Goal: Transaction & Acquisition: Purchase product/service

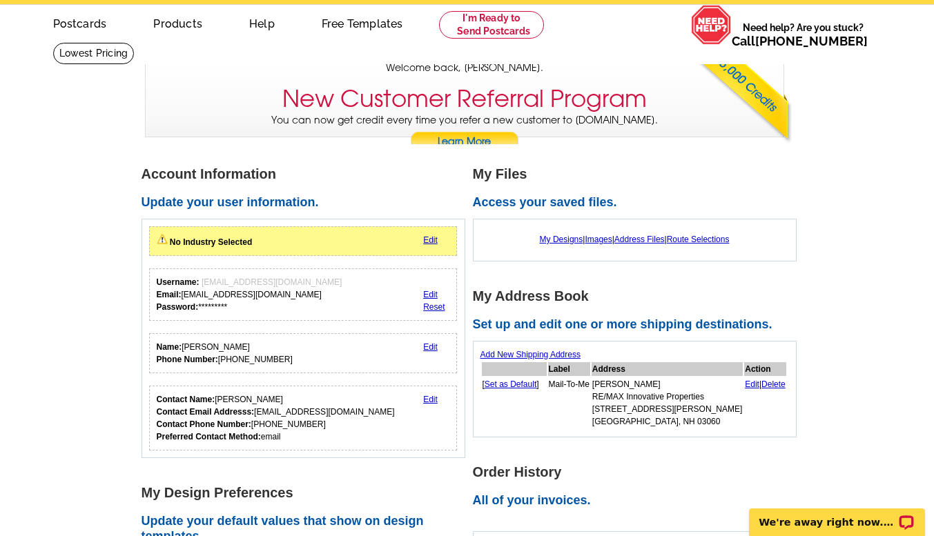
scroll to position [52, 0]
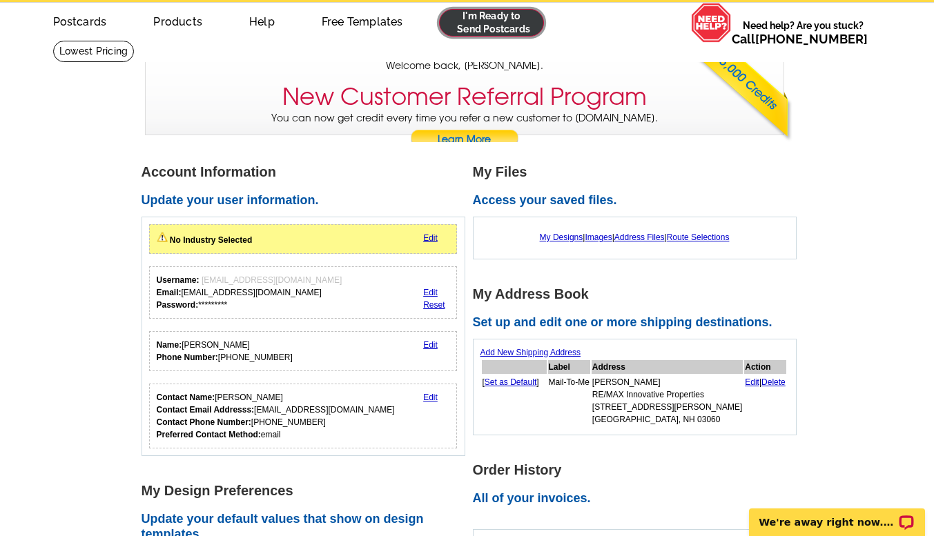
click at [488, 21] on link at bounding box center [492, 23] width 106 height 28
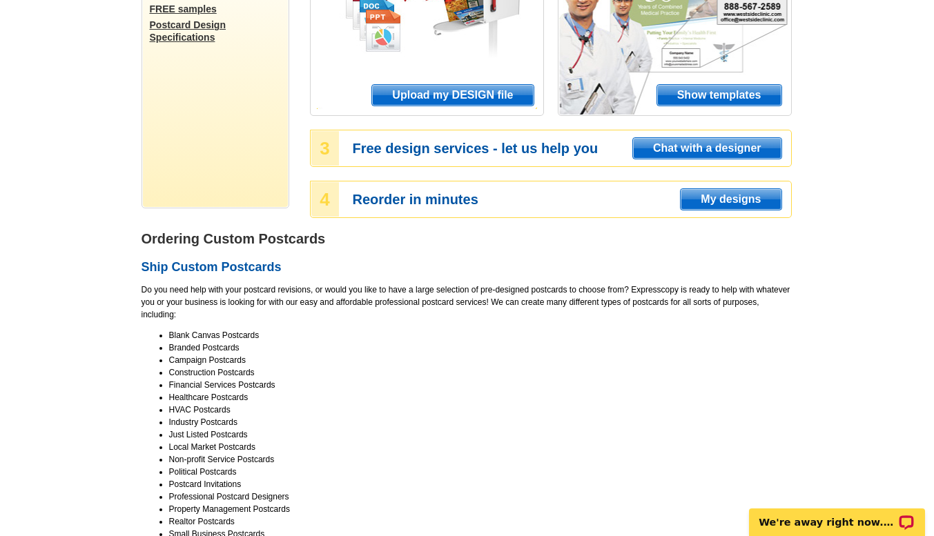
scroll to position [144, 0]
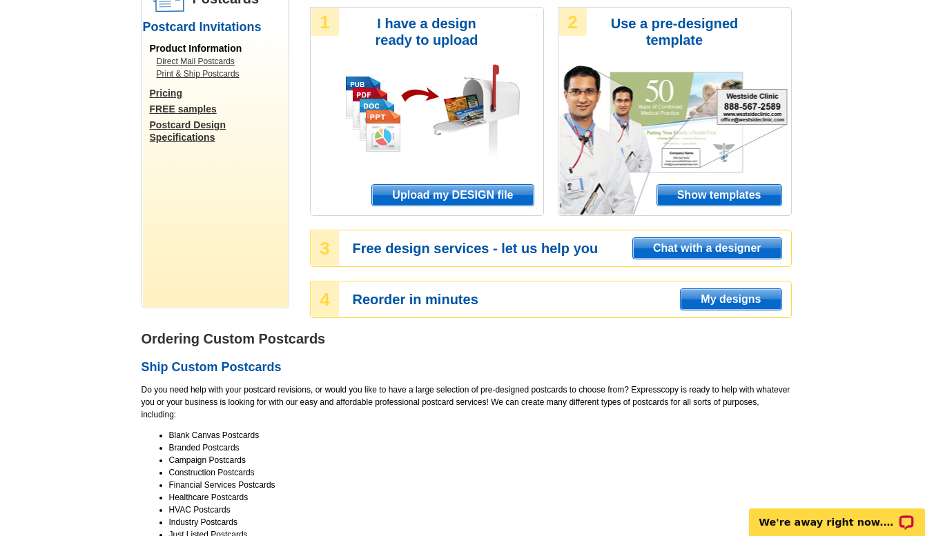
click at [688, 193] on span "Show templates" at bounding box center [719, 195] width 124 height 21
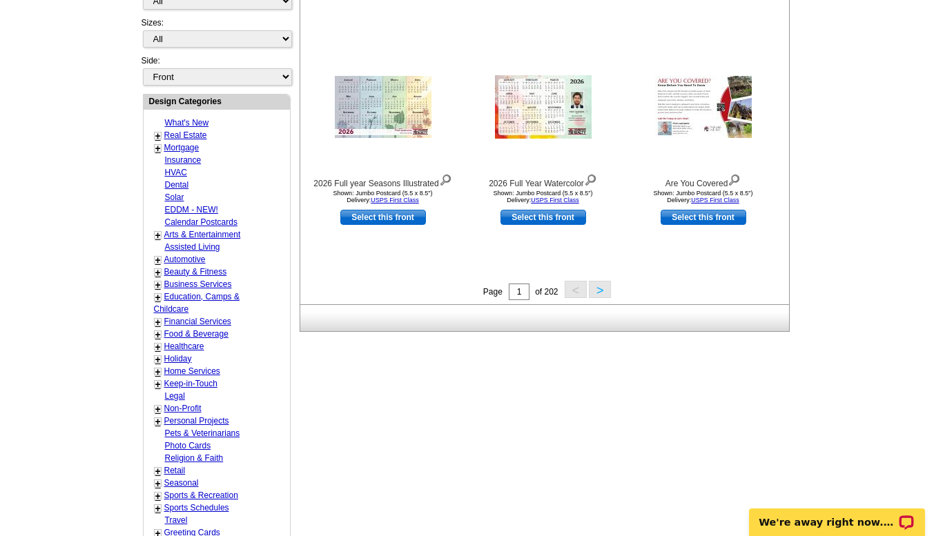
scroll to position [470, 0]
click at [178, 136] on link "Real Estate" at bounding box center [185, 136] width 43 height 10
select select "785"
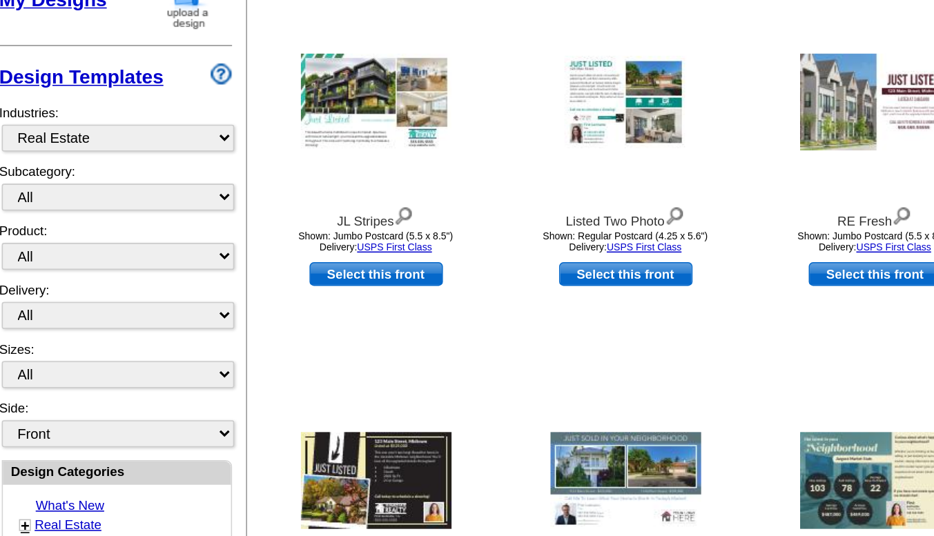
scroll to position [82, 0]
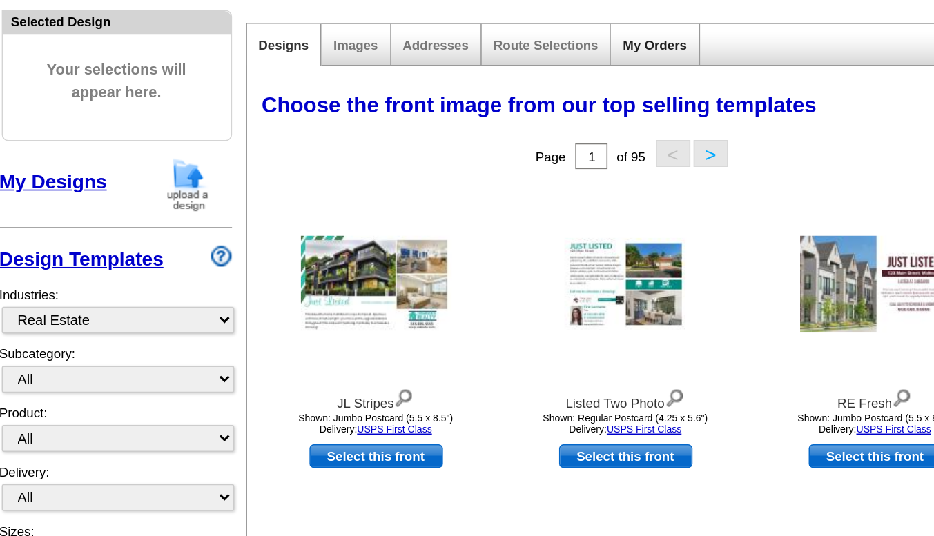
click at [563, 104] on link "My Orders" at bounding box center [561, 100] width 41 height 10
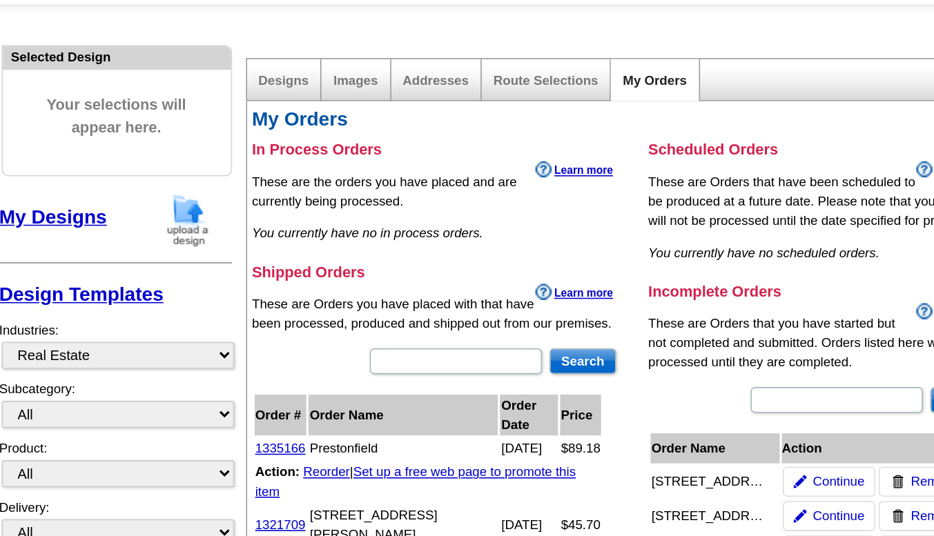
scroll to position [125, 0]
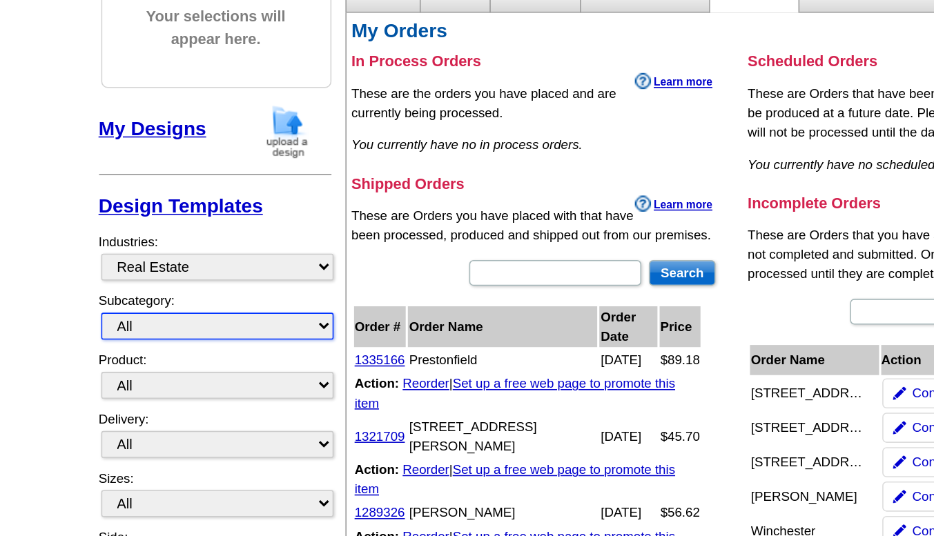
click at [155, 274] on select "All RE/MAX® Referrals Keller Williams® Berkshire Hathaway Home Services Century…" at bounding box center [217, 270] width 149 height 17
select select "789"
click at [143, 263] on select "All RE/MAX® Referrals Keller Williams® Berkshire Hathaway Home Services Century…" at bounding box center [217, 270] width 149 height 17
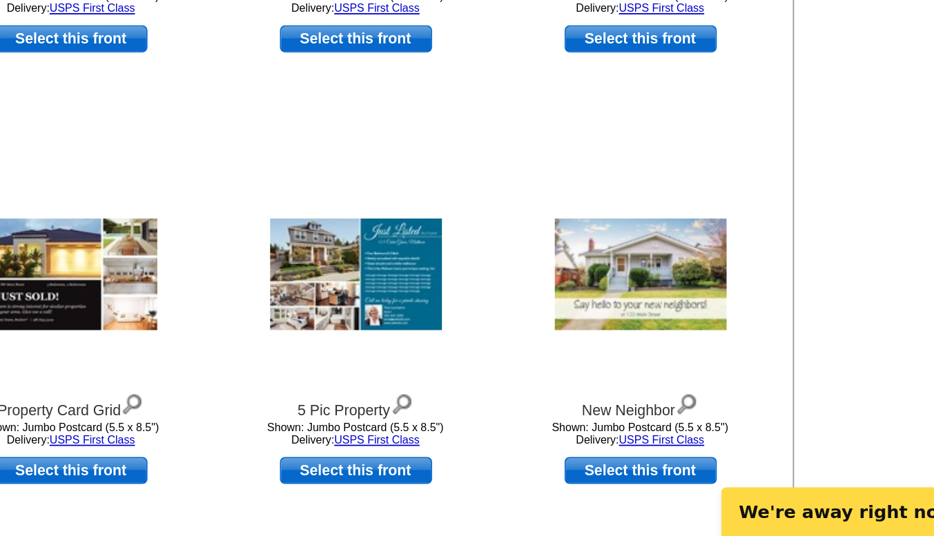
scroll to position [191, 0]
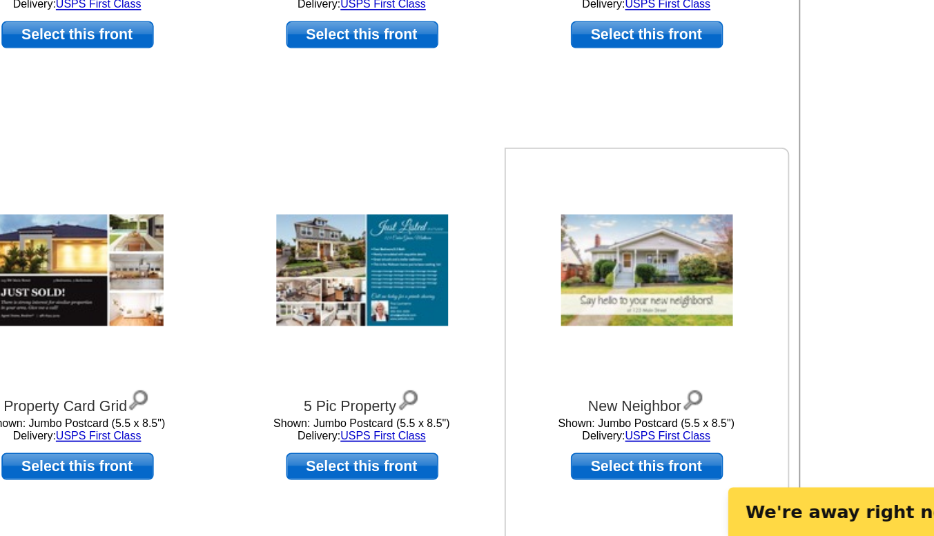
click at [687, 393] on img at bounding box center [703, 386] width 97 height 63
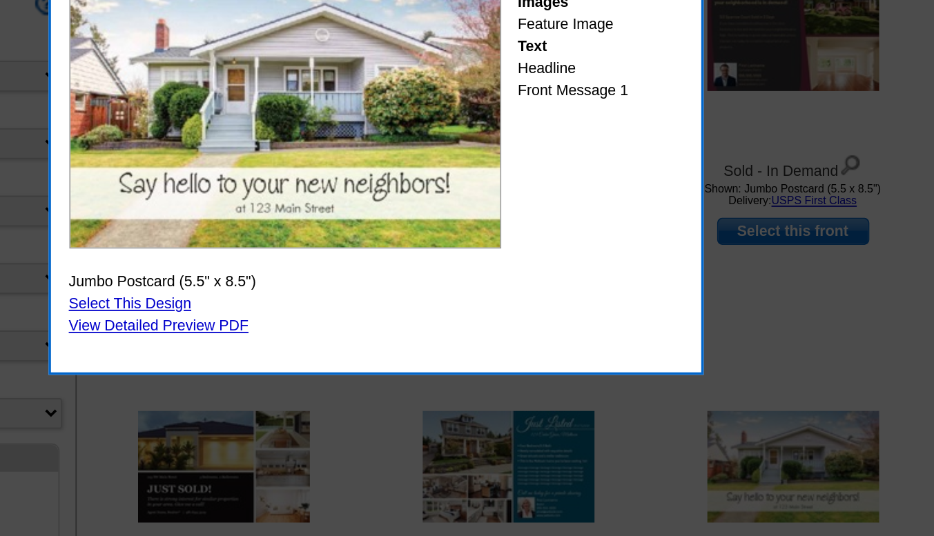
click at [314, 292] on link "Select This Design" at bounding box center [330, 295] width 69 height 10
select select "2"
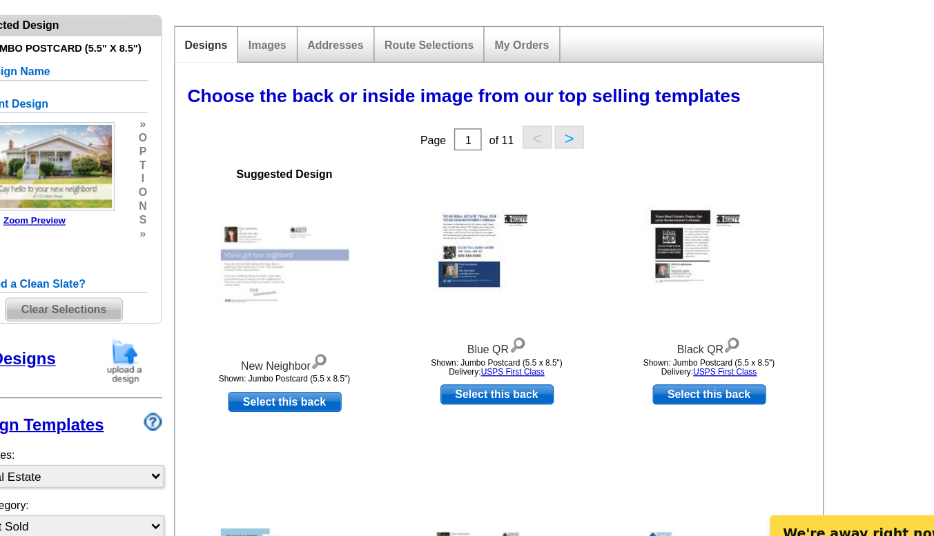
scroll to position [28, 0]
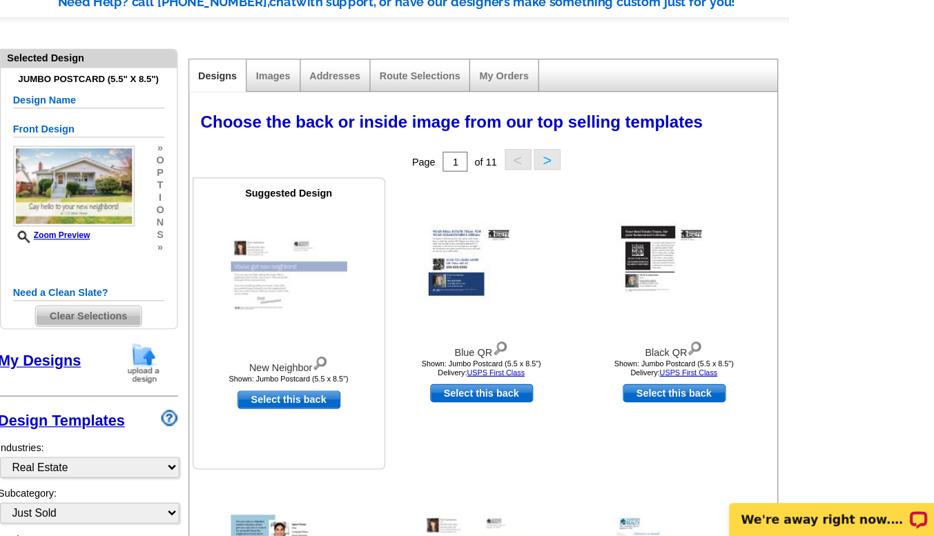
click at [381, 422] on link "Select this back" at bounding box center [383, 422] width 86 height 15
select select "front"
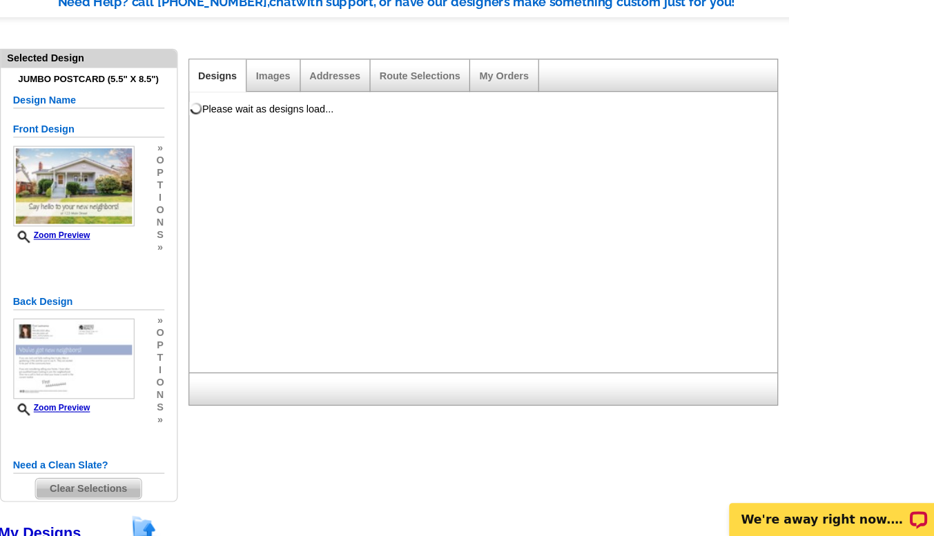
scroll to position [0, 0]
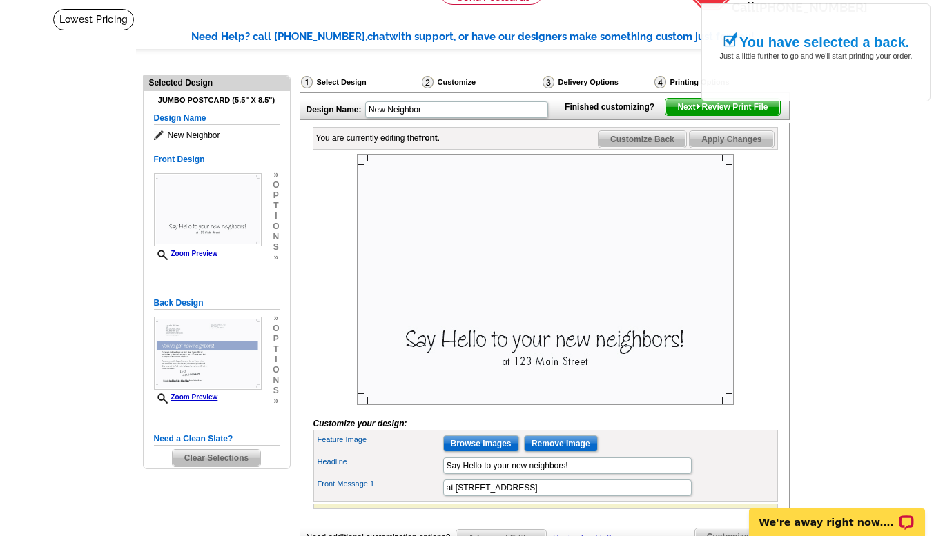
scroll to position [95, 0]
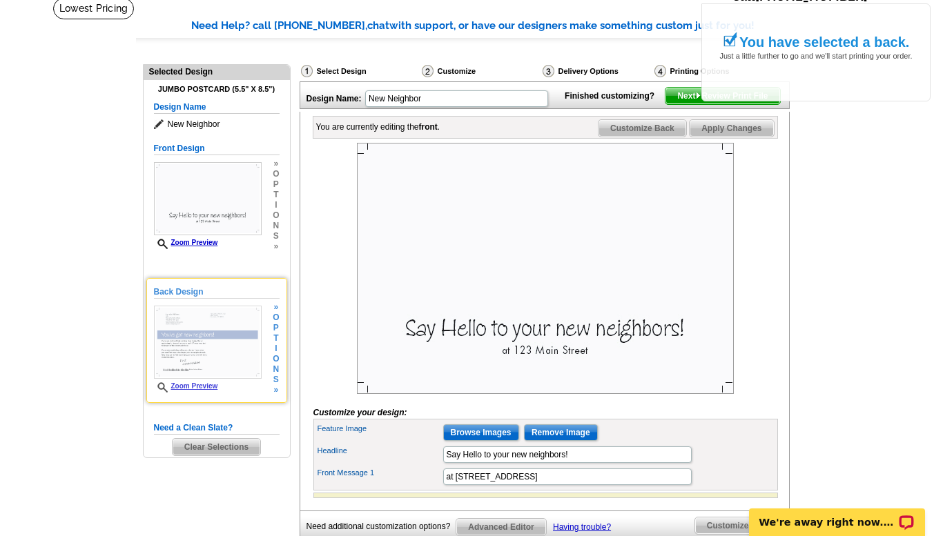
click at [193, 388] on link "Zoom Preview" at bounding box center [186, 386] width 64 height 8
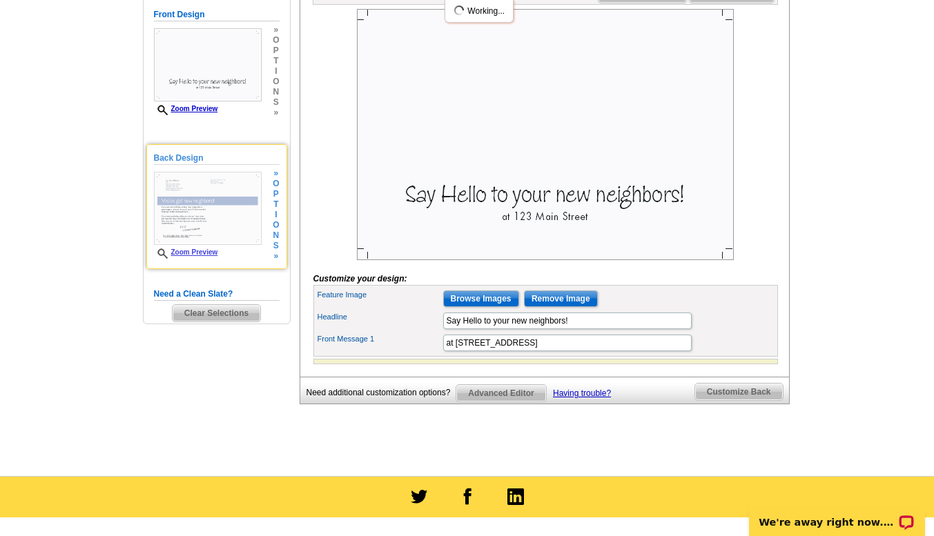
scroll to position [230, 0]
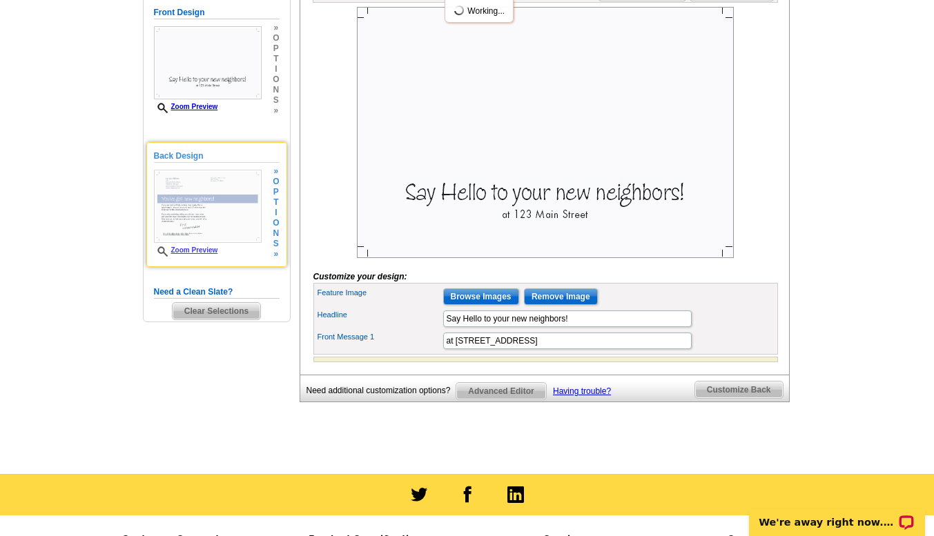
click at [188, 211] on img at bounding box center [208, 206] width 108 height 73
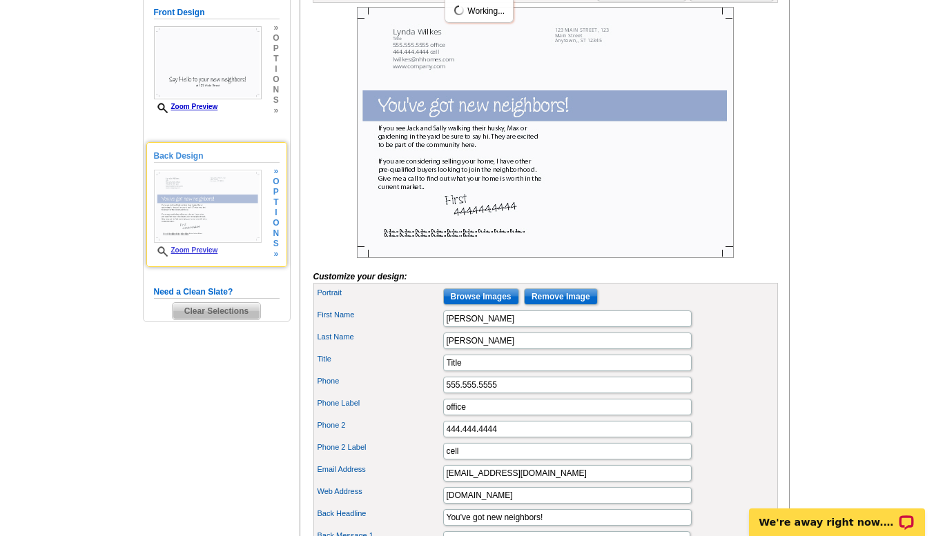
click at [186, 211] on img at bounding box center [208, 206] width 108 height 73
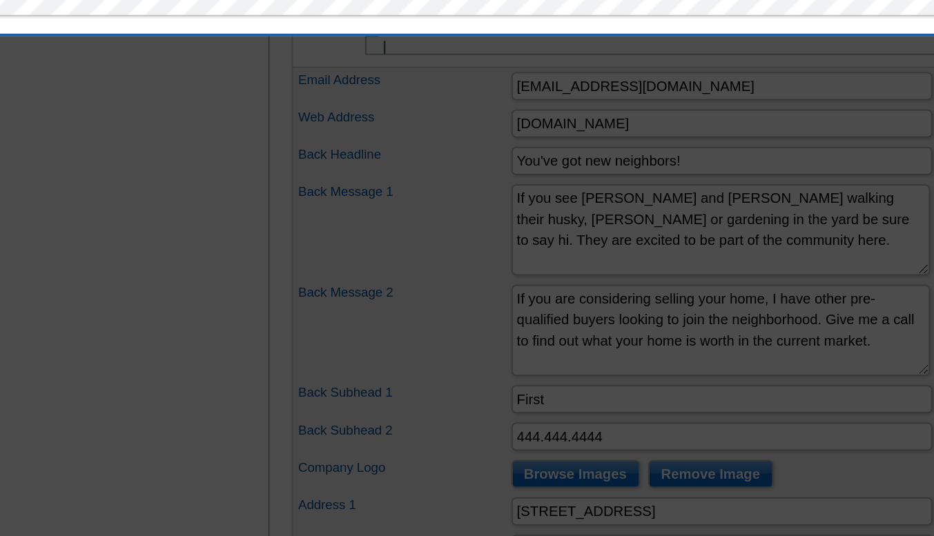
scroll to position [446, 0]
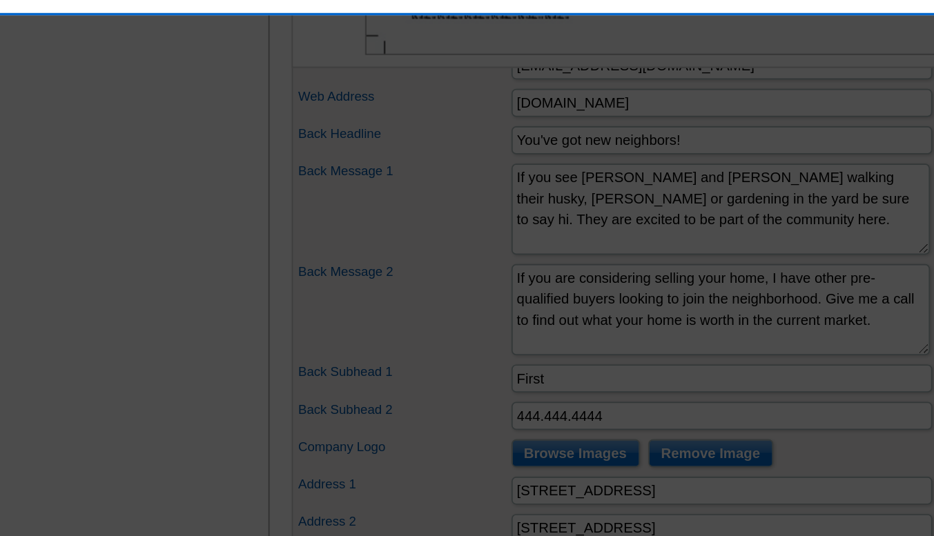
click at [197, 343] on div at bounding box center [467, 45] width 934 height 982
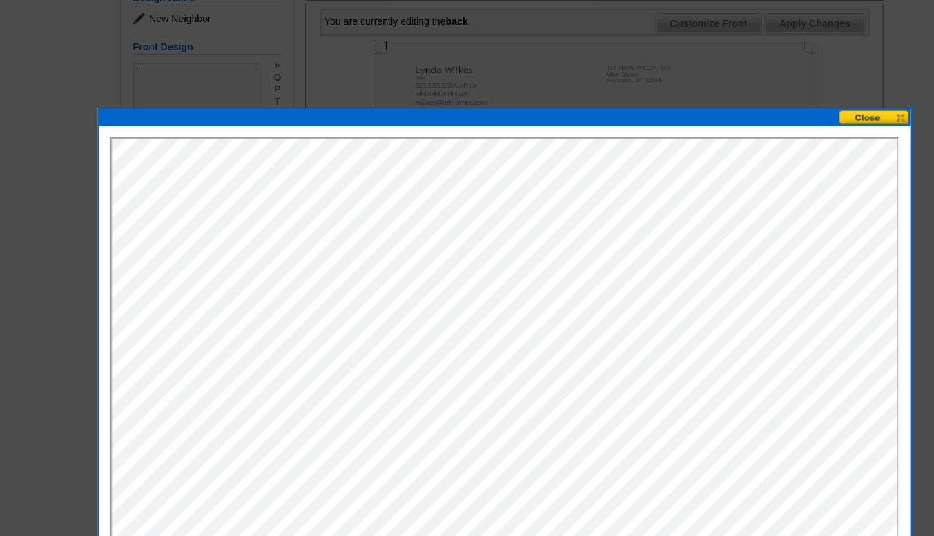
scroll to position [196, 0]
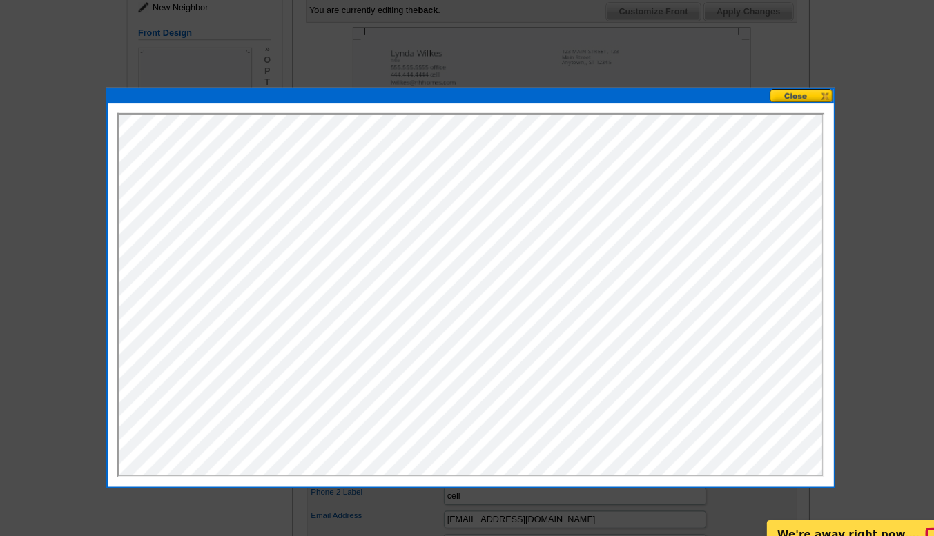
click at [785, 103] on button at bounding box center [781, 106] width 61 height 13
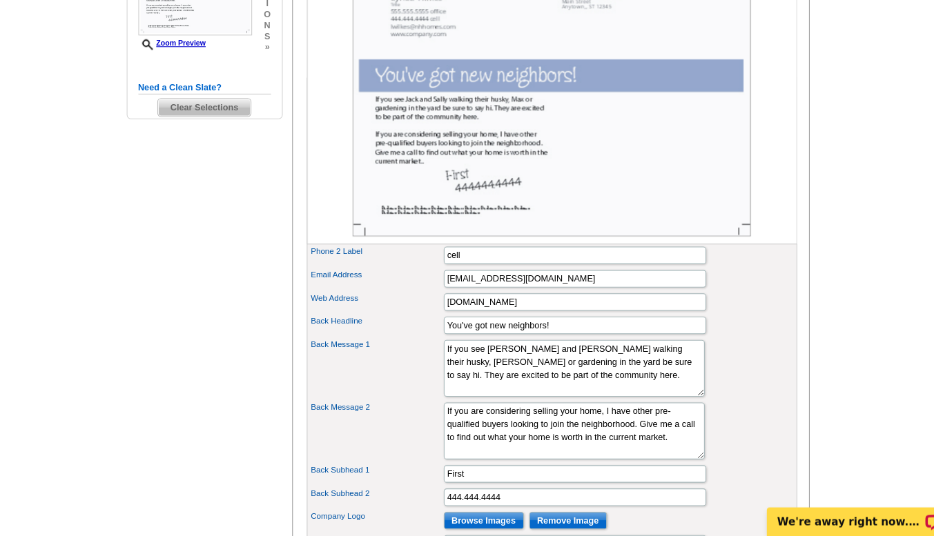
scroll to position [413, 0]
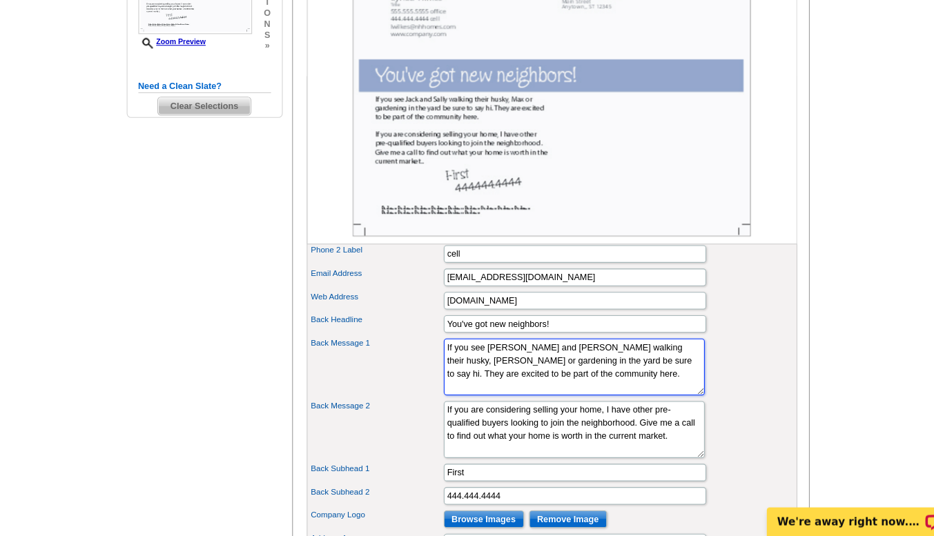
click at [609, 381] on textarea "If you see Jack and Sally walking their husky, Max or gardening in the yard be …" at bounding box center [566, 375] width 247 height 54
click at [524, 393] on textarea "If you see Jack and Sally walking their husky, Max or gardening in the yard be …" at bounding box center [566, 375] width 247 height 54
click at [507, 402] on textarea "If you see Jack and Sally walking their husky, Max or gardening in the yard be …" at bounding box center [566, 375] width 247 height 54
type textarea "If you see Paul & Stephanie in their yard, stop by and say Hello! . They are ex…"
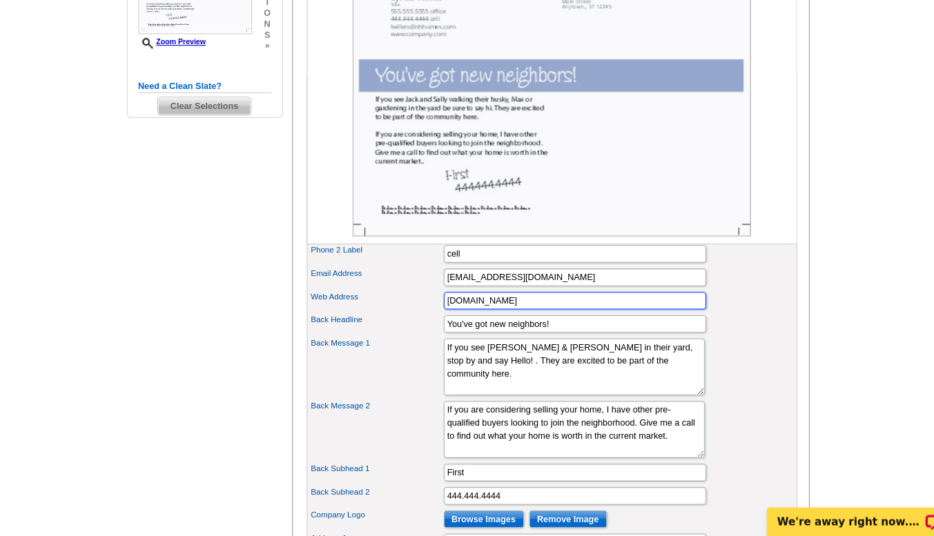
click at [527, 321] on input "www.company.com" at bounding box center [567, 312] width 248 height 17
type input "w"
type input "[DOMAIN_NAME]"
click at [722, 302] on div "Email Address lwilkes@nhhomes.com" at bounding box center [545, 290] width 459 height 22
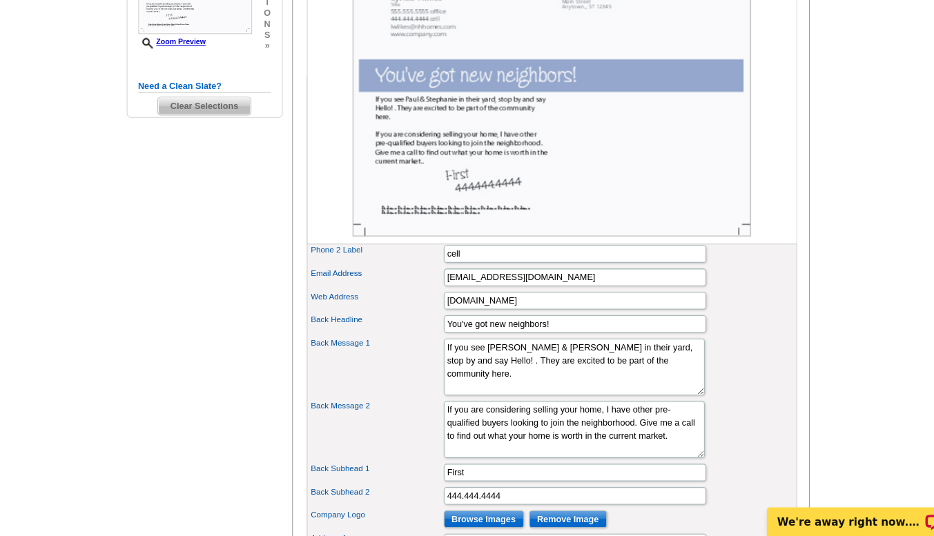
click at [504, 255] on input "444.444.4444" at bounding box center [567, 246] width 248 height 17
type input "4"
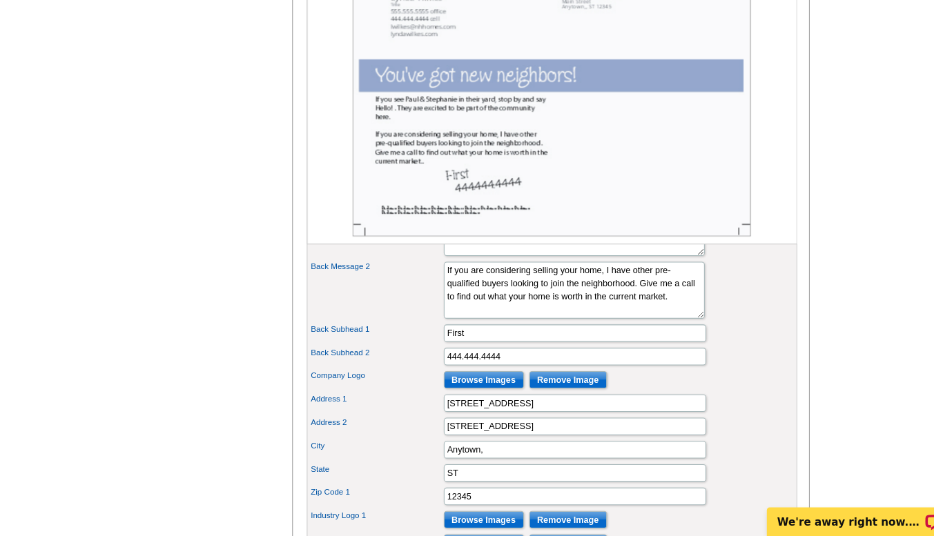
scroll to position [548, 0]
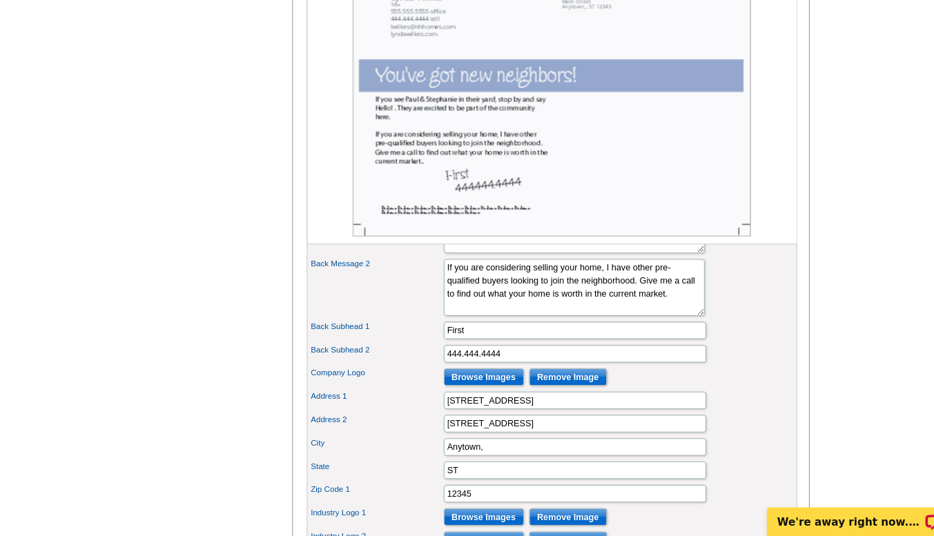
type input "604-759-1588"
click at [458, 393] on input "Browse Images" at bounding box center [481, 385] width 76 height 17
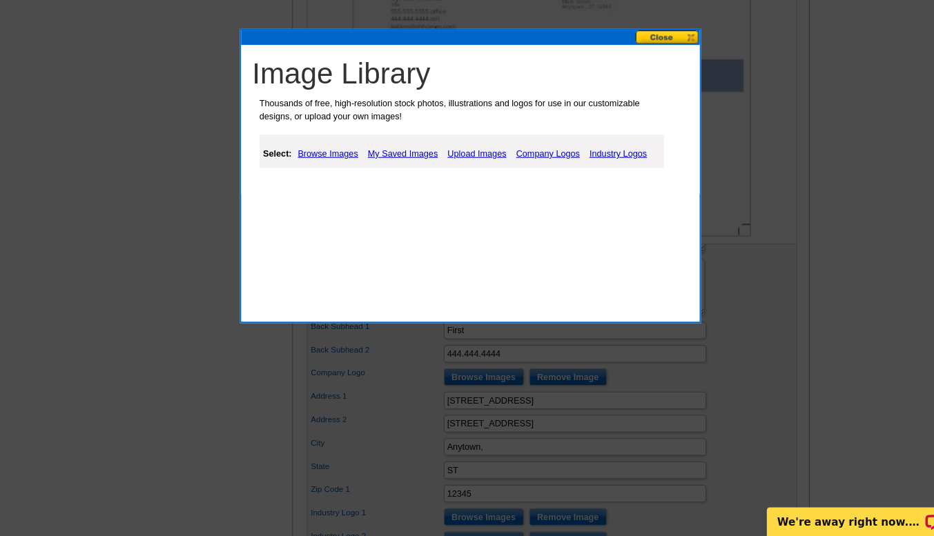
click at [393, 173] on link "My Saved Images" at bounding box center [404, 173] width 73 height 17
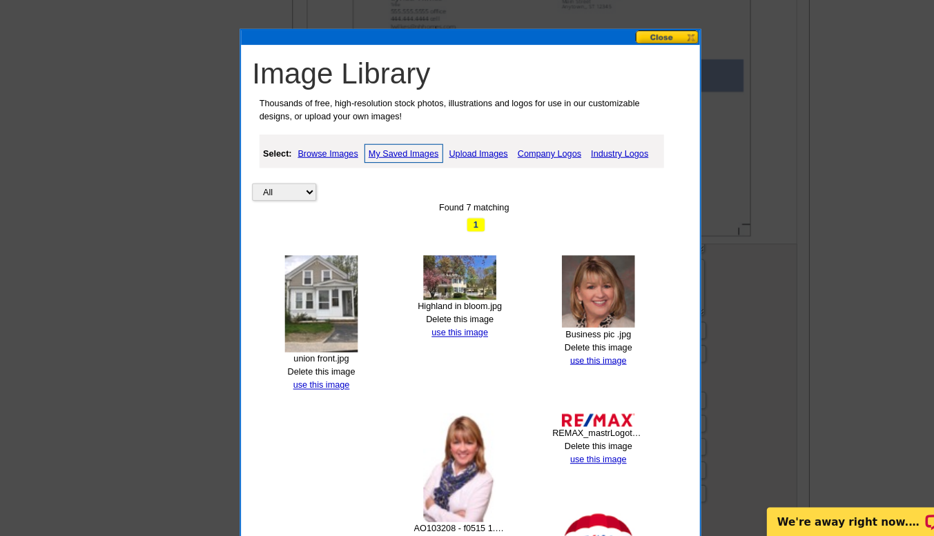
click at [482, 180] on link "Upload Images" at bounding box center [475, 173] width 63 height 17
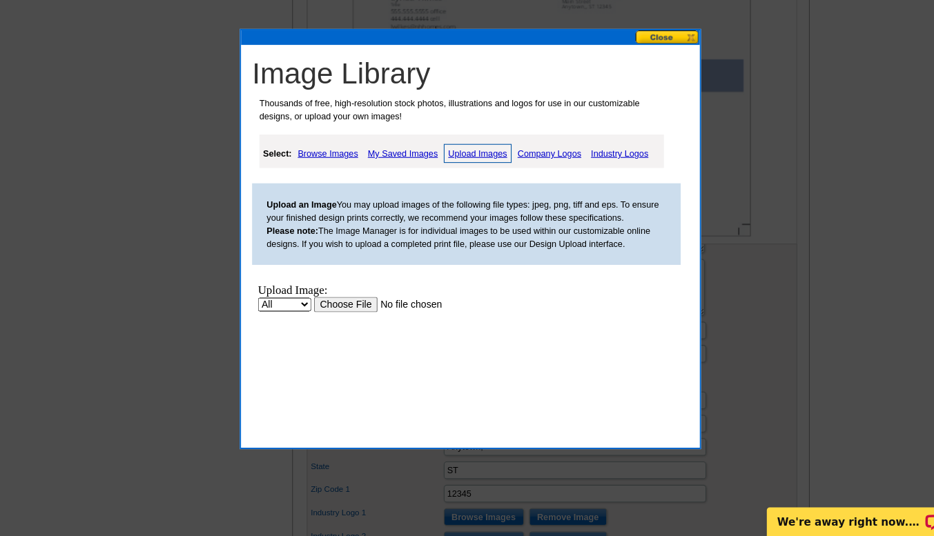
scroll to position [0, 0]
click at [311, 310] on input "file" at bounding box center [398, 302] width 175 height 14
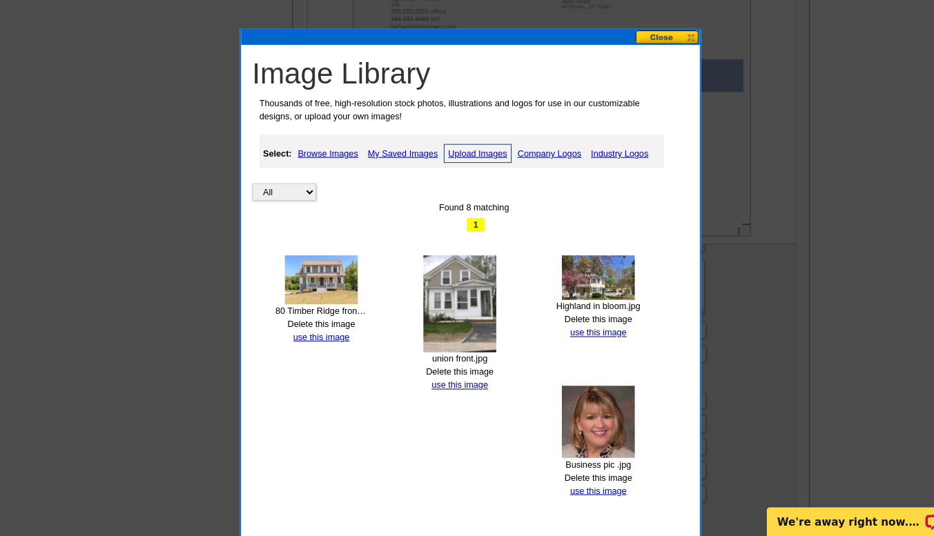
click at [317, 303] on img at bounding box center [327, 293] width 69 height 46
click at [322, 351] on link "use this image" at bounding box center [326, 347] width 53 height 10
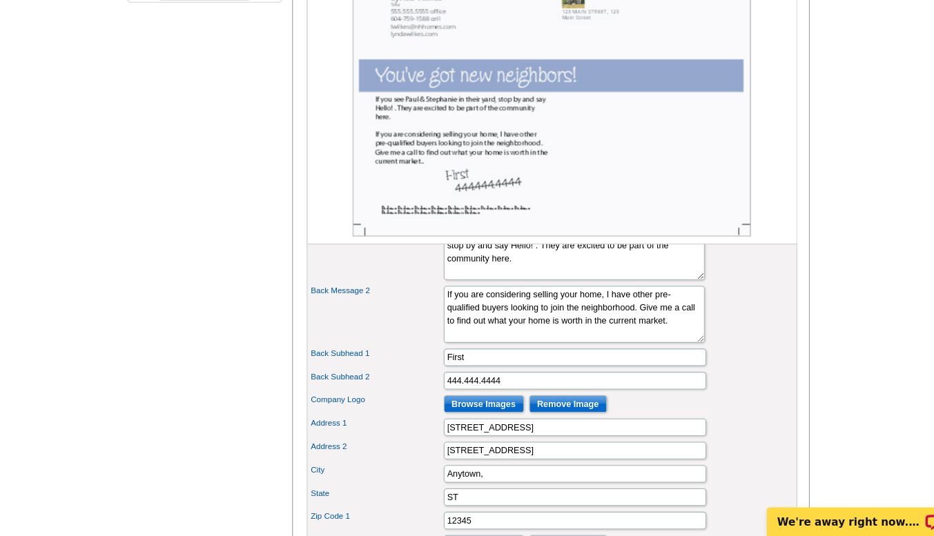
scroll to position [524, 0]
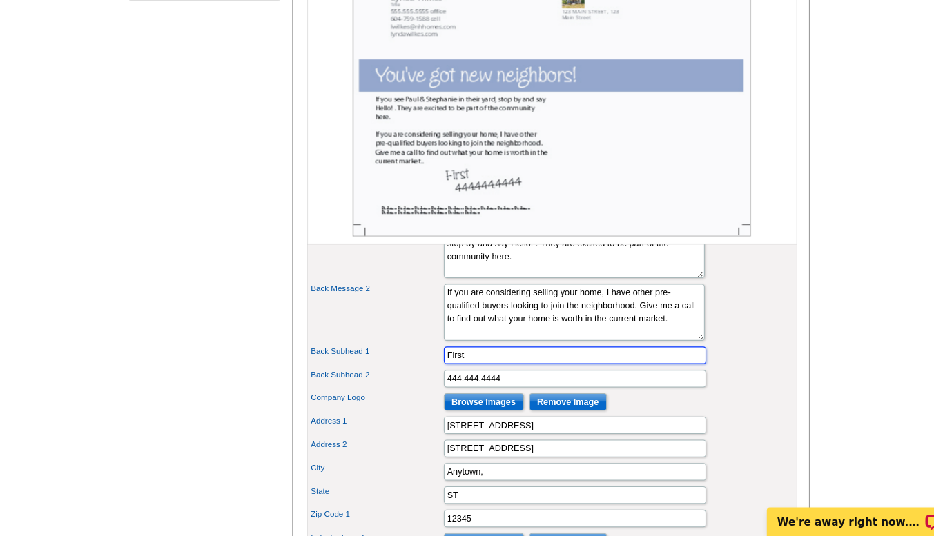
click at [512, 373] on input "First" at bounding box center [567, 364] width 248 height 17
type input "F"
click at [506, 395] on input "444.444.444" at bounding box center [567, 386] width 248 height 17
type input "4"
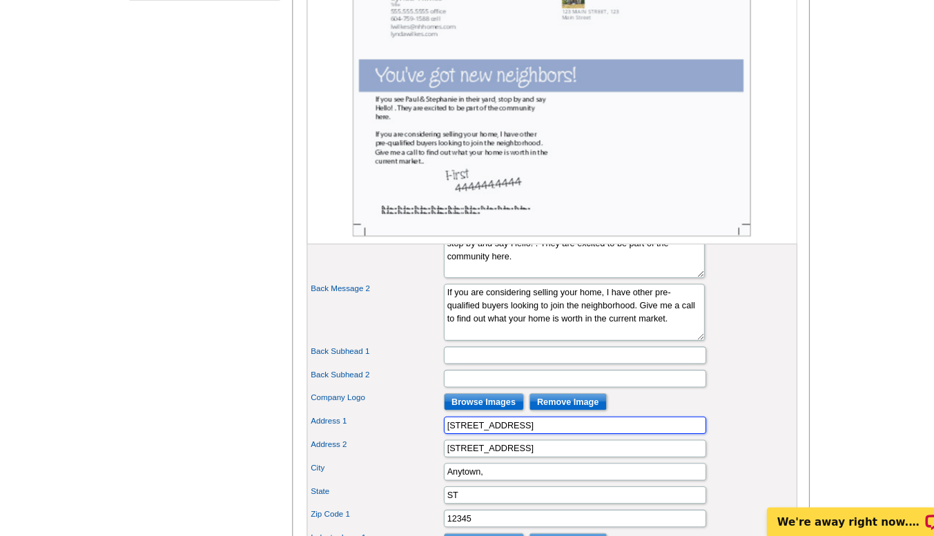
click at [533, 439] on input "123 MAIN STREET" at bounding box center [567, 430] width 248 height 17
type input "1"
type input "[STREET_ADDRESS]"
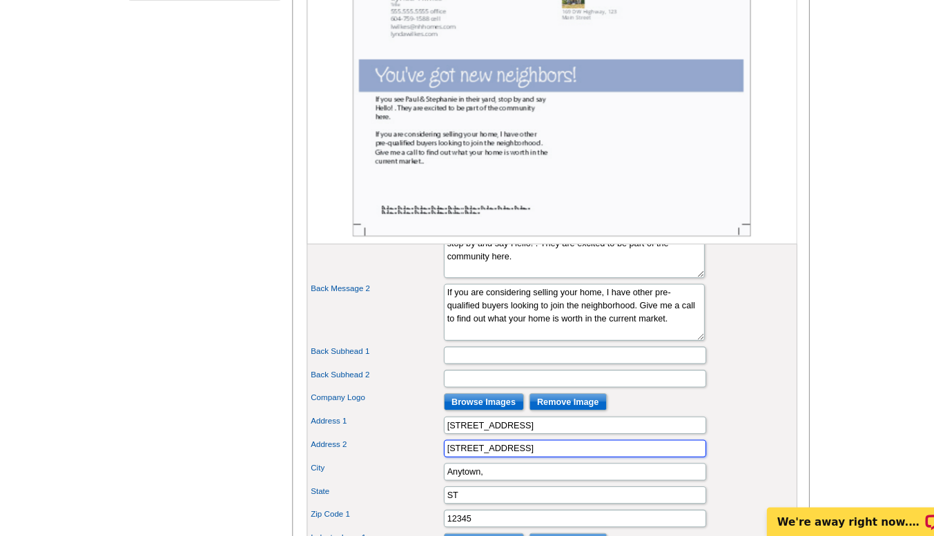
click at [510, 461] on input "123 Main Street" at bounding box center [567, 452] width 248 height 17
type input "1"
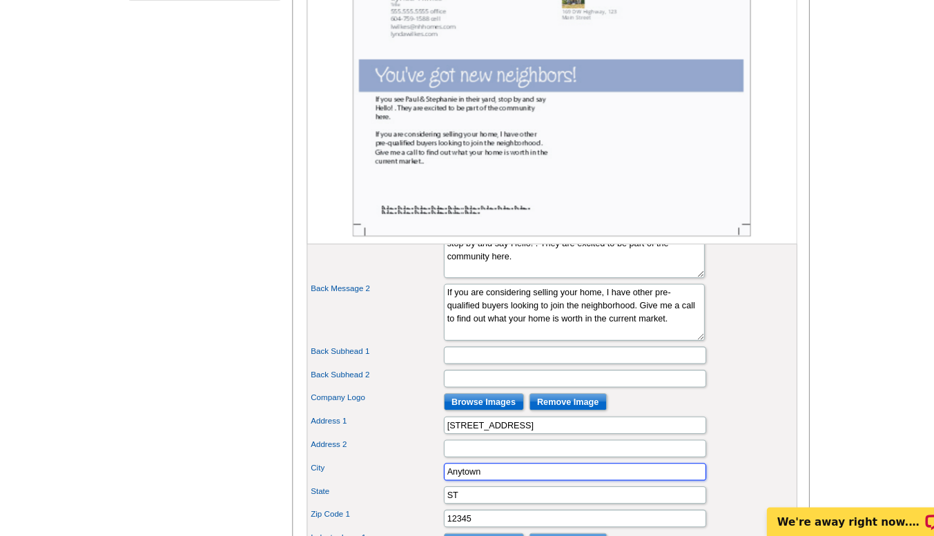
click at [495, 483] on input "Anytown" at bounding box center [567, 474] width 248 height 17
type input "A"
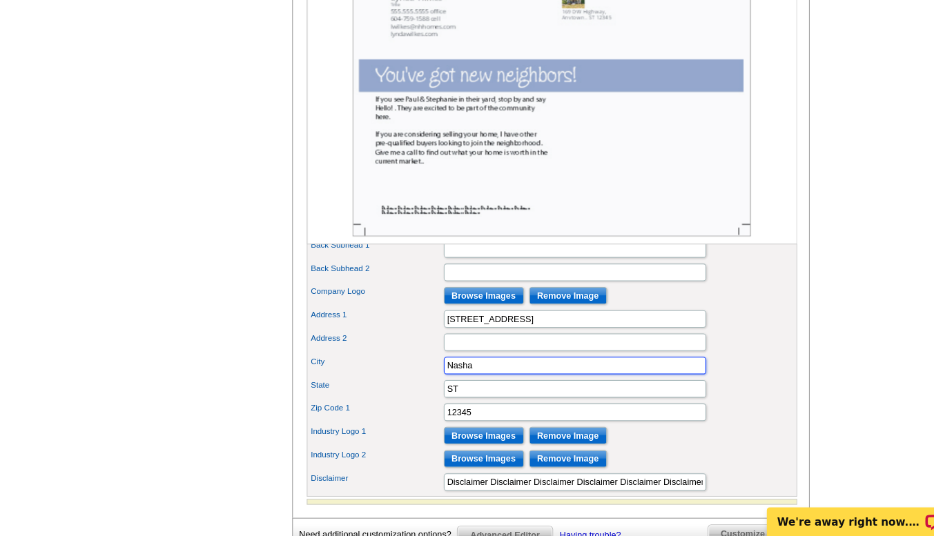
scroll to position [631, 0]
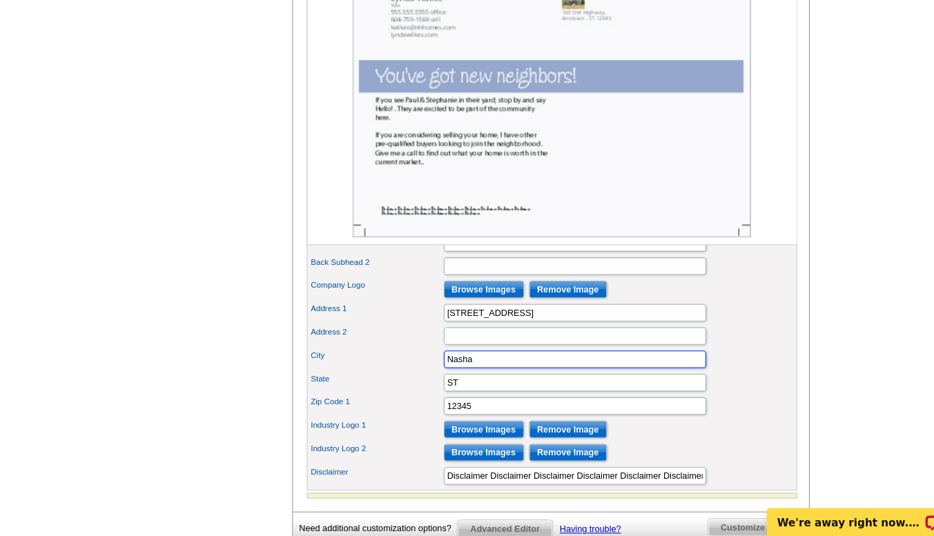
type input "Nasha"
click at [467, 398] on input "ST" at bounding box center [567, 390] width 248 height 17
type input "S"
type input "NH"
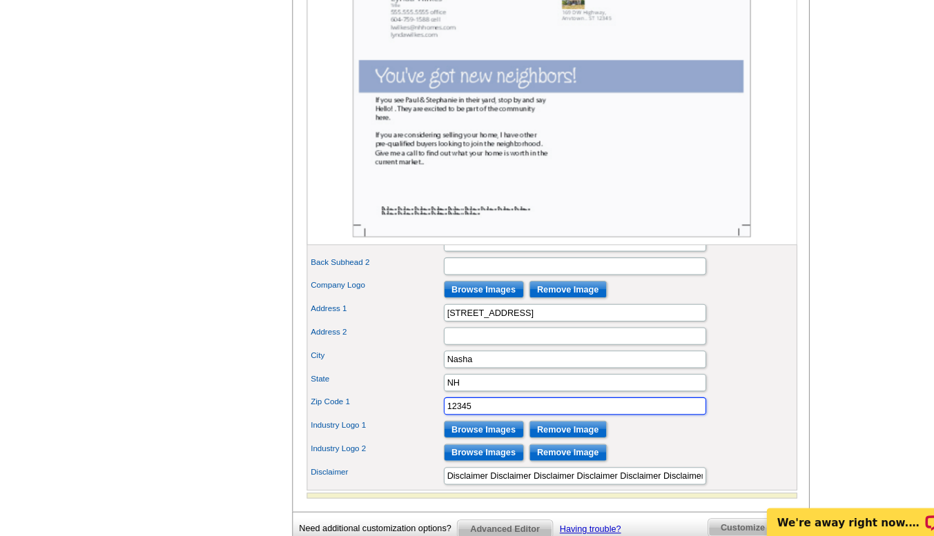
click at [483, 420] on input "12345" at bounding box center [567, 412] width 248 height 17
type input "1"
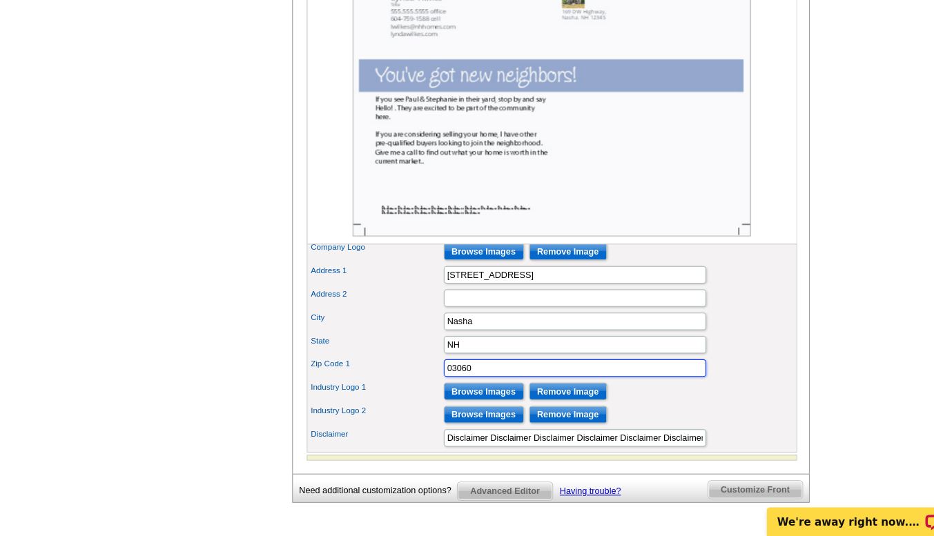
scroll to position [680, 0]
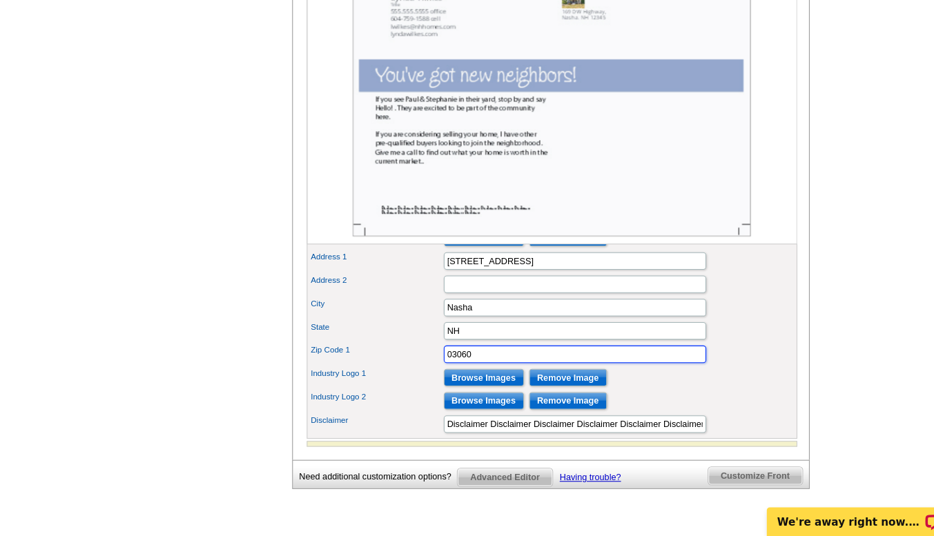
type input "03060"
click at [456, 394] on input "Browse Images" at bounding box center [481, 385] width 76 height 17
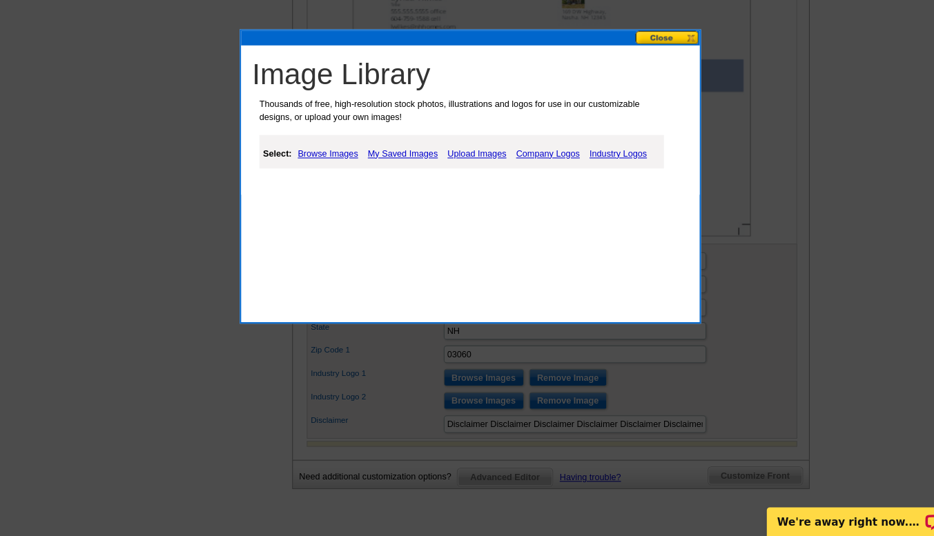
click at [327, 174] on link "Browse Images" at bounding box center [334, 174] width 64 height 17
click at [410, 176] on link "My Saved Images" at bounding box center [404, 174] width 73 height 17
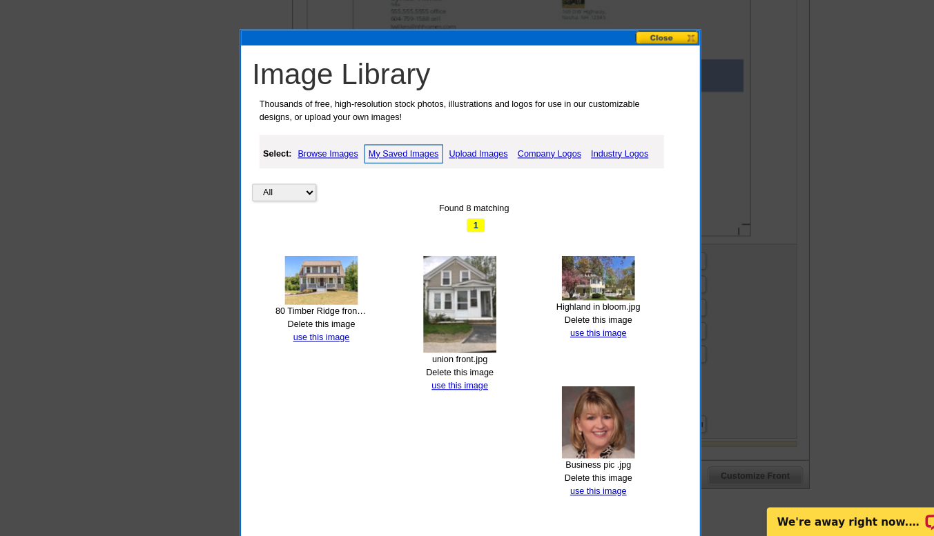
click at [407, 175] on link "My Saved Images" at bounding box center [405, 174] width 75 height 18
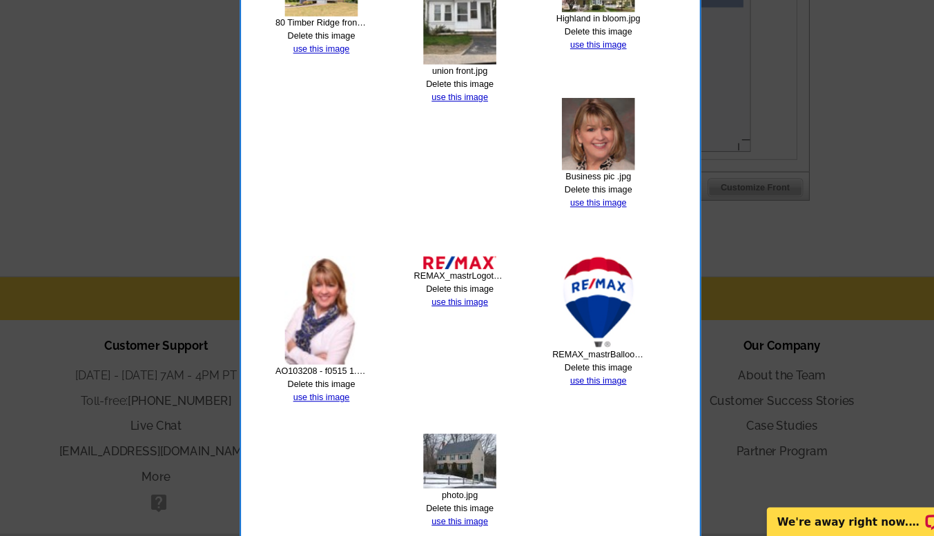
scroll to position [1024, 0]
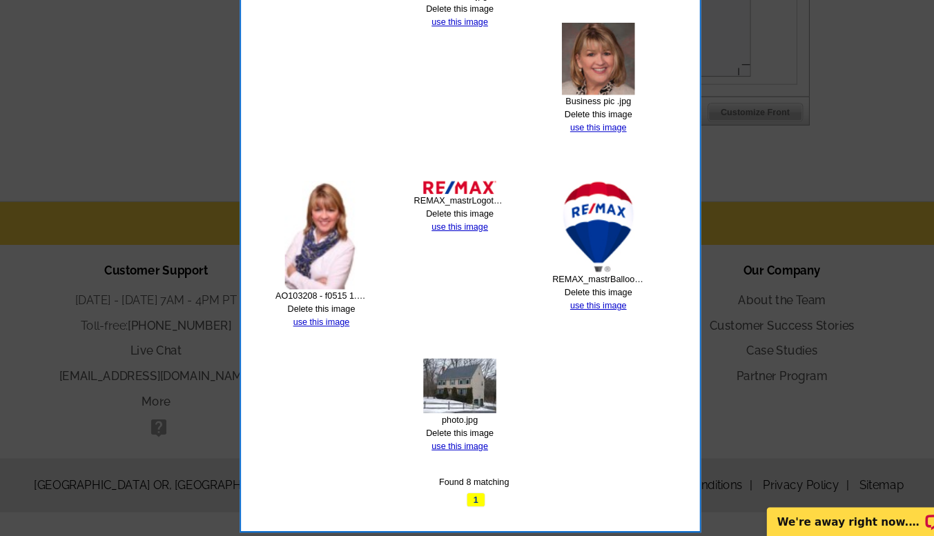
click at [576, 244] on img at bounding box center [589, 243] width 69 height 88
click at [587, 317] on link "use this image" at bounding box center [588, 318] width 53 height 10
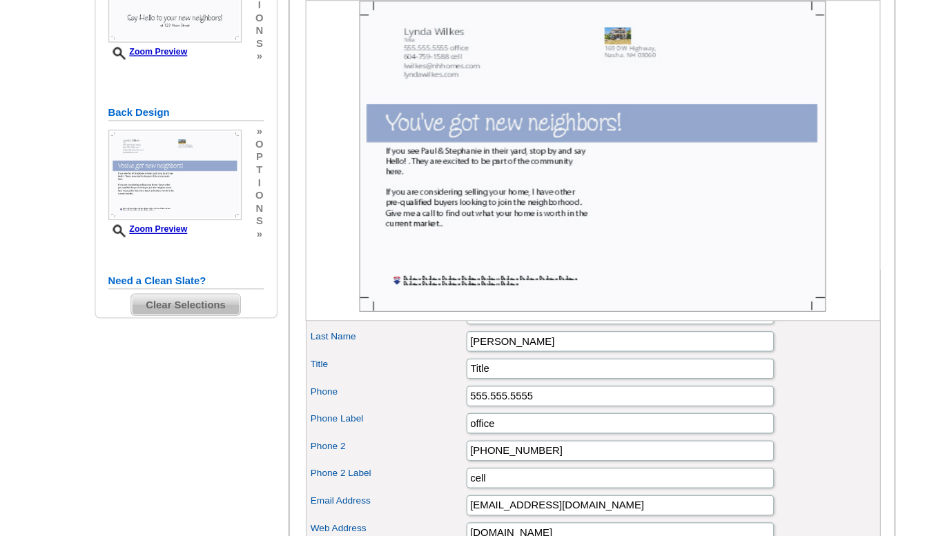
scroll to position [287, 0]
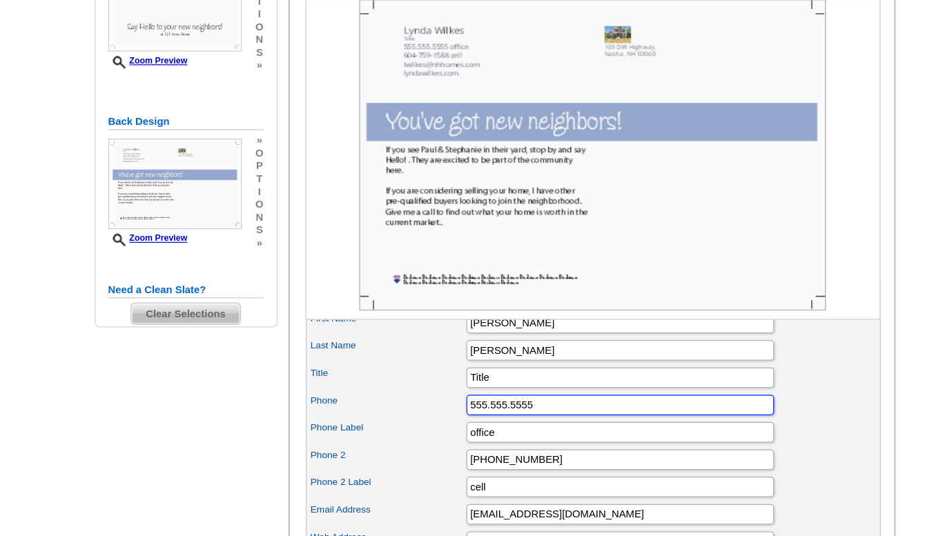
click at [521, 337] on input "555.555.5555" at bounding box center [567, 328] width 248 height 17
type input "5"
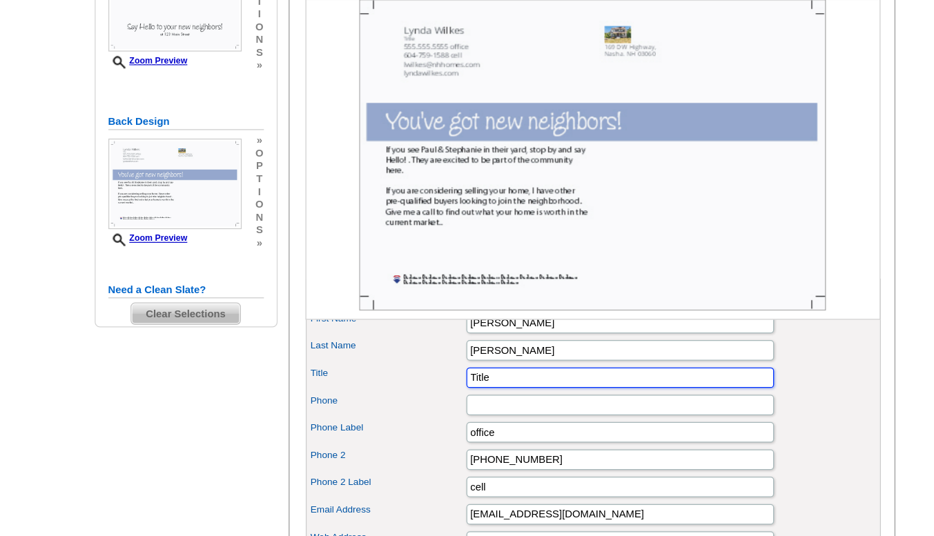
click at [485, 315] on input "Title" at bounding box center [567, 306] width 248 height 17
type input "T"
type input "Broker Associate"
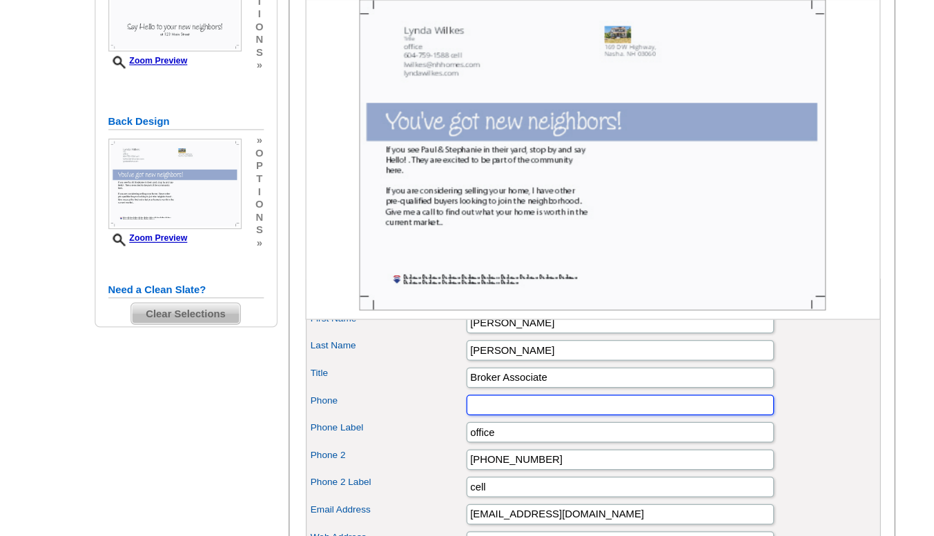
click at [473, 337] on input "Phone" at bounding box center [567, 328] width 248 height 17
type input "6037591588"
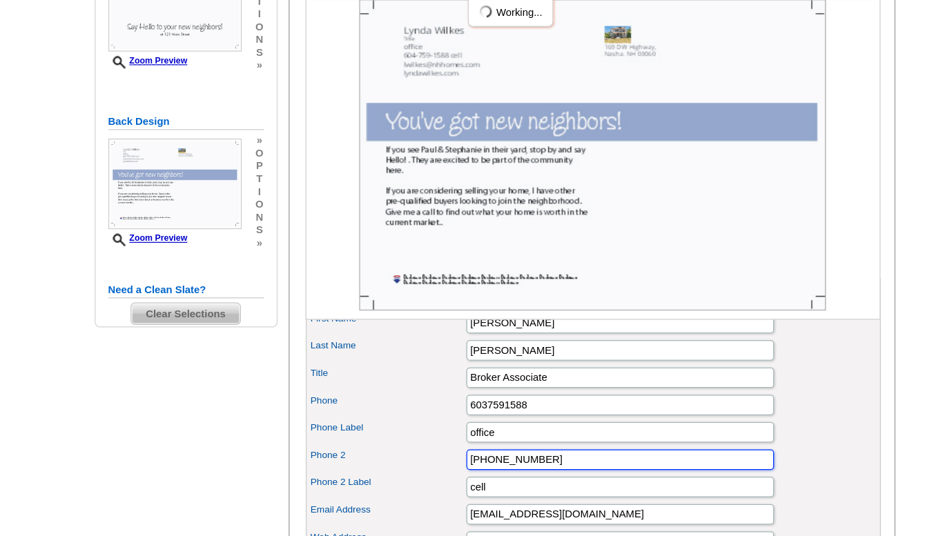
click at [520, 381] on input "604-759-1588" at bounding box center [567, 372] width 248 height 17
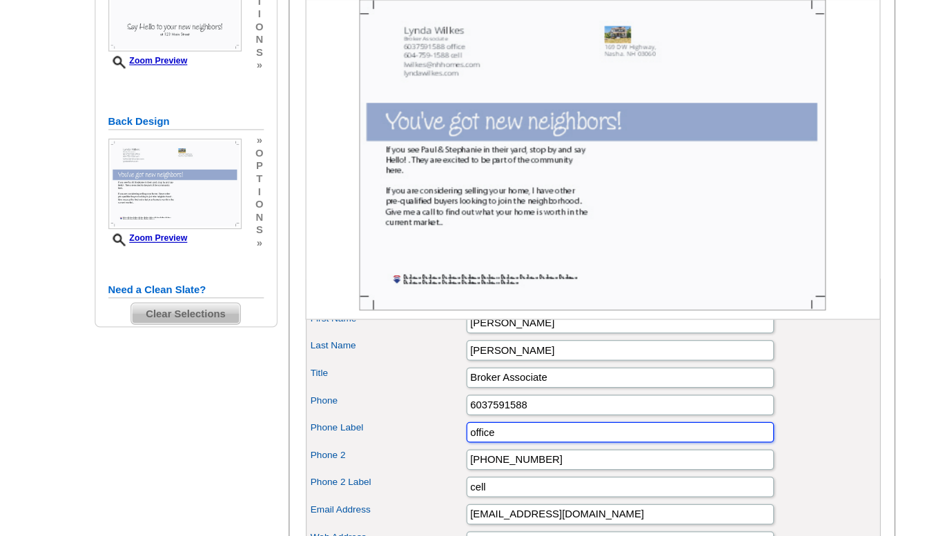
click at [482, 359] on input "office" at bounding box center [567, 350] width 248 height 17
type input "o"
type input "Cell"
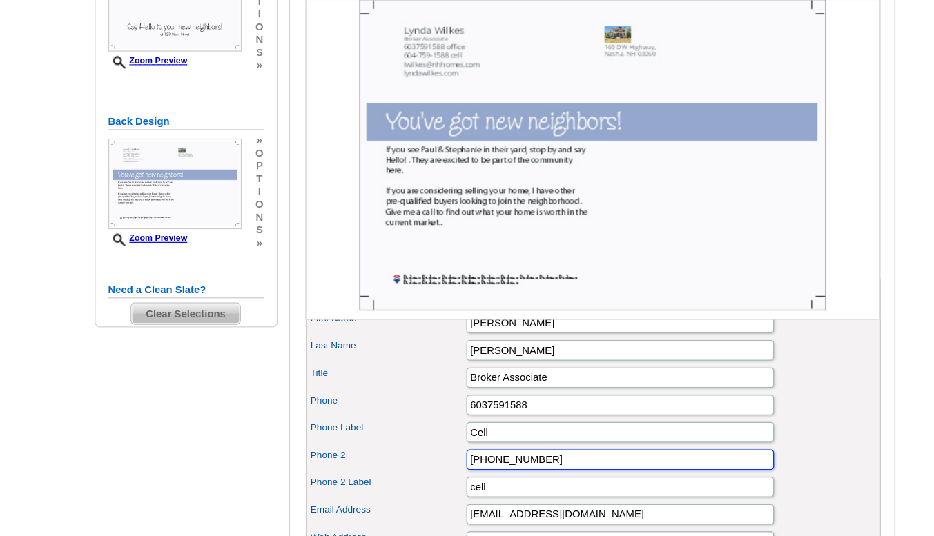
click at [517, 381] on input "604-759-1588" at bounding box center [567, 372] width 248 height 17
type input "6"
type input "603-589-8800"
click at [473, 403] on input "cell" at bounding box center [567, 394] width 248 height 17
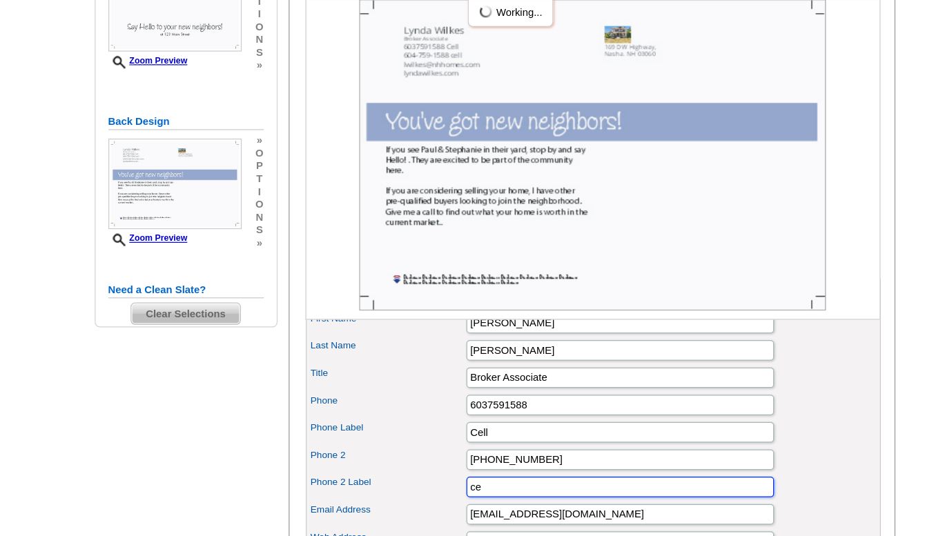
type input "c"
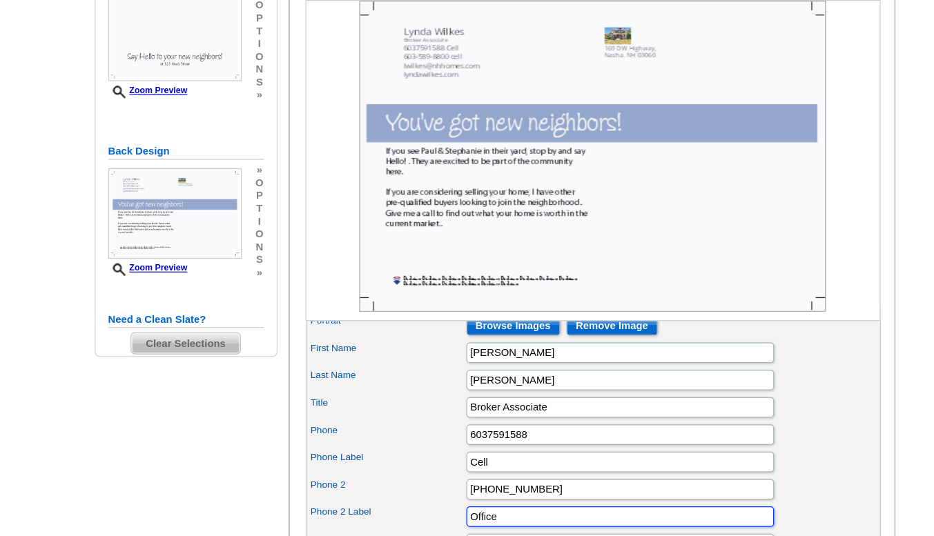
scroll to position [261, 0]
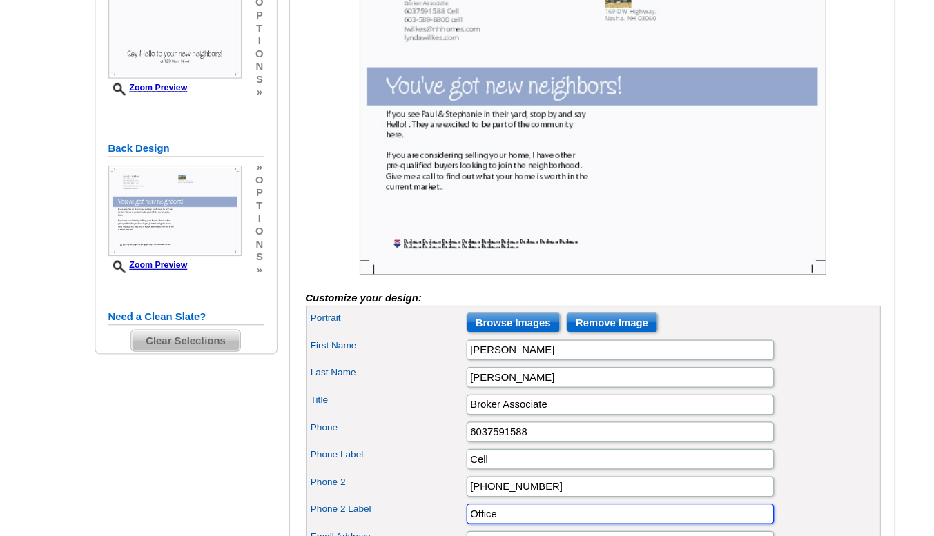
type input "Office"
click at [572, 31] on img at bounding box center [545, 102] width 377 height 251
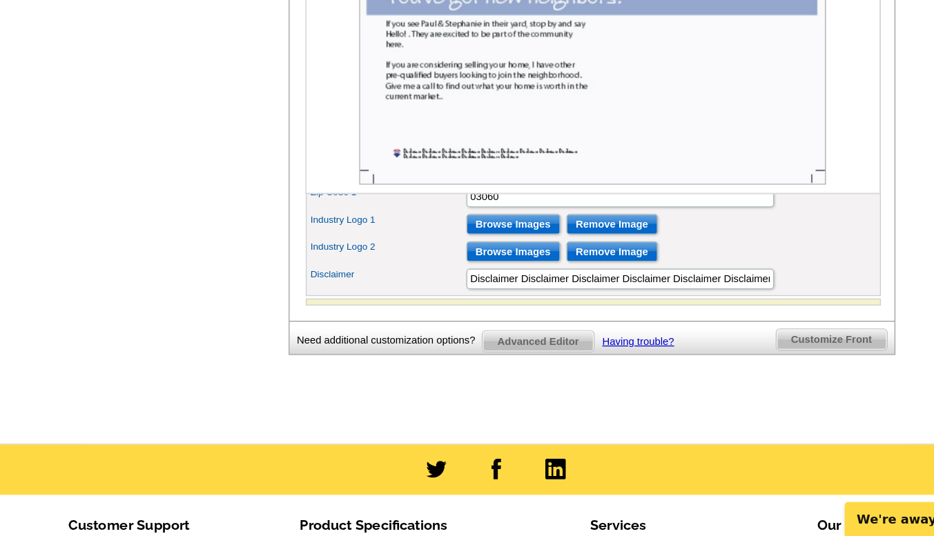
scroll to position [782, 0]
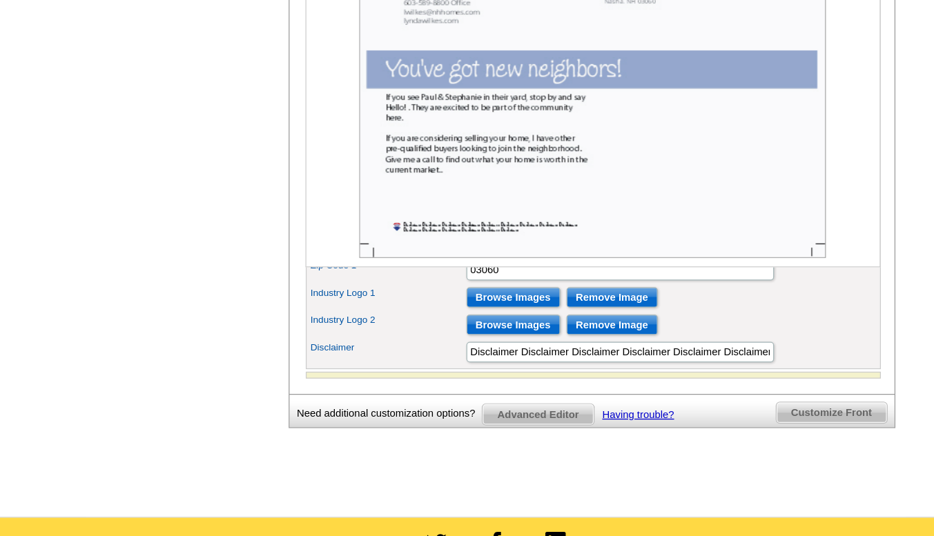
click at [410, 226] on img at bounding box center [545, 126] width 377 height 251
click at [400, 235] on img at bounding box center [545, 126] width 377 height 251
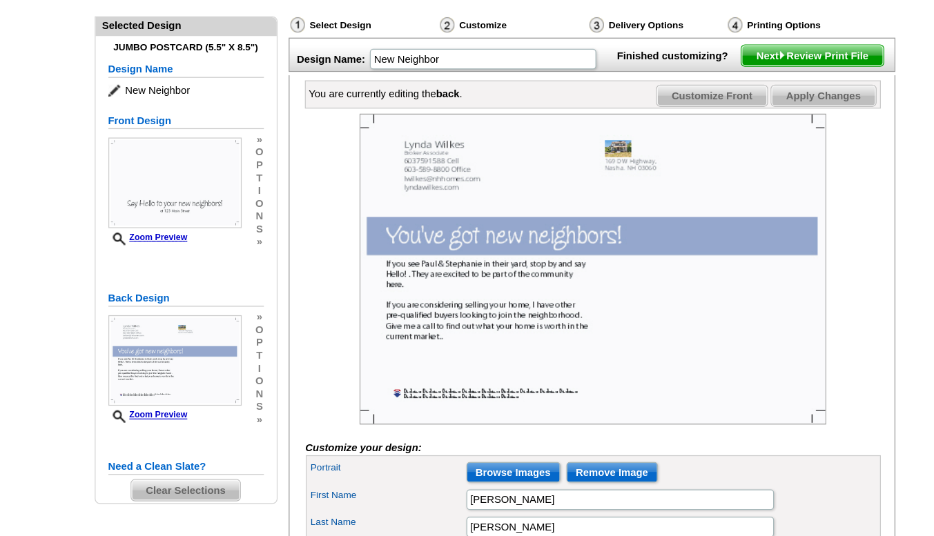
scroll to position [145, 0]
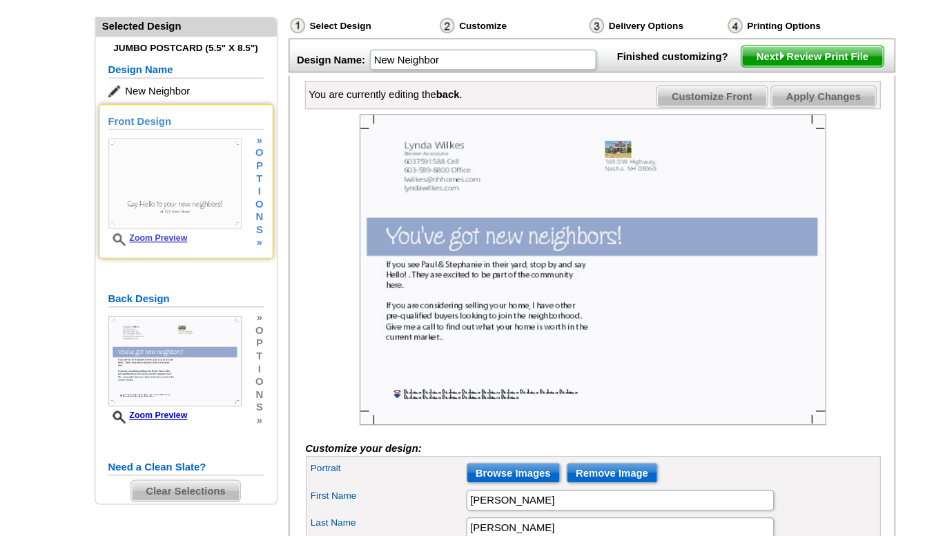
click at [190, 192] on link "Zoom Preview" at bounding box center [186, 192] width 64 height 8
click at [182, 193] on link "Zoom Preview" at bounding box center [186, 192] width 64 height 8
click at [186, 193] on link "Zoom Preview" at bounding box center [186, 192] width 64 height 8
click at [187, 194] on link "Zoom Preview" at bounding box center [186, 192] width 64 height 8
click at [189, 146] on img at bounding box center [208, 148] width 108 height 73
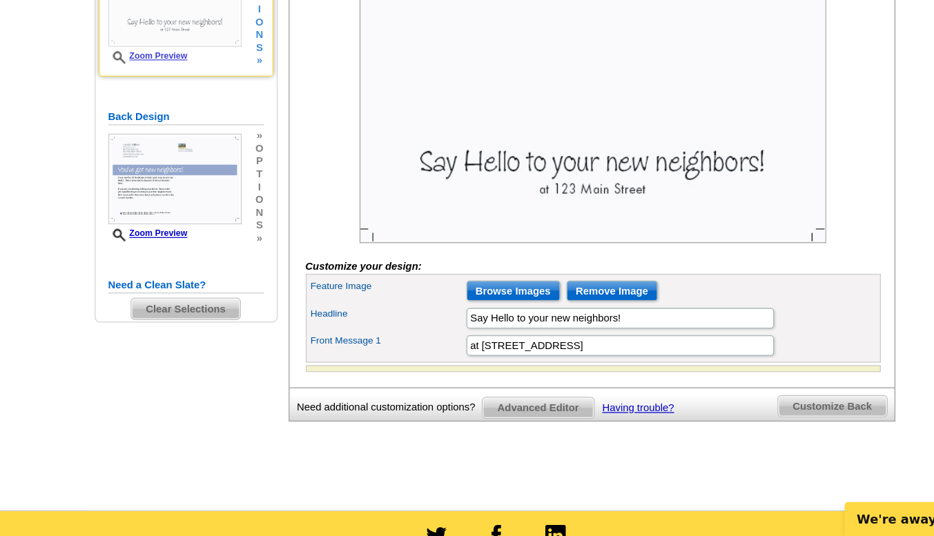
scroll to position [189, 0]
click at [472, 346] on input "Browse Images" at bounding box center [481, 338] width 76 height 17
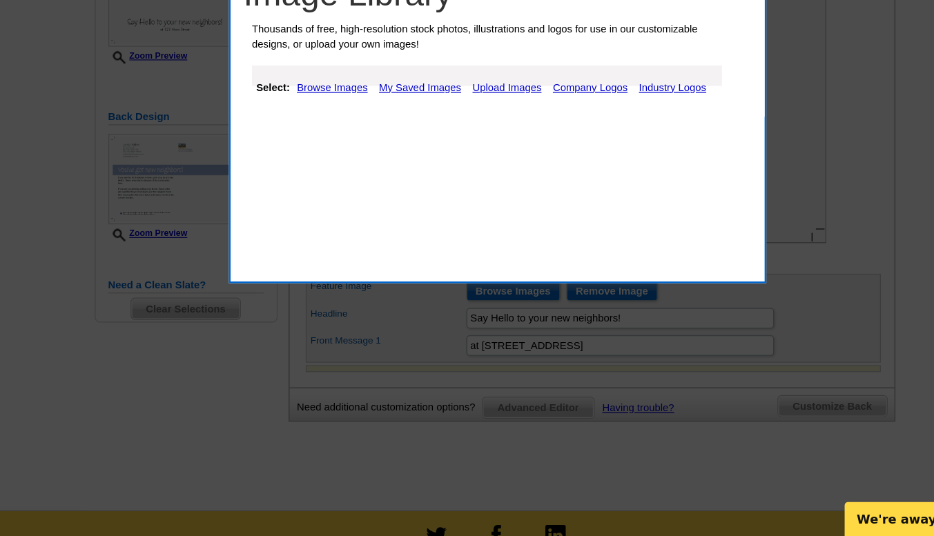
click at [410, 177] on link "My Saved Images" at bounding box center [405, 174] width 73 height 17
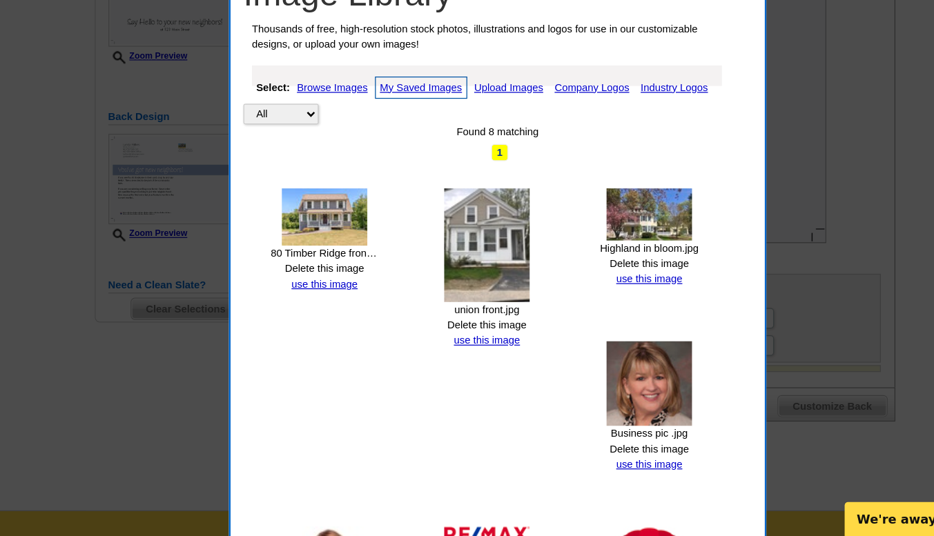
click at [327, 289] on img at bounding box center [328, 278] width 69 height 46
click at [324, 333] on link "use this image" at bounding box center [328, 333] width 53 height 10
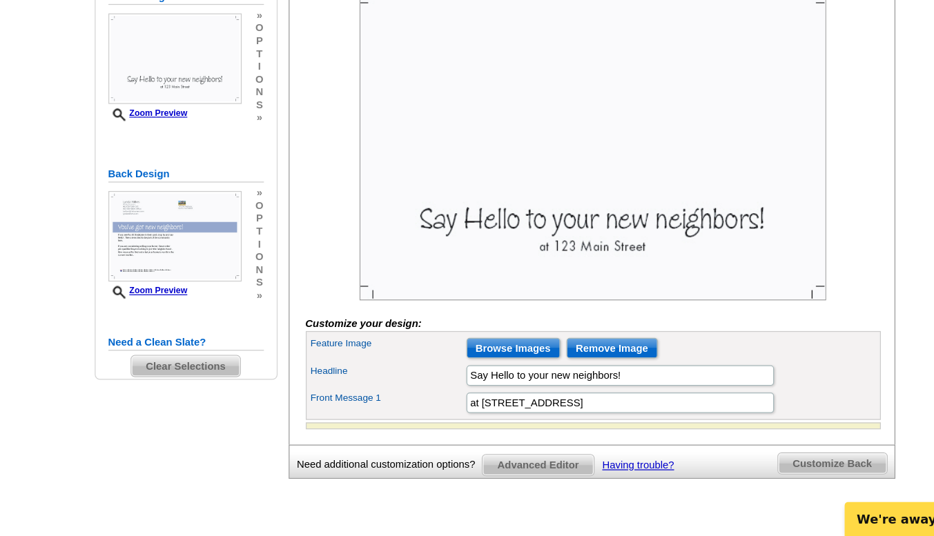
scroll to position [144, 0]
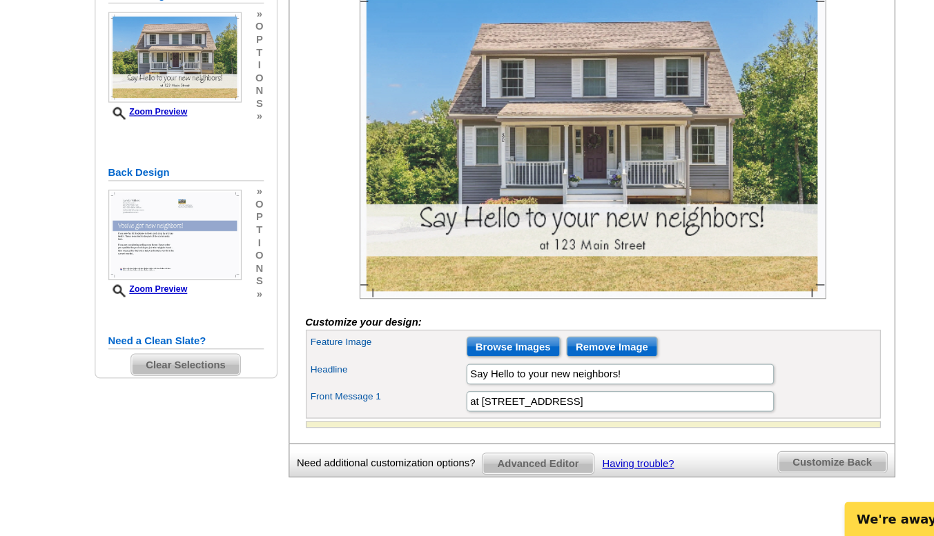
click at [554, 332] on img at bounding box center [545, 218] width 377 height 251
click at [538, 435] on input "at 123 Main Street" at bounding box center [567, 427] width 248 height 17
type input "a"
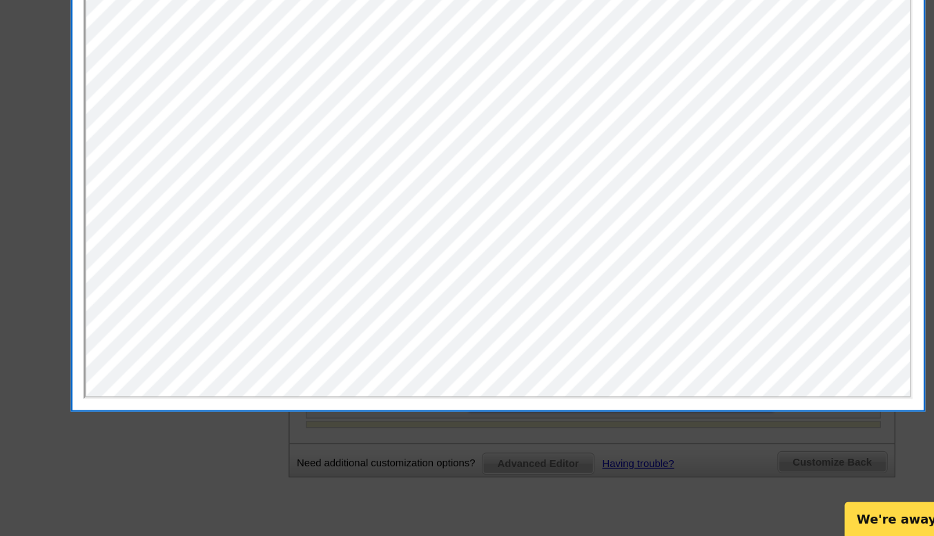
scroll to position [0, 0]
type input "80"
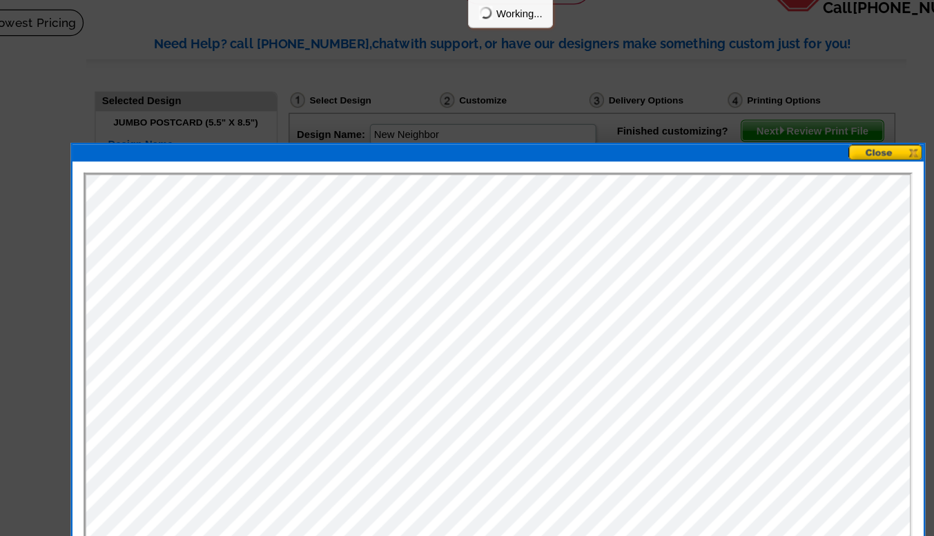
scroll to position [84, 0]
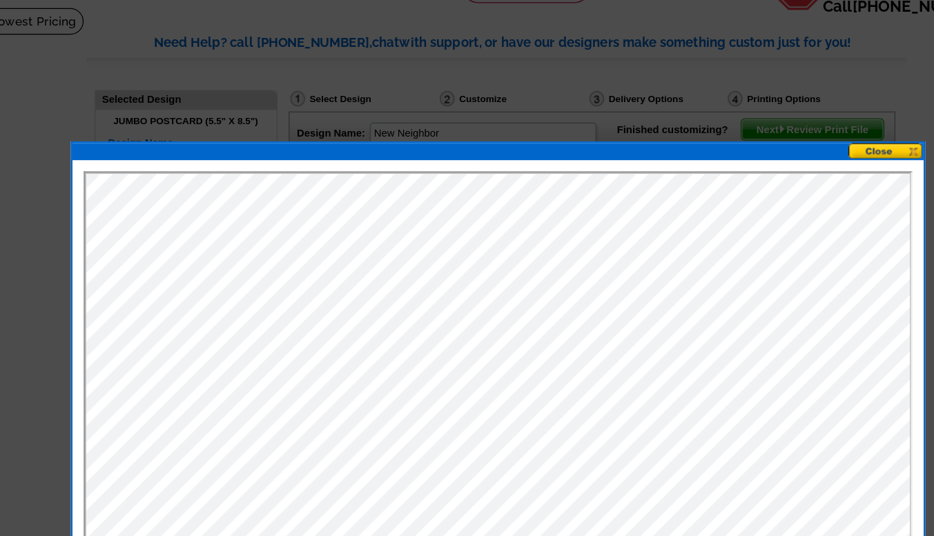
click at [784, 127] on button at bounding box center [781, 123] width 61 height 13
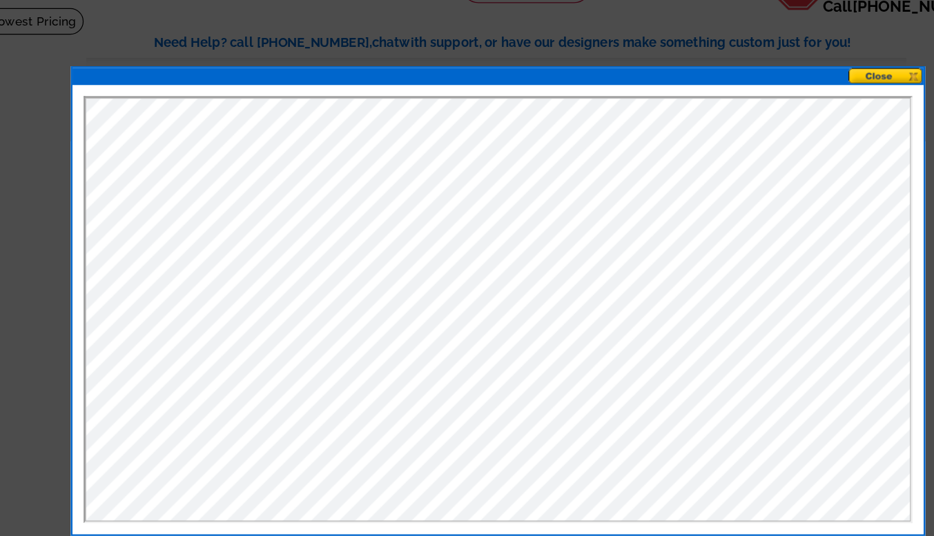
scroll to position [0, 0]
click at [776, 66] on button at bounding box center [781, 63] width 61 height 13
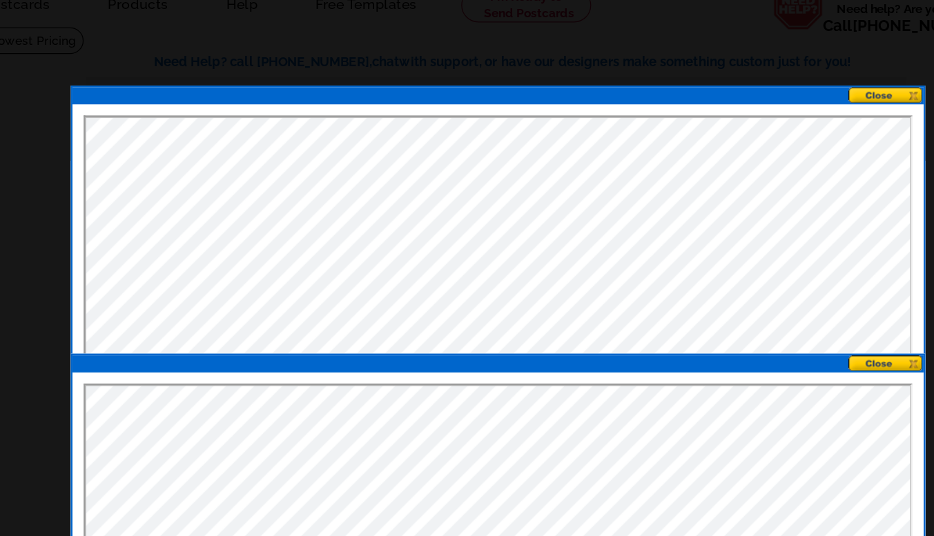
scroll to position [69, 0]
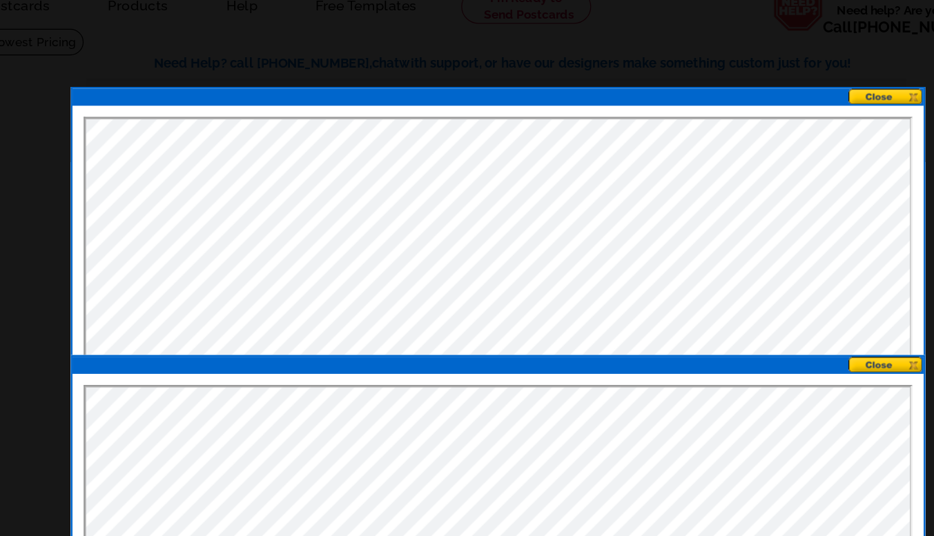
click at [765, 70] on div at bounding box center [469, 260] width 690 height 380
click at [767, 78] on button at bounding box center [781, 78] width 61 height 13
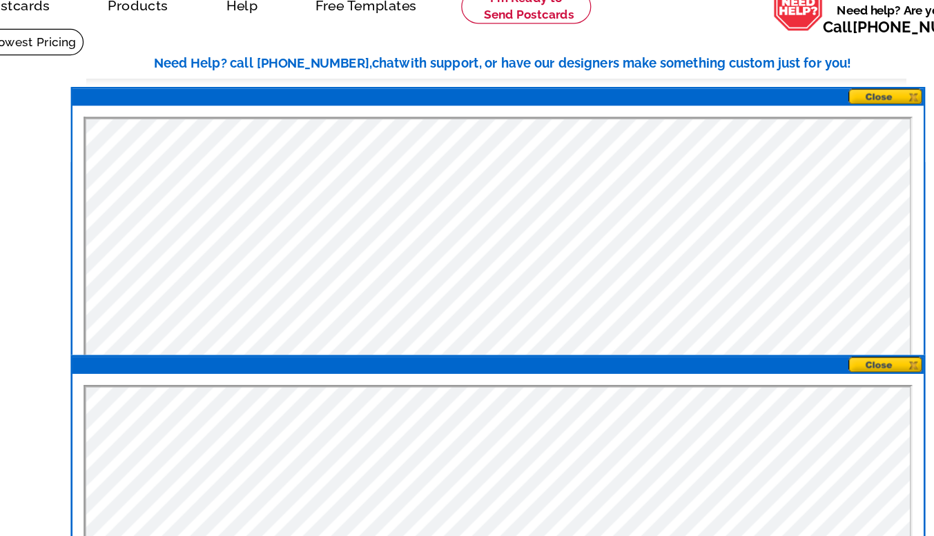
click at [778, 296] on button at bounding box center [781, 294] width 61 height 13
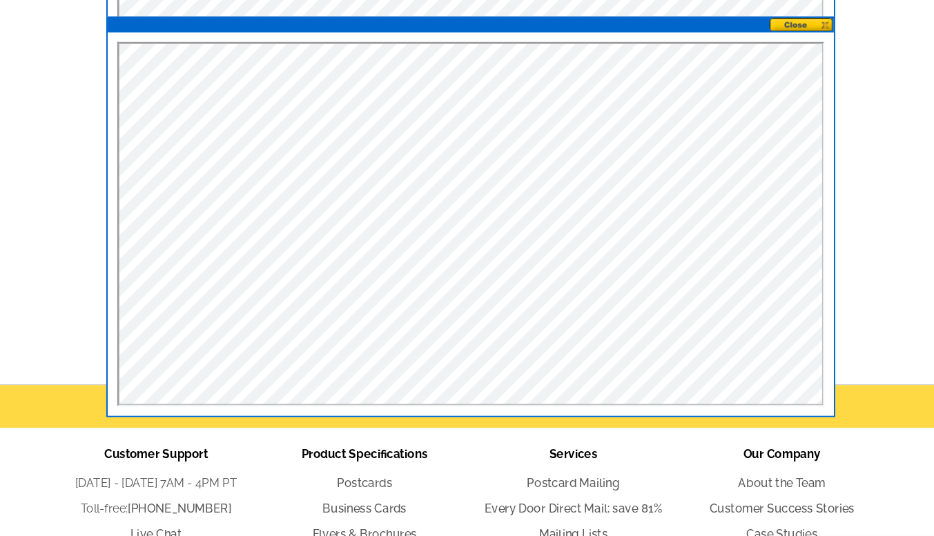
scroll to position [339, 0]
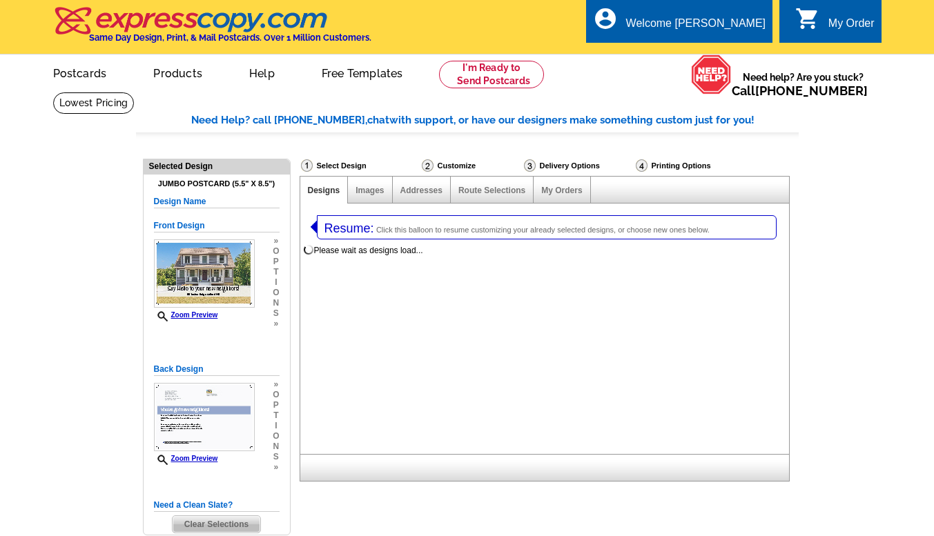
select select
select select "2"
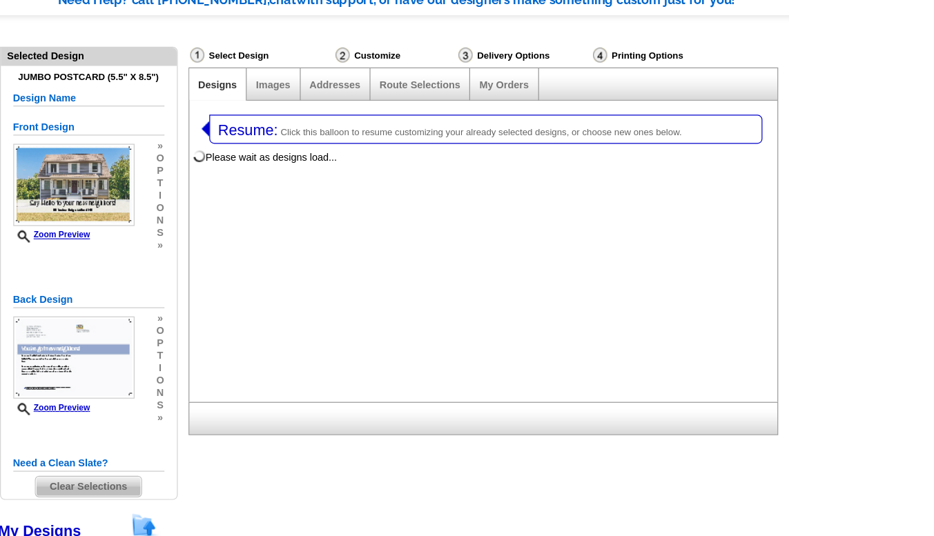
select select "971"
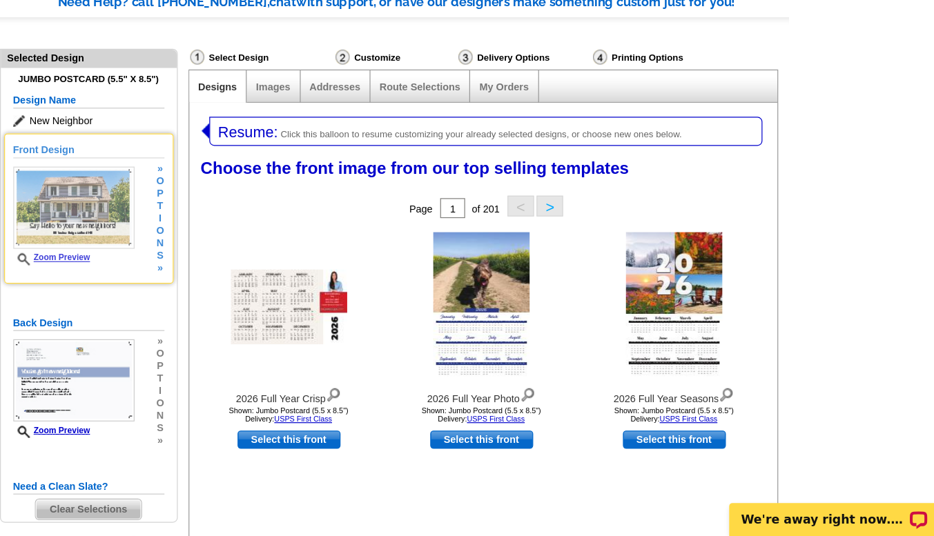
scroll to position [0, 0]
click at [195, 255] on img at bounding box center [204, 263] width 101 height 68
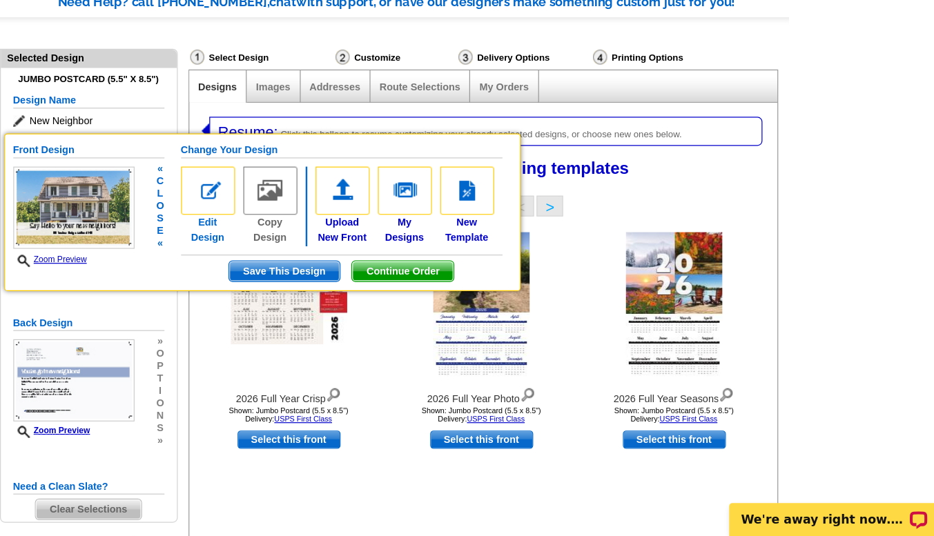
click at [319, 257] on img at bounding box center [315, 249] width 45 height 40
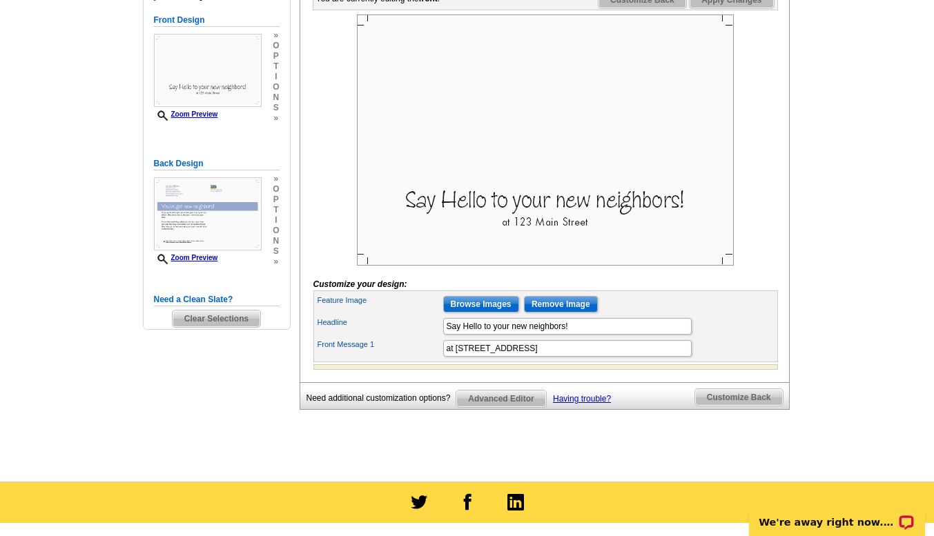
scroll to position [226, 0]
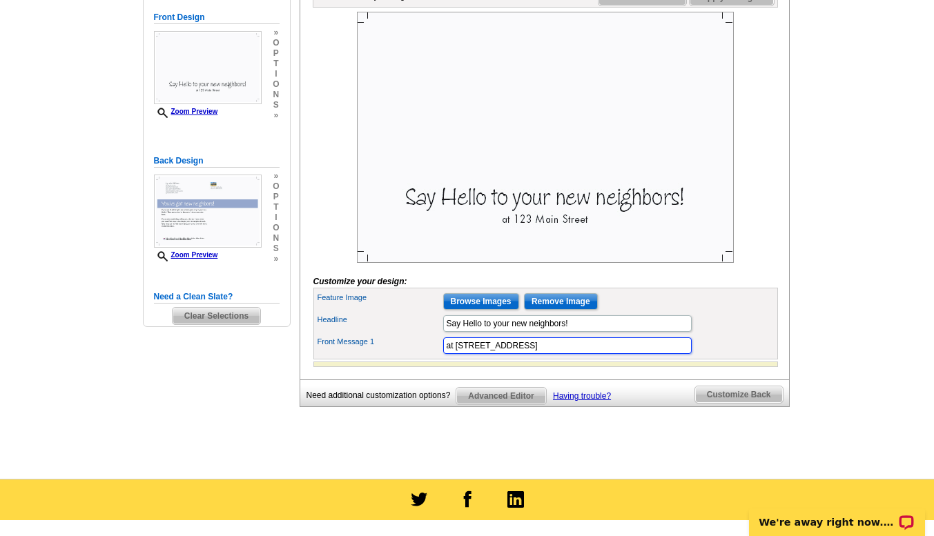
click at [526, 354] on input "at 123 Main Street" at bounding box center [567, 345] width 248 height 17
type input "a"
type input "80 Timber Ridge Milford NH"
click at [477, 310] on input "Browse Images" at bounding box center [481, 301] width 76 height 17
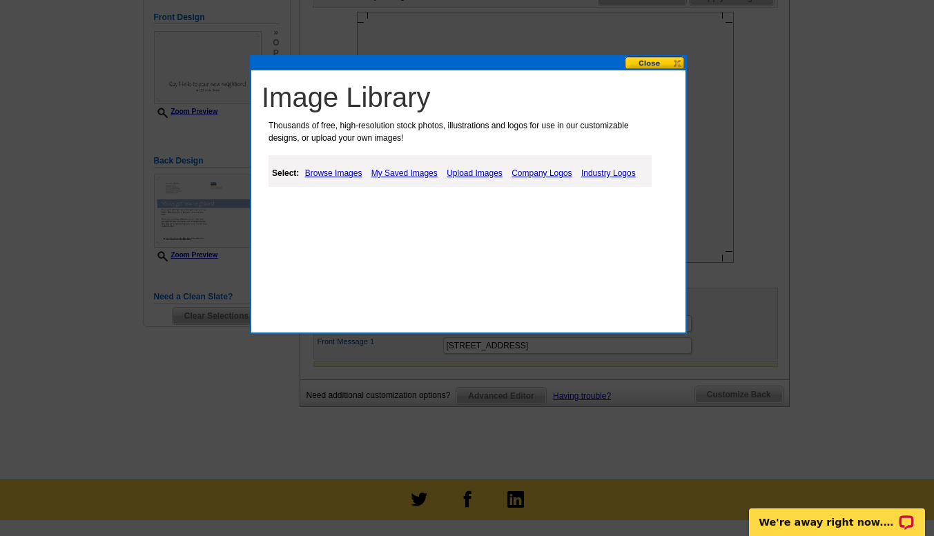
click at [393, 173] on link "My Saved Images" at bounding box center [404, 173] width 73 height 17
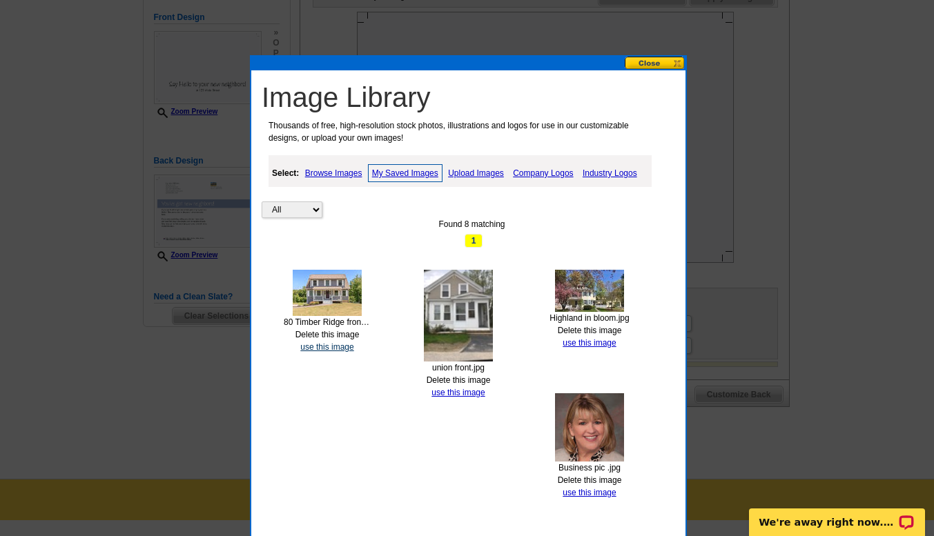
click at [320, 350] on link "use this image" at bounding box center [326, 347] width 53 height 10
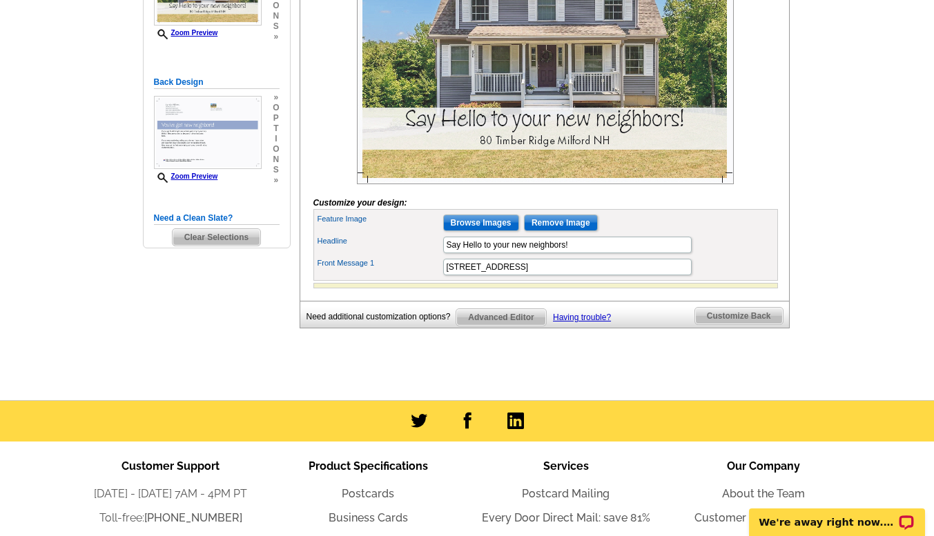
scroll to position [301, 0]
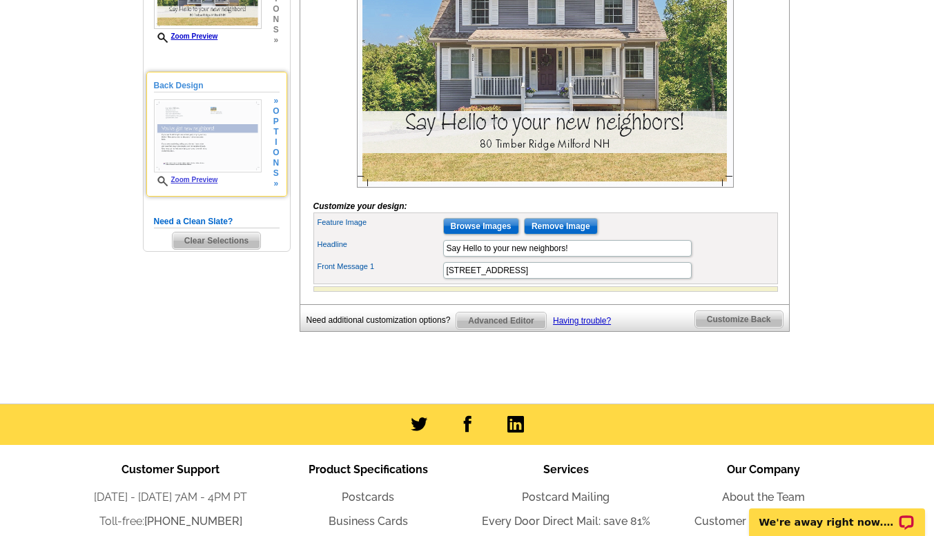
click at [210, 141] on img at bounding box center [208, 135] width 108 height 73
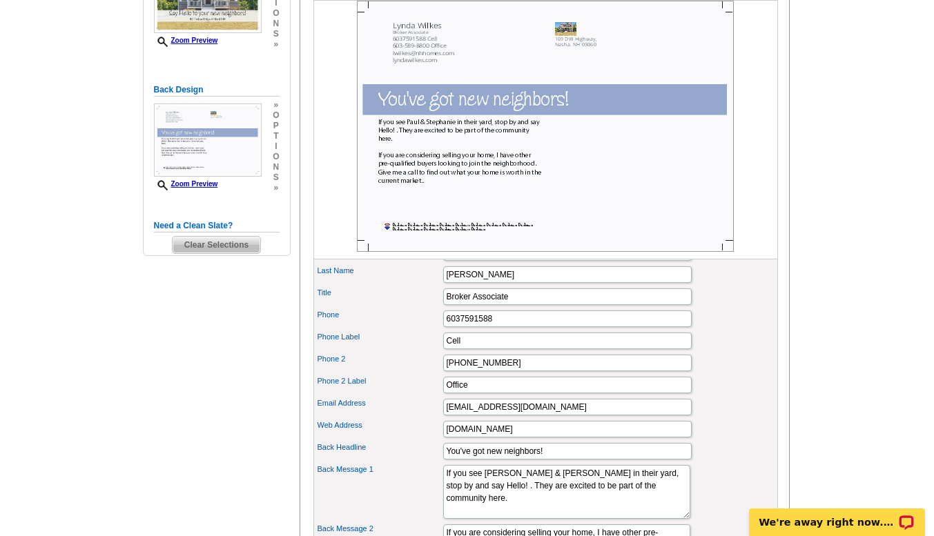
scroll to position [299, 0]
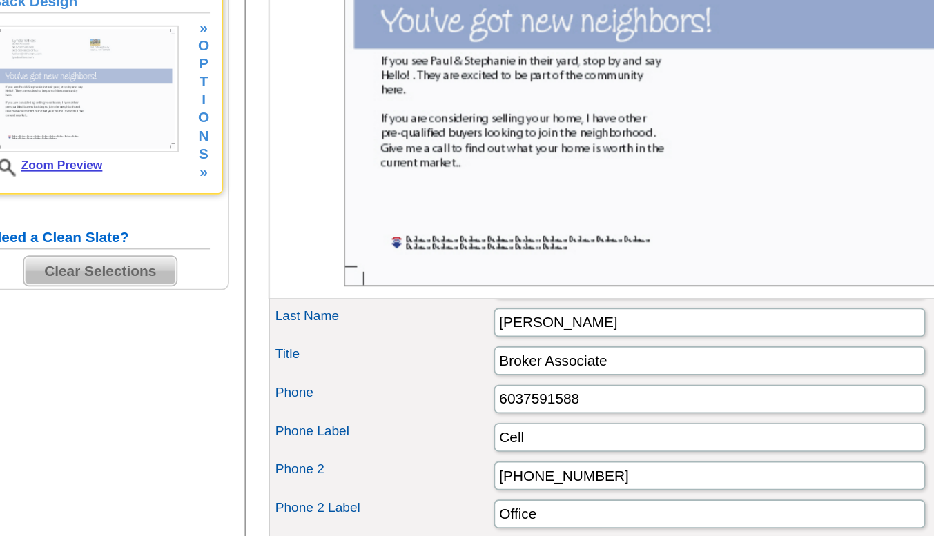
click at [195, 179] on div "Zoom Preview" at bounding box center [208, 144] width 108 height 87
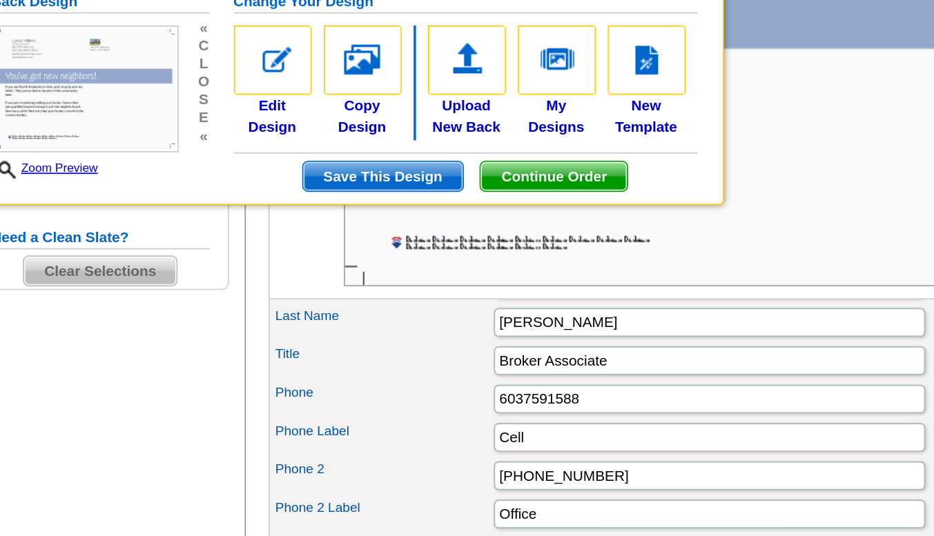
click at [273, 224] on h5 "Need a Clean Slate?" at bounding box center [217, 223] width 126 height 13
click at [404, 183] on span "Save This Design" at bounding box center [379, 188] width 92 height 17
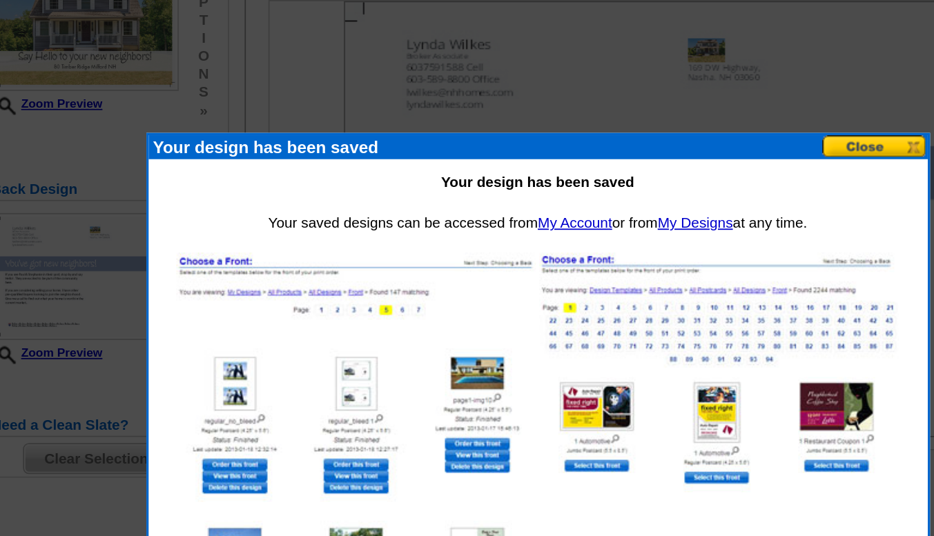
scroll to position [200, 0]
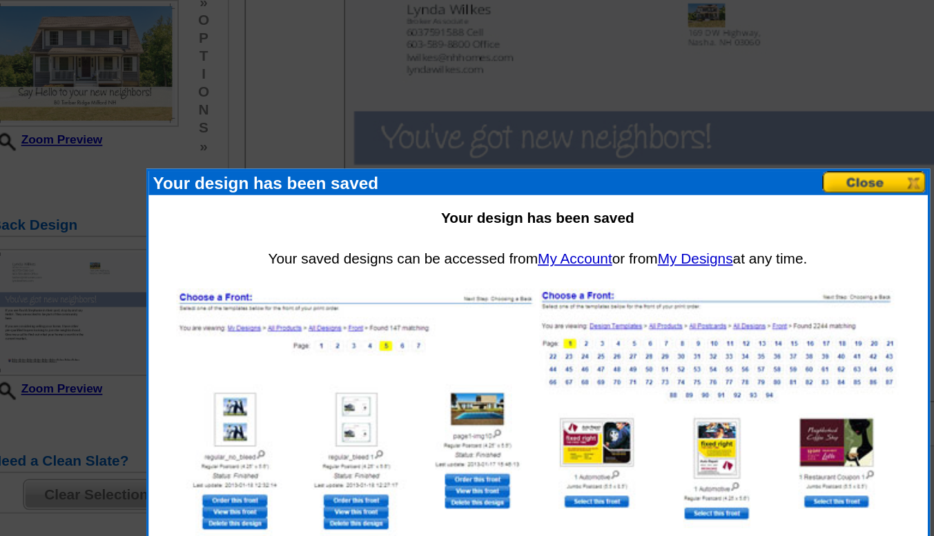
click at [658, 161] on button at bounding box center [662, 161] width 61 height 13
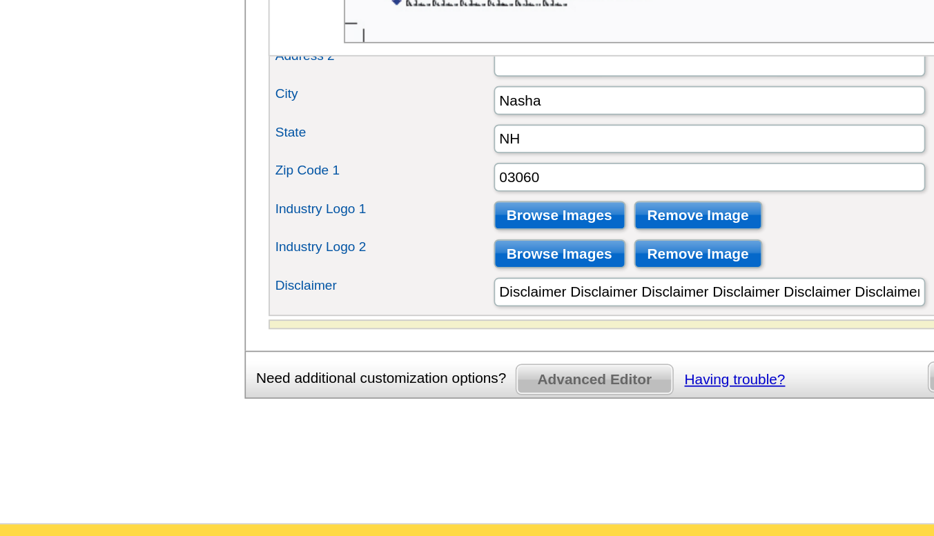
scroll to position [764, 0]
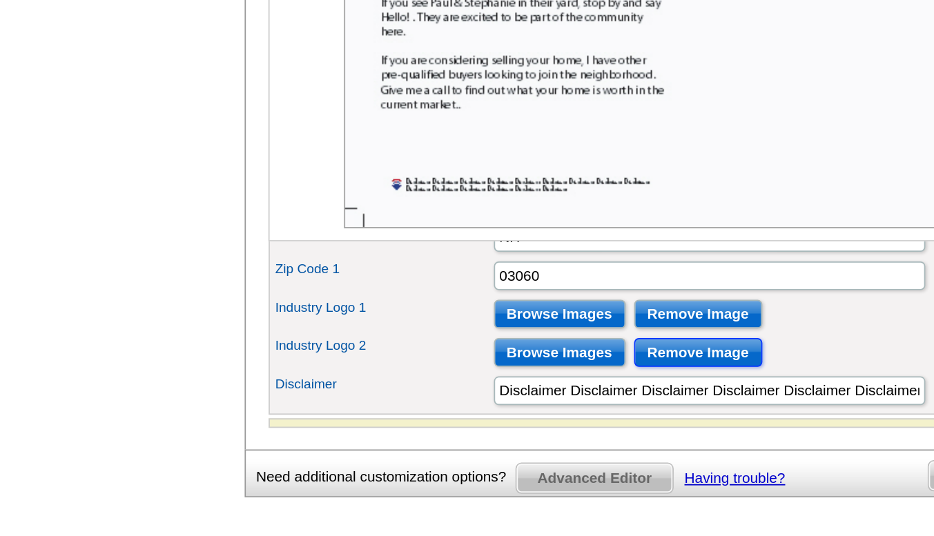
click at [544, 332] on input "Remove Image" at bounding box center [561, 323] width 74 height 17
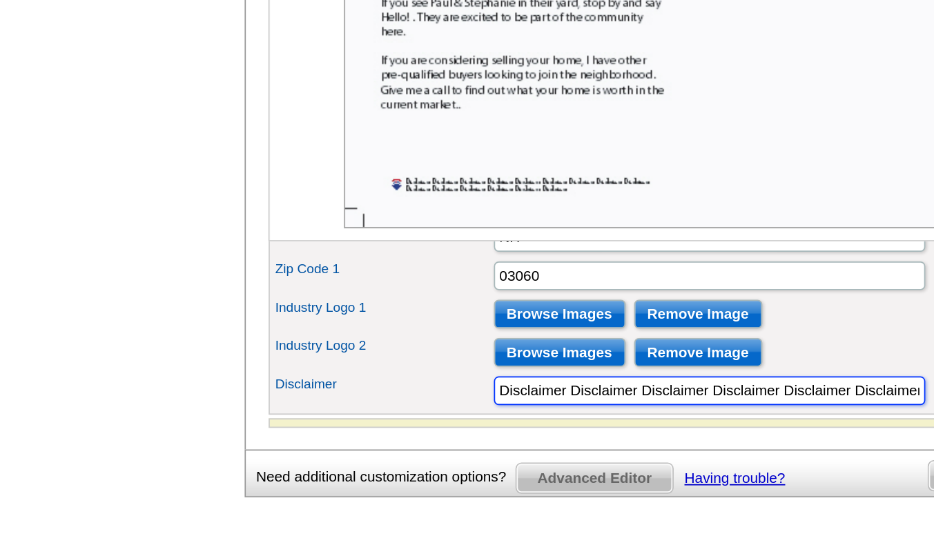
click at [686, 354] on input "Disclaimer Disclaimer Disclaimer Disclaimer Disclaimer Disclaimer Disclaimer Di…" at bounding box center [567, 345] width 248 height 17
click at [684, 354] on input "r Disclaimer Disclaimer Disclaimer Disclaimer Disclaimer Disclaimer Disclaimer …" at bounding box center [567, 345] width 248 height 17
click at [588, 354] on input "er Disclaimer Disclaimer Disclaimer" at bounding box center [567, 345] width 248 height 17
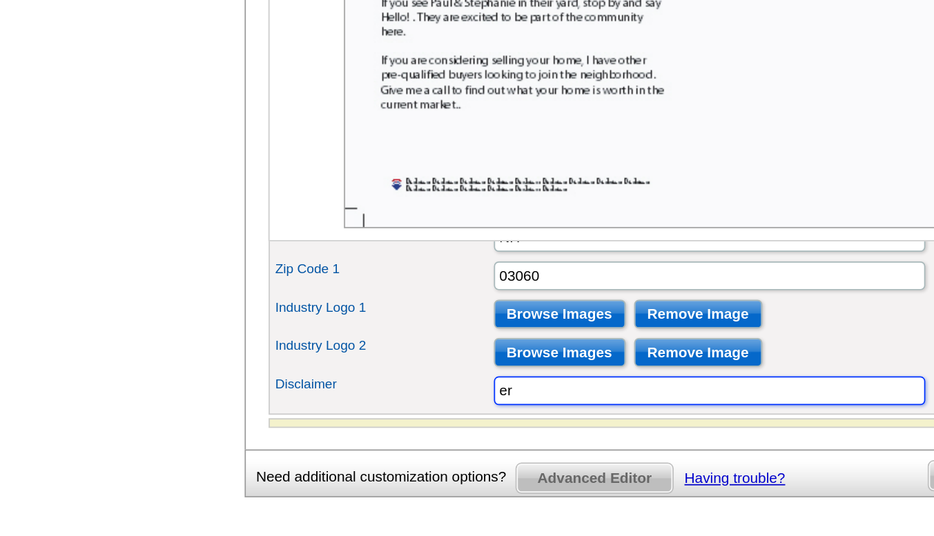
type input "e"
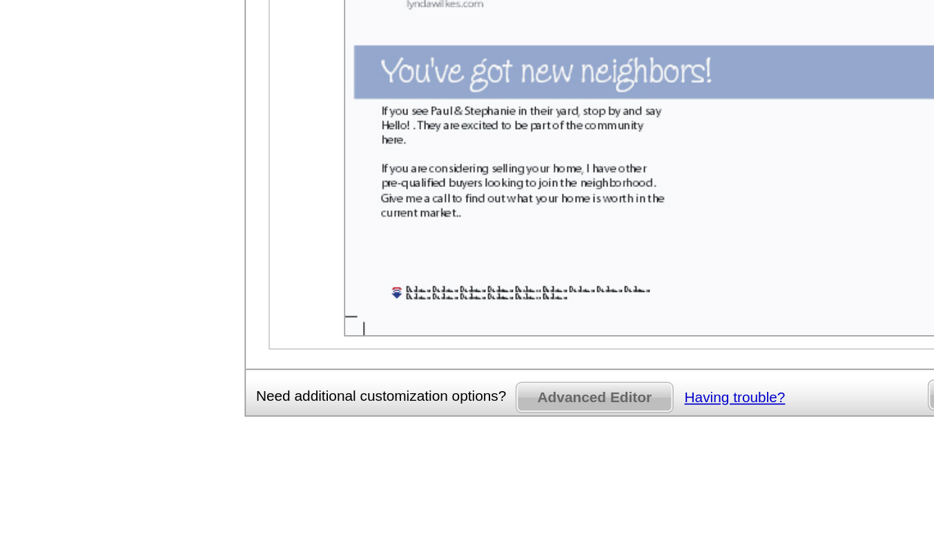
scroll to position [914, 0]
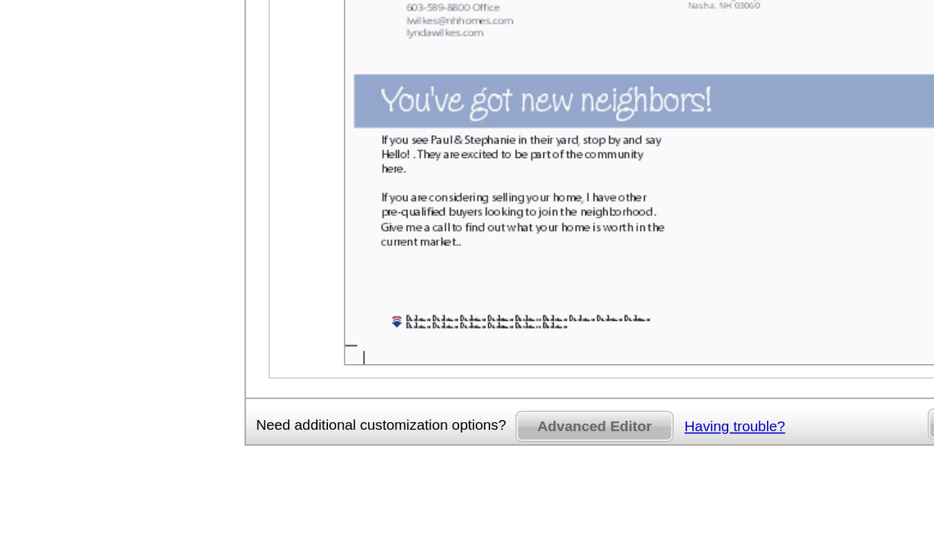
type input "If you home is already listed please disregard"
click at [511, 254] on span "Advanced Editor" at bounding box center [500, 245] width 89 height 17
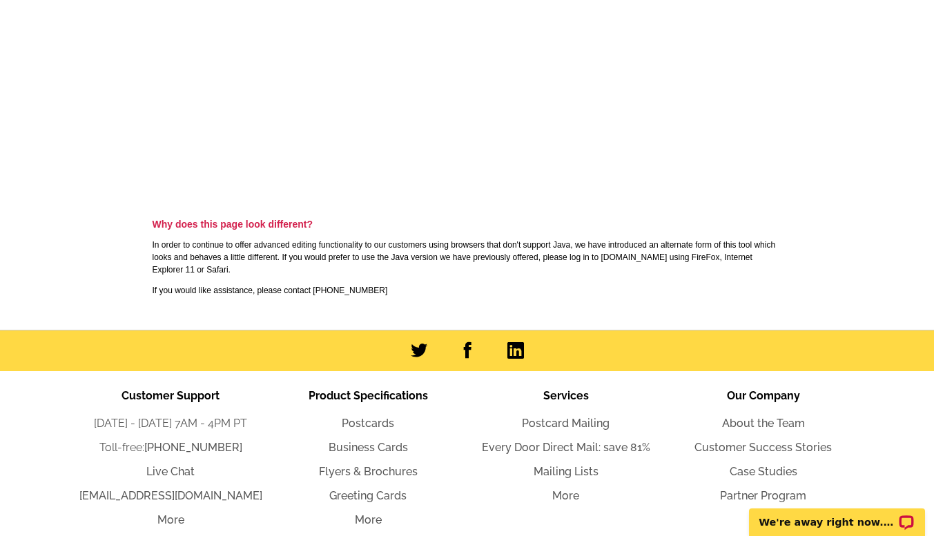
drag, startPoint x: 936, startPoint y: 101, endPoint x: 943, endPoint y: 344, distance: 243.0
click at [933, 344] on html "Welcome back Lynda My Account Logout local_phone Same Day Design, Print, & Mail…" at bounding box center [467, 57] width 934 height 1134
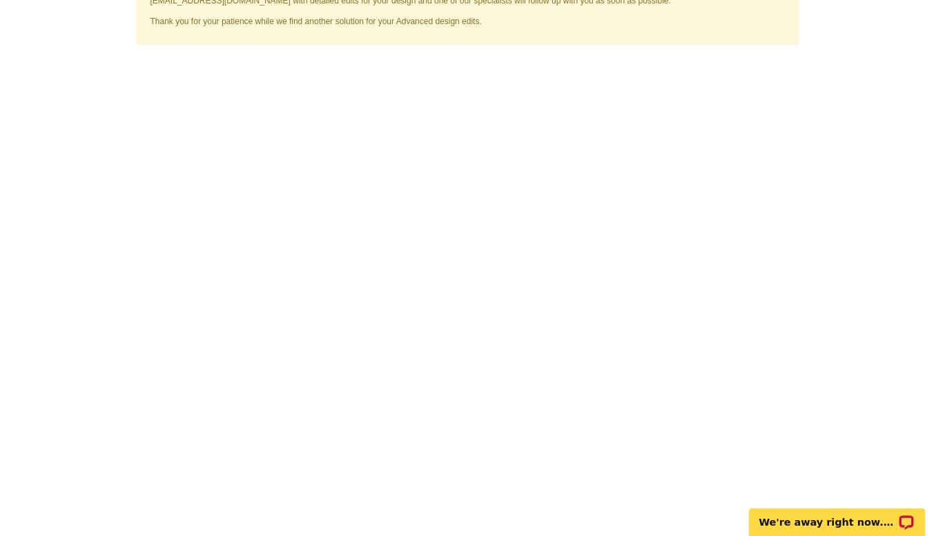
scroll to position [157, 0]
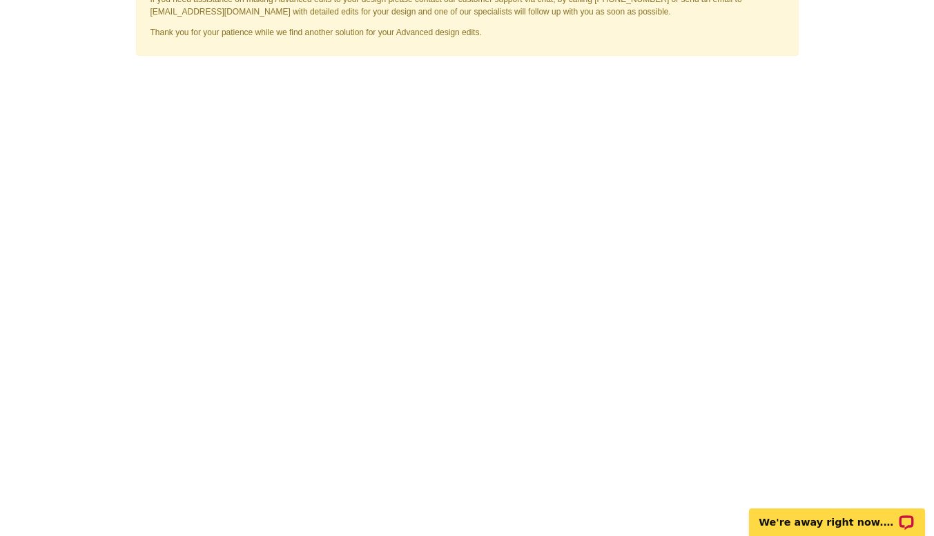
drag, startPoint x: 932, startPoint y: 161, endPoint x: 925, endPoint y: 84, distance: 77.0
click at [925, 84] on main "Advanced Editor via Flash will no longer operate on your computer after 12/31. …" at bounding box center [467, 308] width 934 height 748
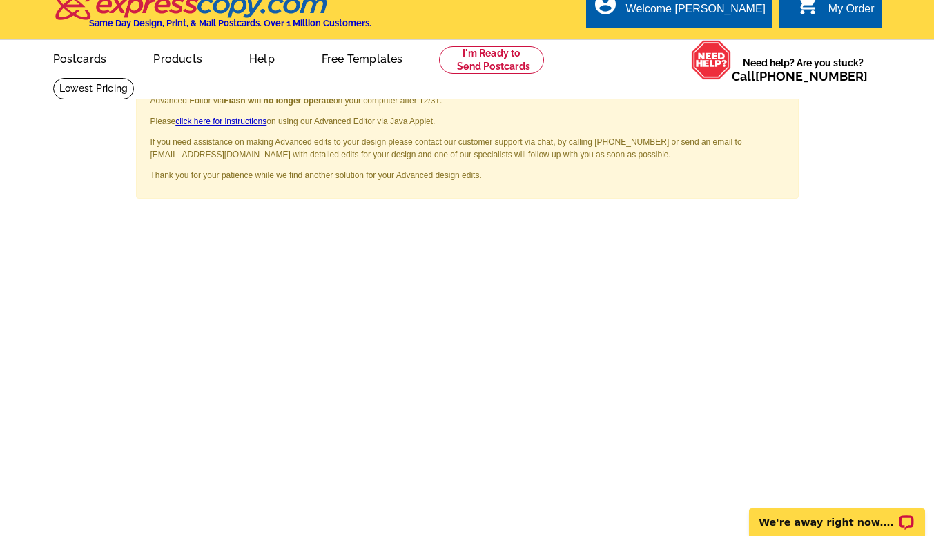
scroll to position [0, 0]
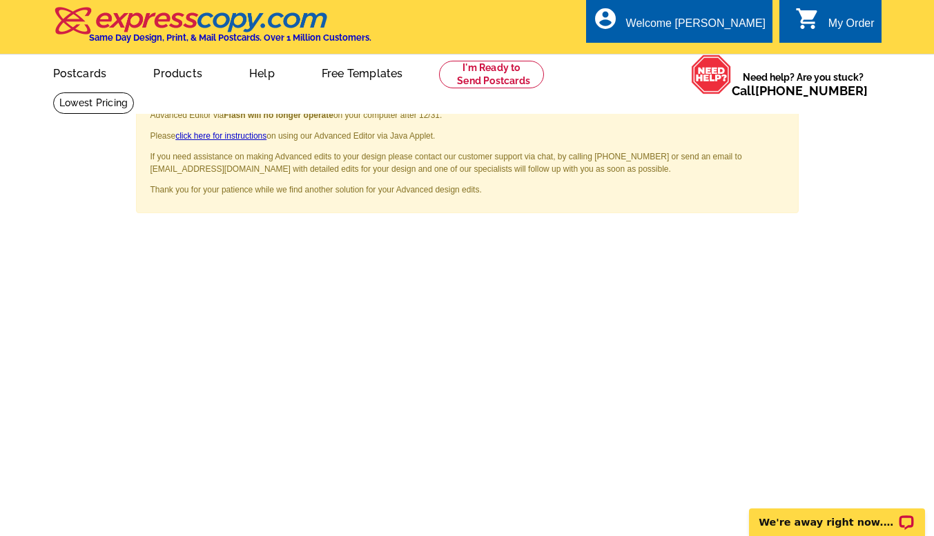
click at [780, 108] on span "×" at bounding box center [779, 108] width 10 height 19
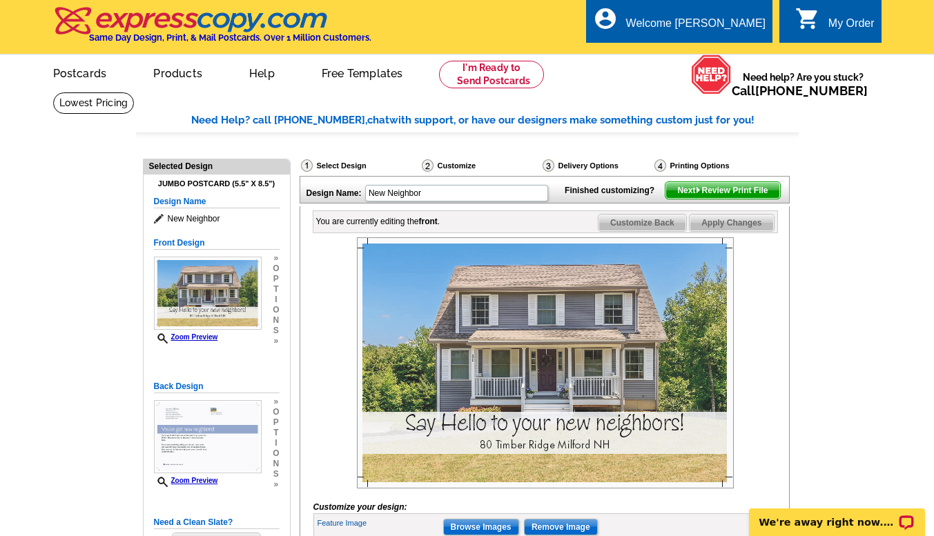
click at [745, 199] on span "Next Review Print File" at bounding box center [722, 190] width 114 height 17
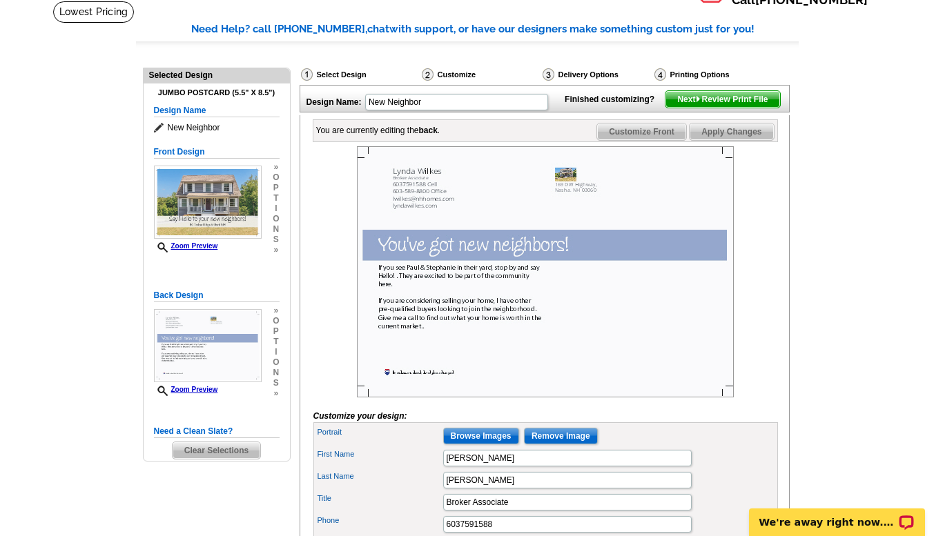
scroll to position [97, 0]
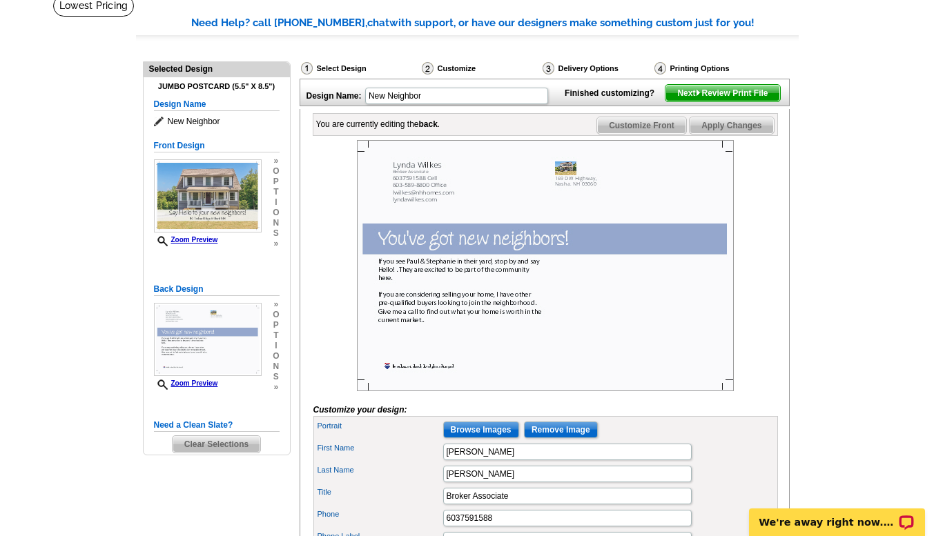
click at [443, 391] on img at bounding box center [545, 265] width 377 height 251
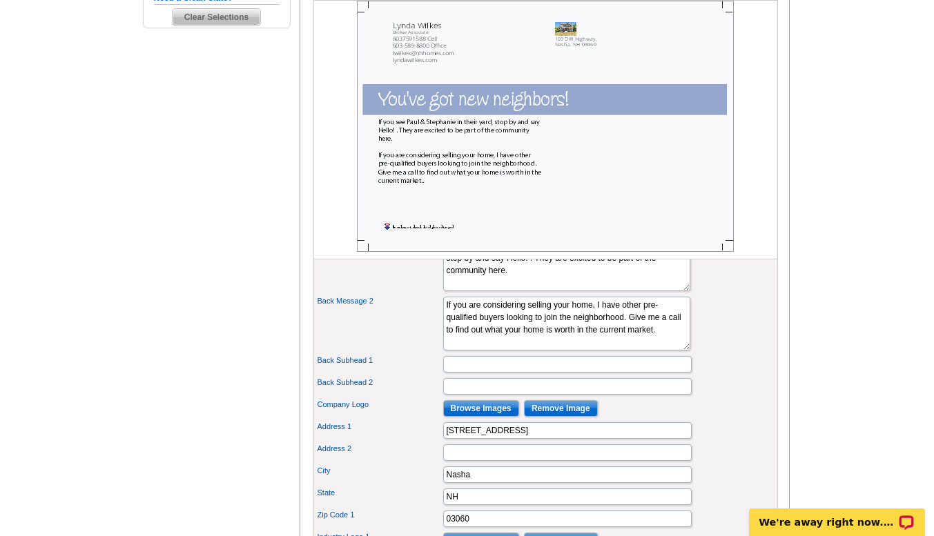
scroll to position [520, 0]
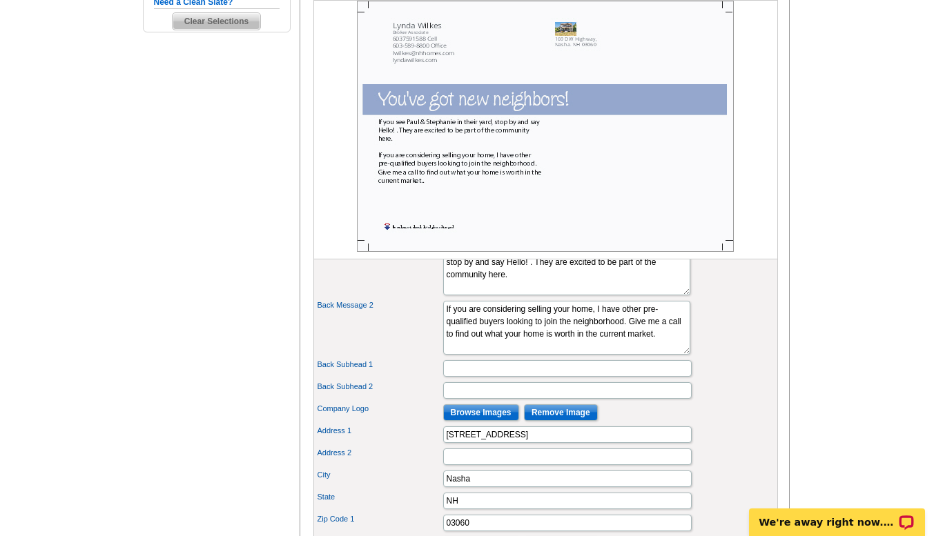
click at [715, 177] on img at bounding box center [545, 126] width 377 height 251
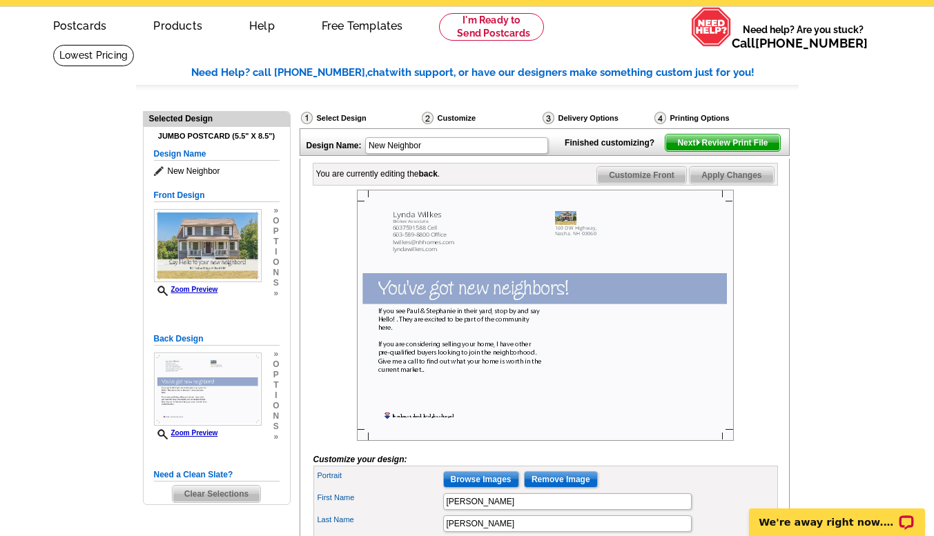
scroll to position [0, 0]
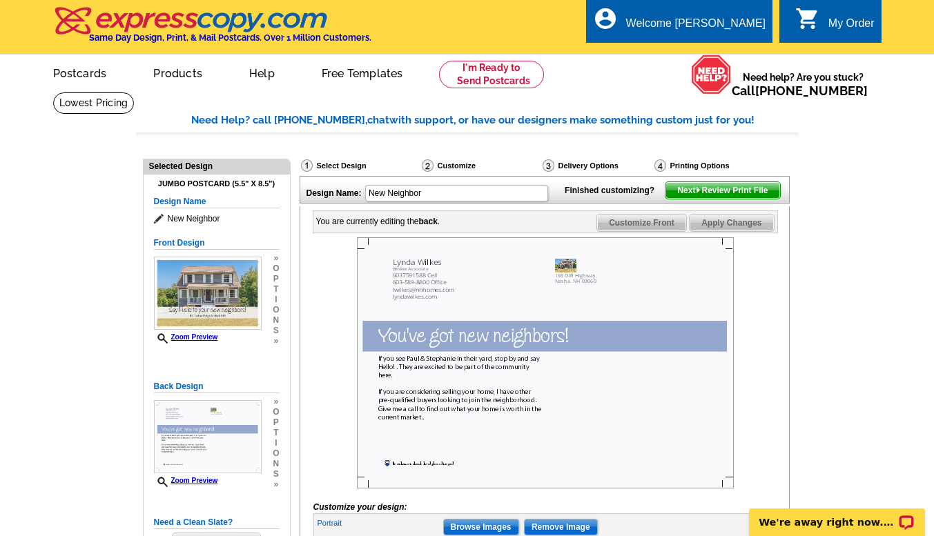
click at [729, 199] on span "Next Review Print File" at bounding box center [722, 190] width 114 height 17
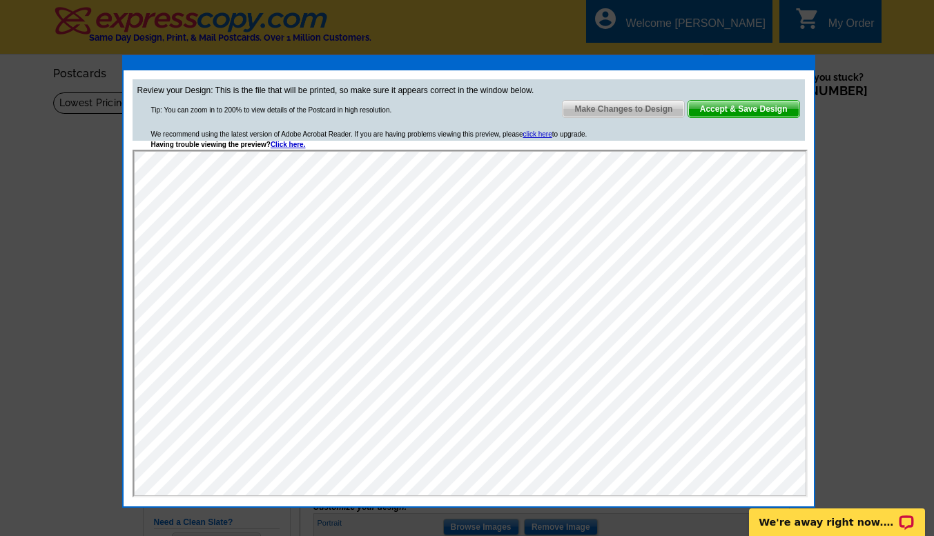
click at [600, 108] on span "Make Changes to Design" at bounding box center [622, 109] width 121 height 17
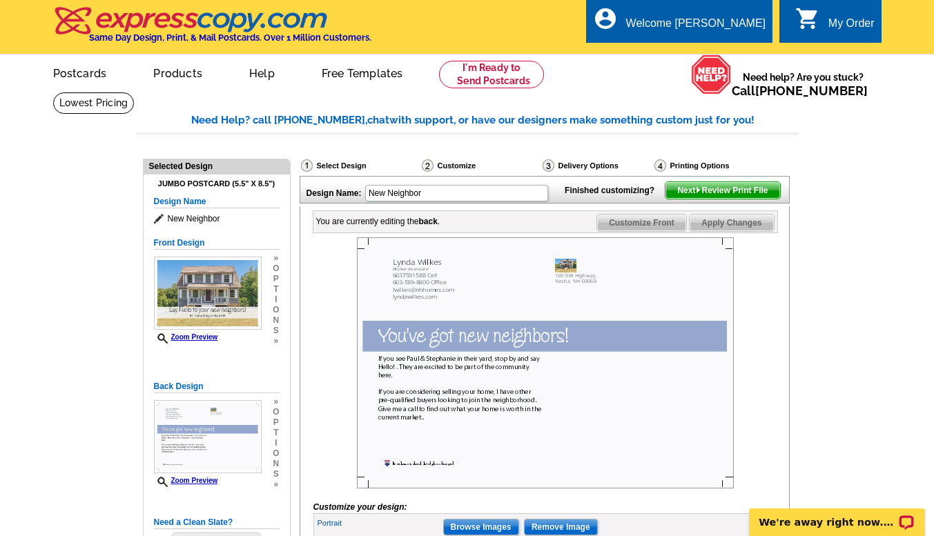
click at [578, 293] on img at bounding box center [545, 362] width 377 height 251
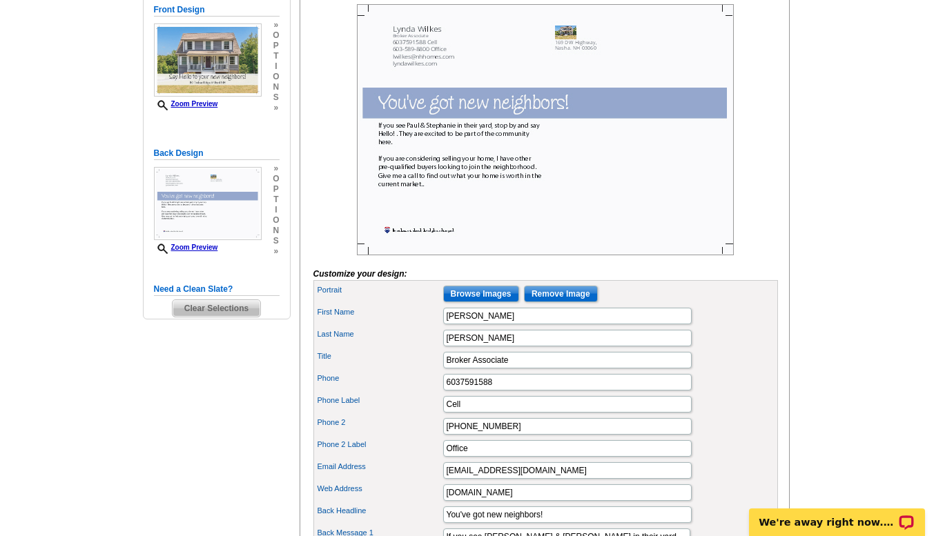
scroll to position [228, 0]
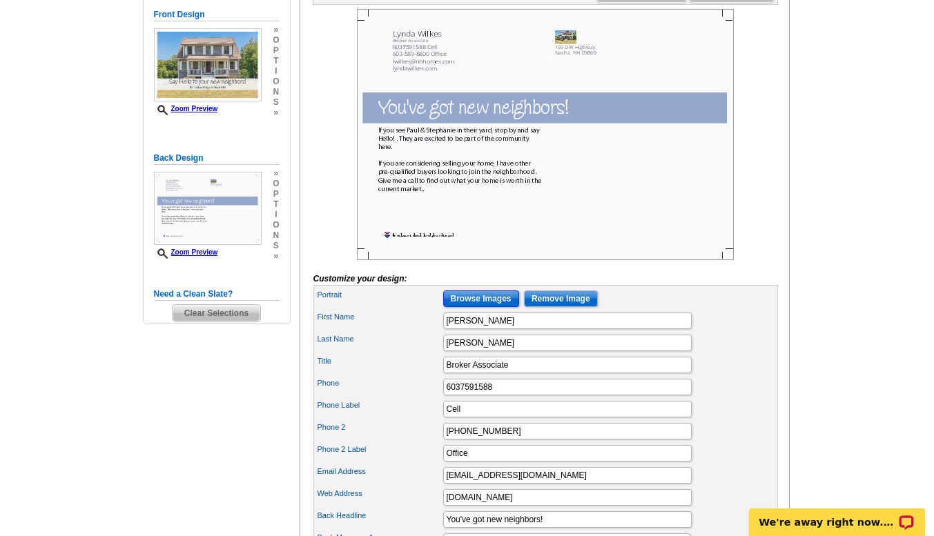
click at [471, 307] on input "Browse Images" at bounding box center [481, 298] width 76 height 17
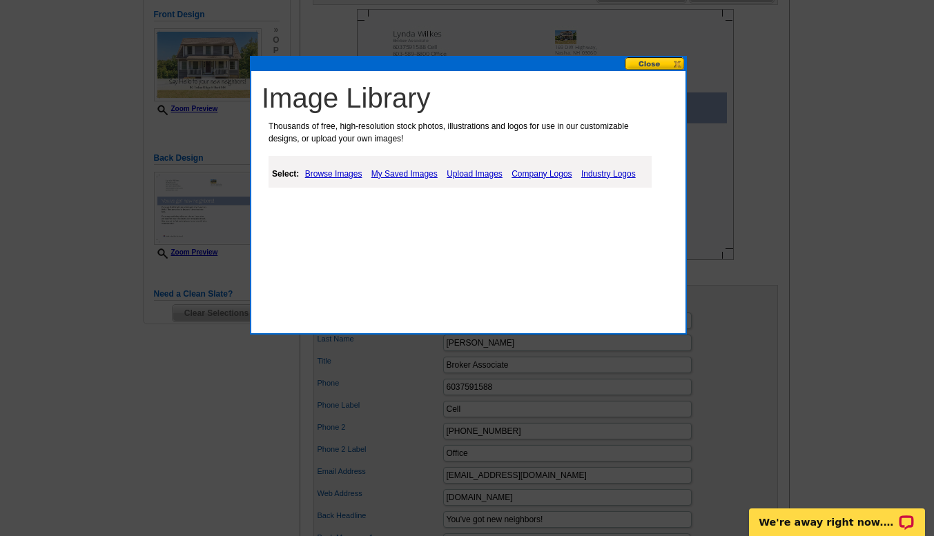
click at [394, 173] on link "My Saved Images" at bounding box center [404, 174] width 73 height 17
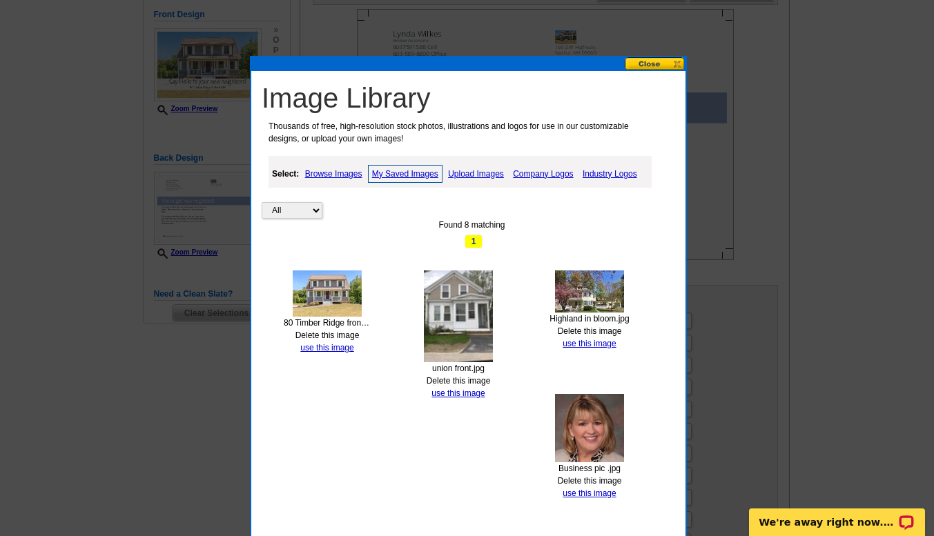
click at [587, 429] on img at bounding box center [589, 428] width 69 height 68
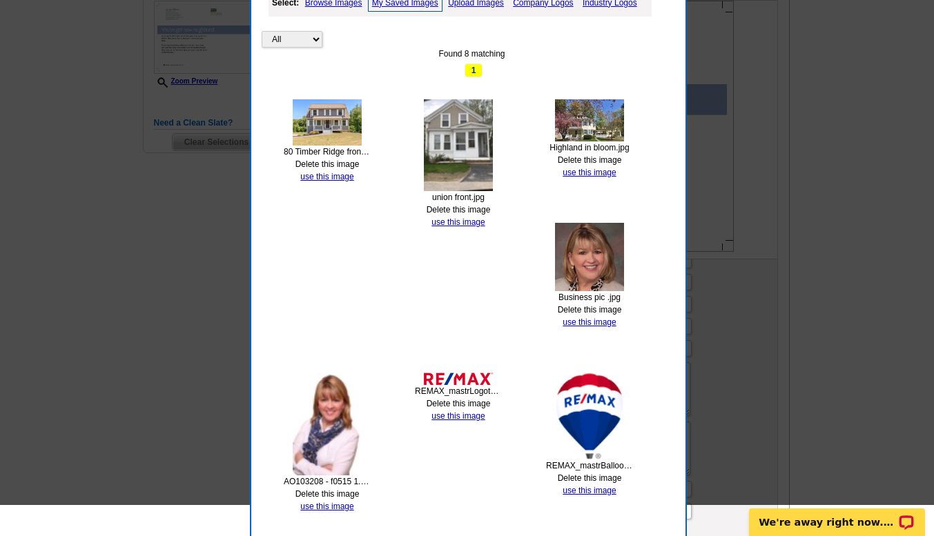
scroll to position [406, 0]
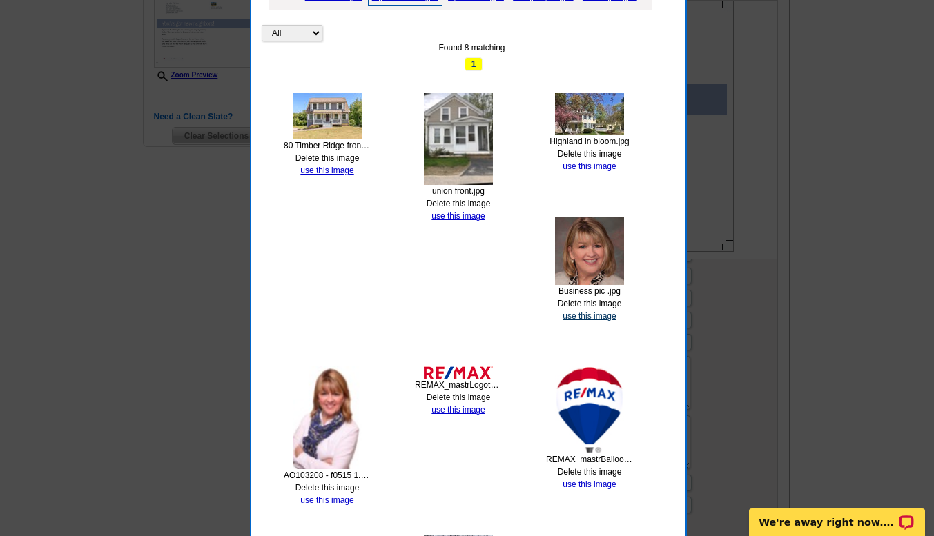
click at [580, 315] on link "use this image" at bounding box center [588, 316] width 53 height 10
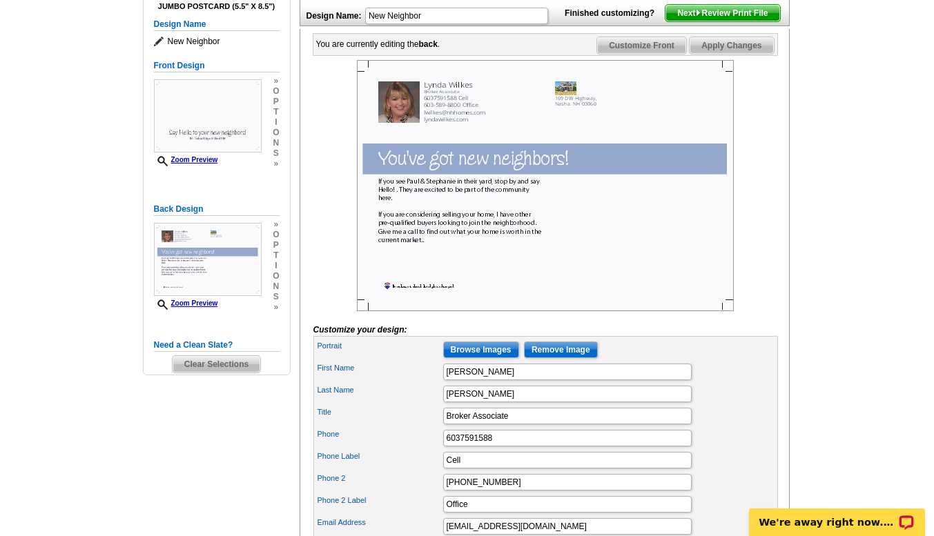
scroll to position [179, 0]
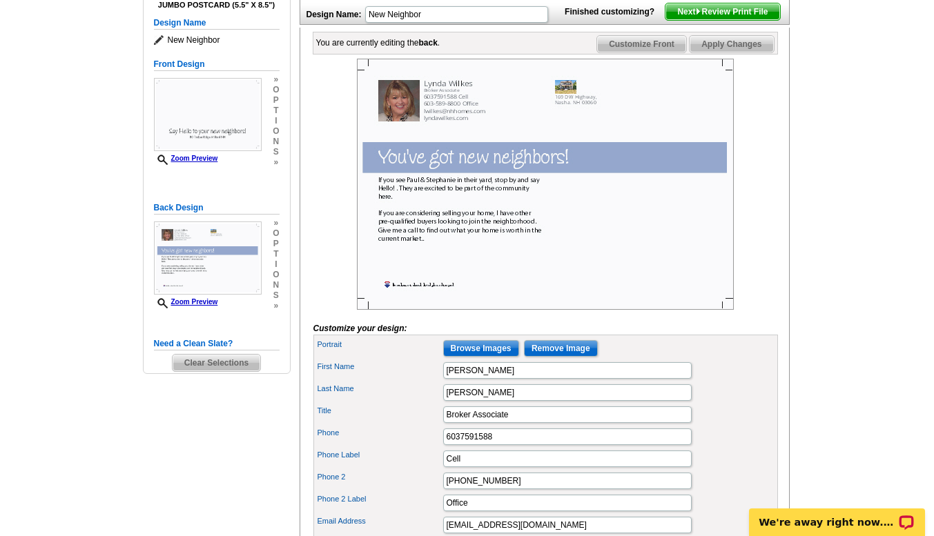
click at [574, 120] on img at bounding box center [545, 184] width 377 height 251
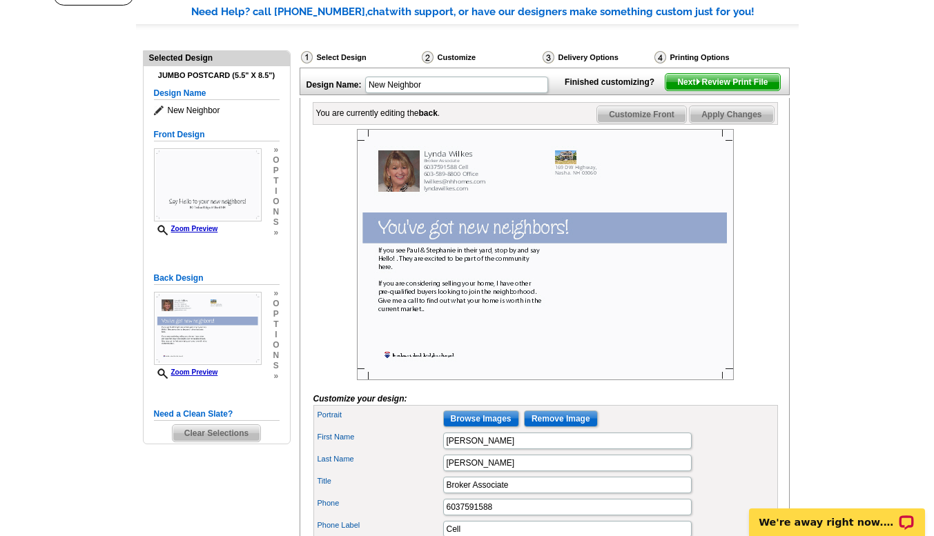
scroll to position [88, 0]
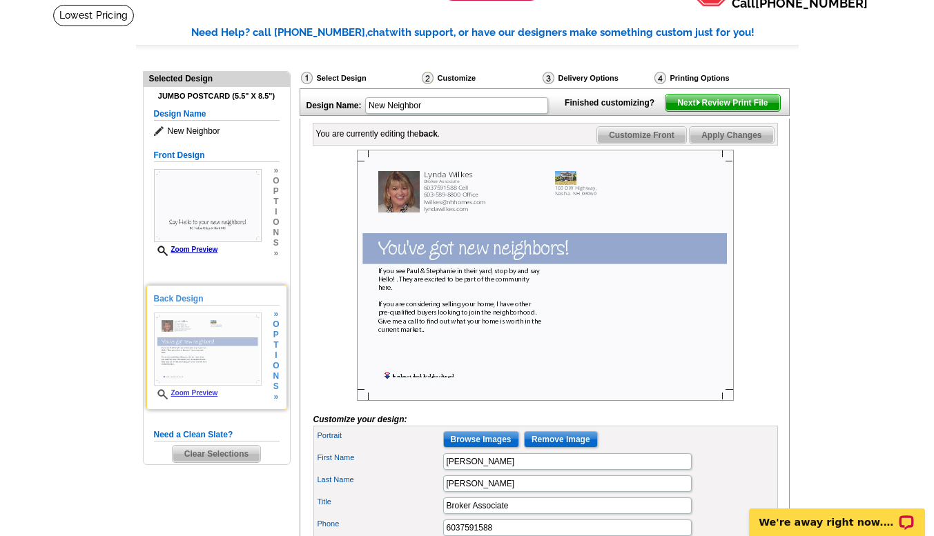
click at [193, 394] on link "Zoom Preview" at bounding box center [186, 393] width 64 height 8
click at [195, 392] on link "Zoom Preview" at bounding box center [186, 393] width 64 height 8
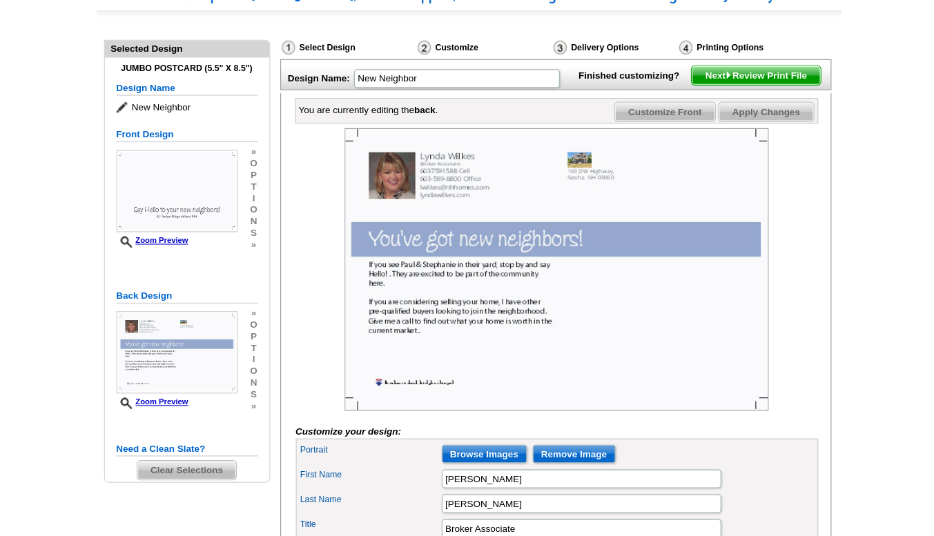
click at [578, 204] on img at bounding box center [545, 269] width 377 height 251
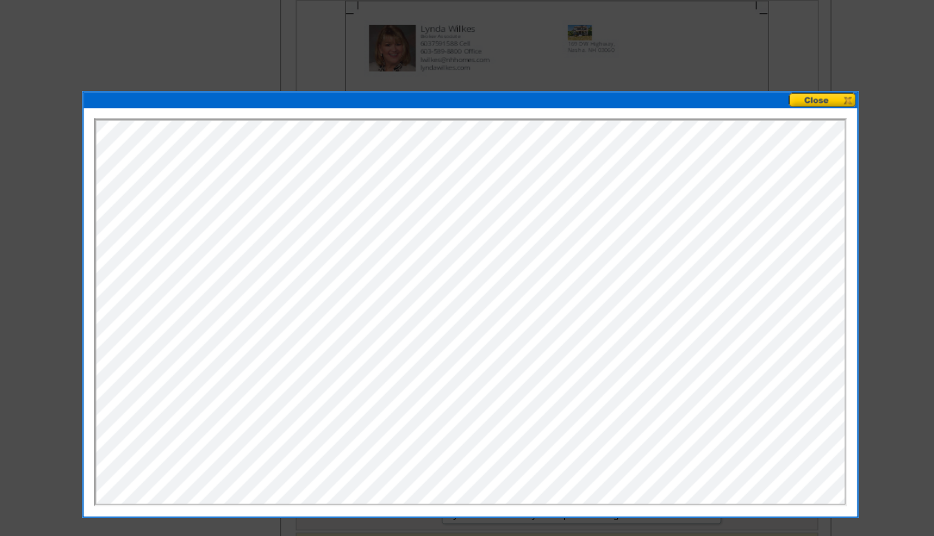
scroll to position [647, 0]
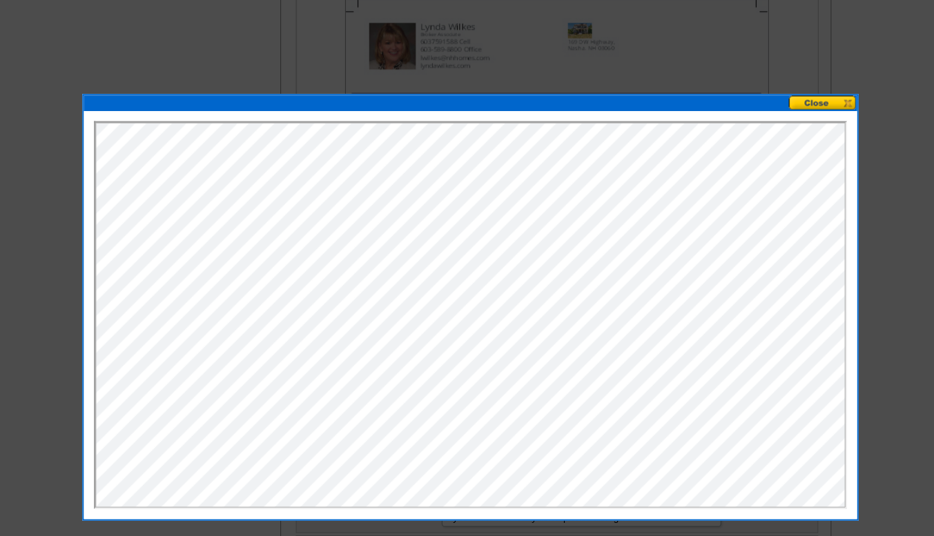
click at [785, 96] on button at bounding box center [781, 93] width 61 height 13
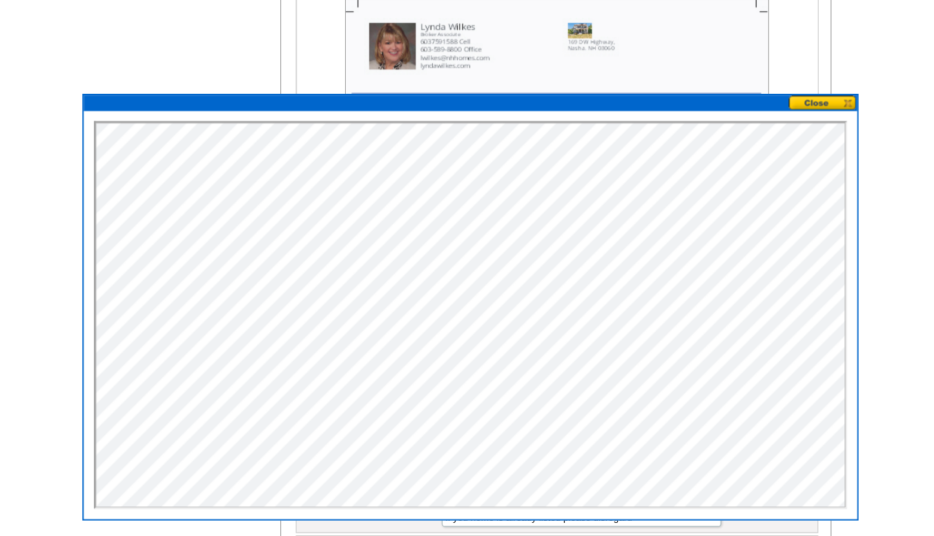
click at [775, 87] on button at bounding box center [781, 93] width 61 height 13
click at [769, 92] on button at bounding box center [781, 93] width 61 height 13
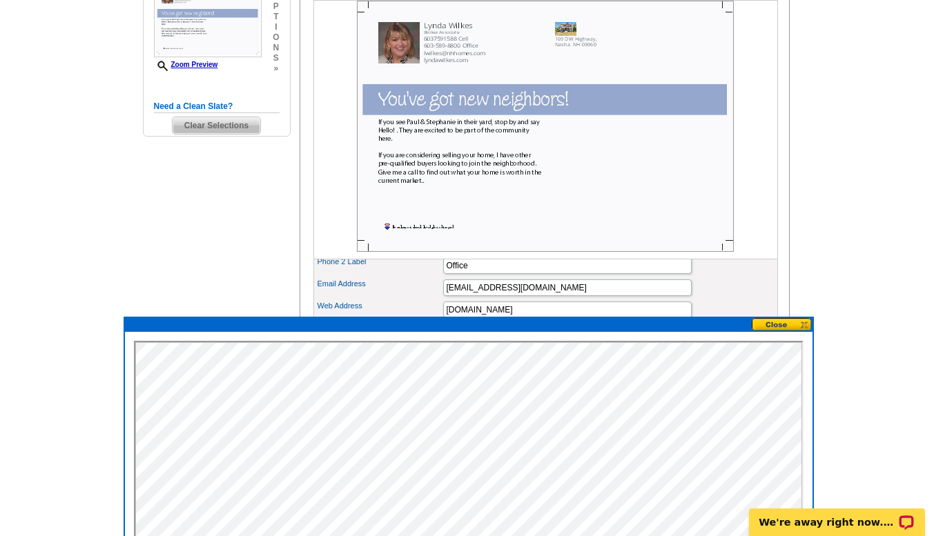
scroll to position [415, 0]
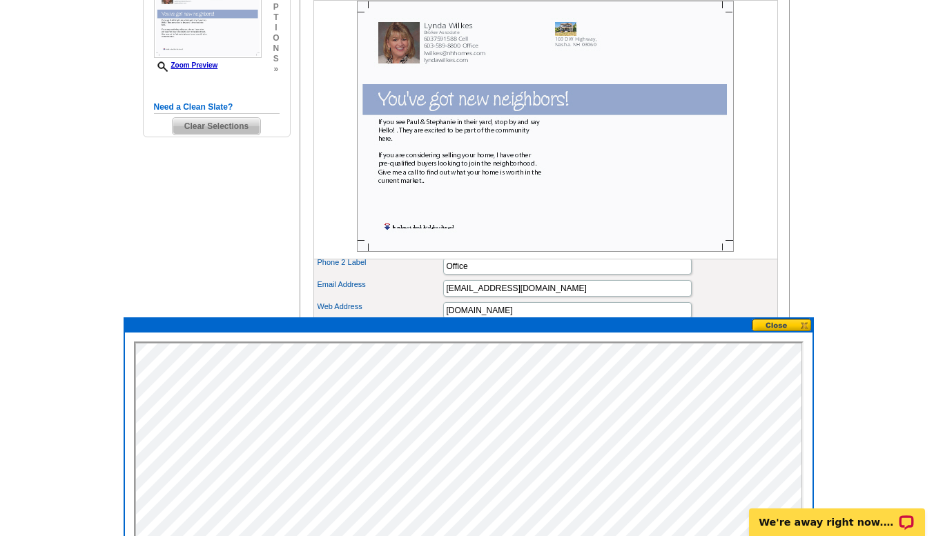
click at [778, 327] on button at bounding box center [781, 325] width 61 height 13
click at [802, 322] on button at bounding box center [781, 325] width 61 height 13
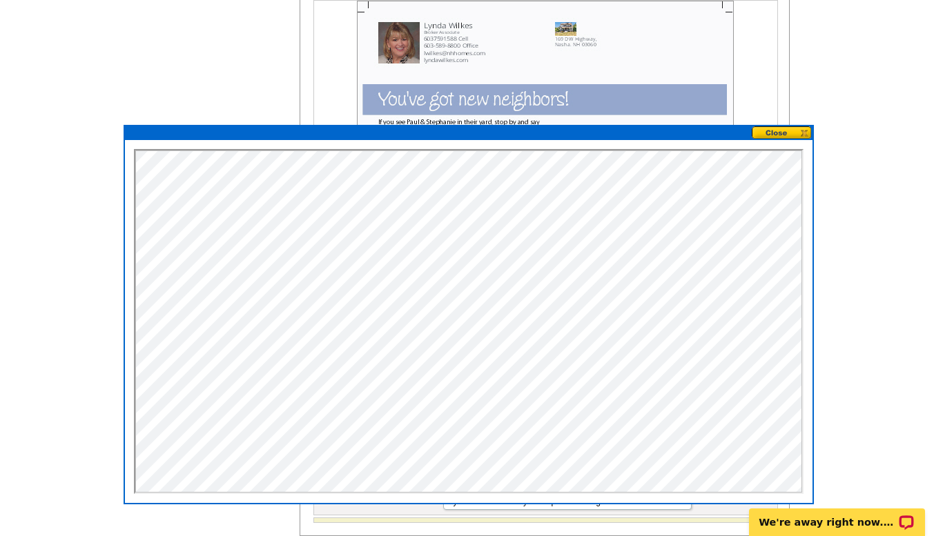
scroll to position [596, 0]
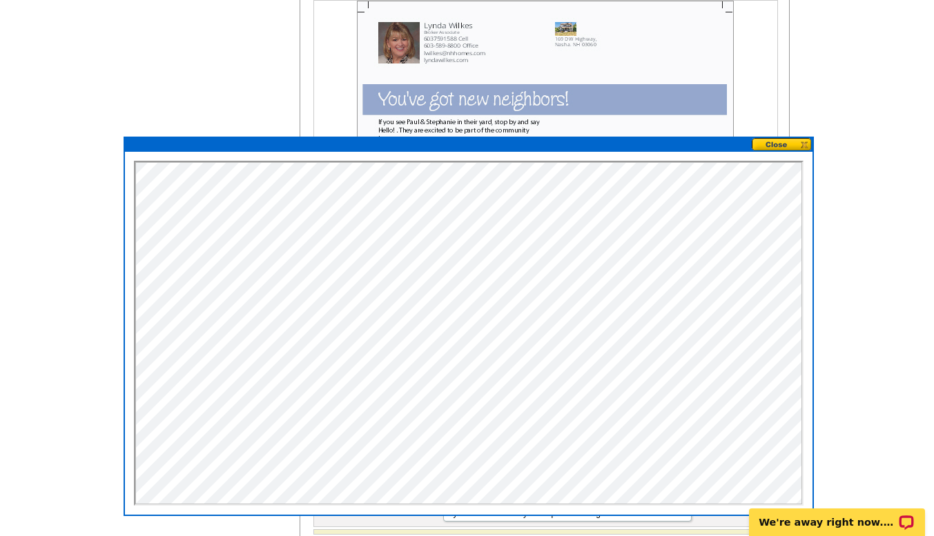
click at [769, 141] on button at bounding box center [781, 144] width 61 height 13
click at [770, 139] on button at bounding box center [781, 144] width 61 height 13
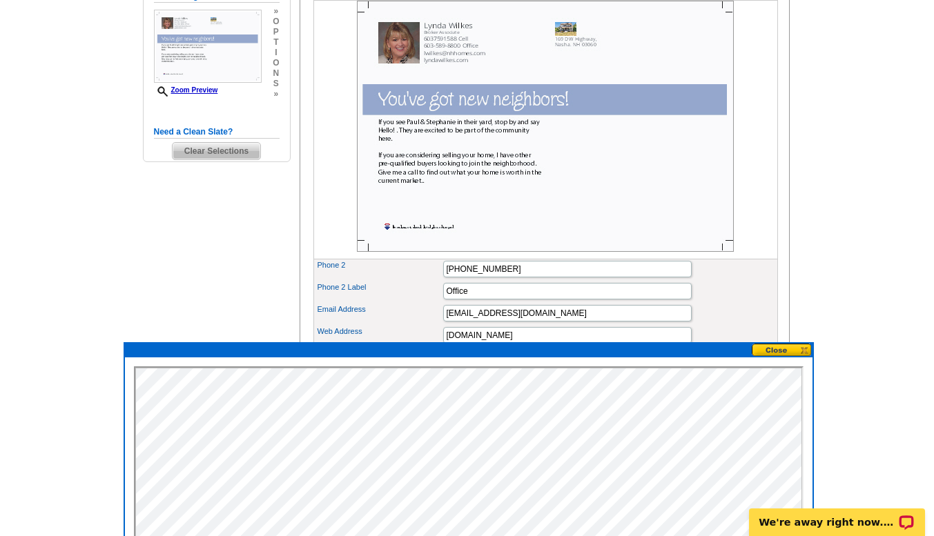
scroll to position [390, 0]
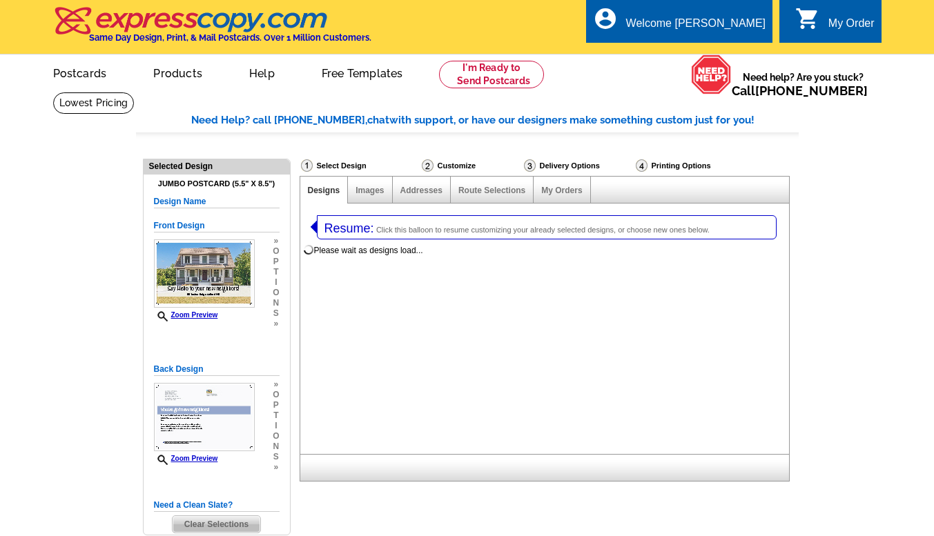
select select "2"
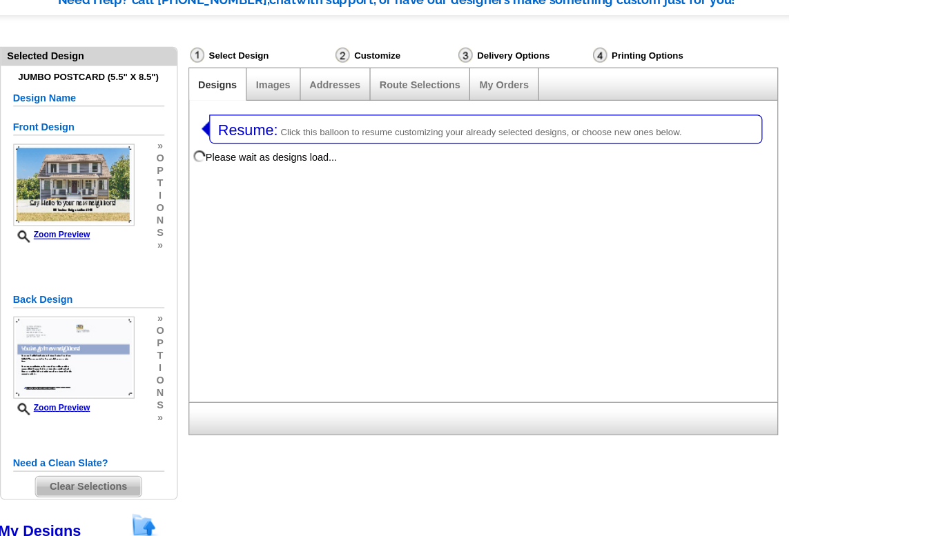
select select "971"
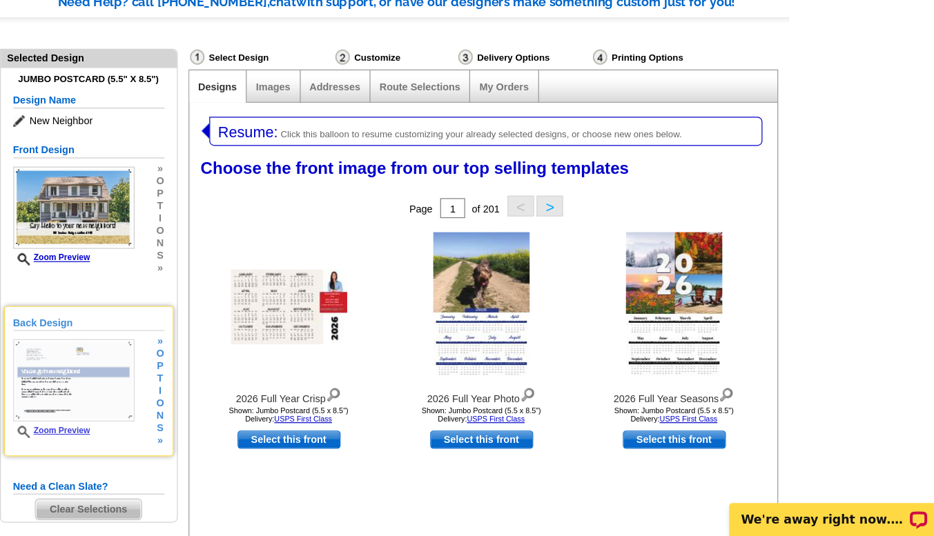
click at [188, 403] on img at bounding box center [204, 407] width 101 height 68
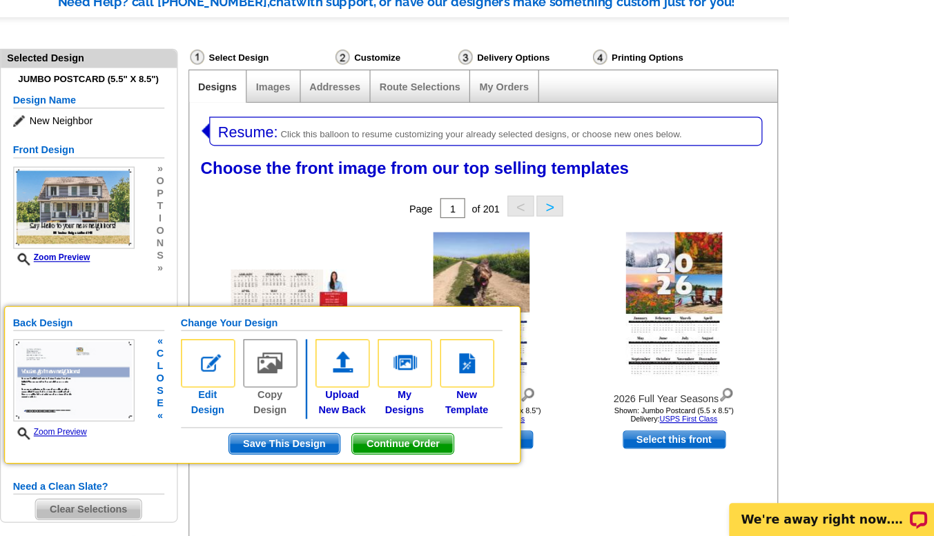
click at [313, 389] on img at bounding box center [315, 393] width 45 height 40
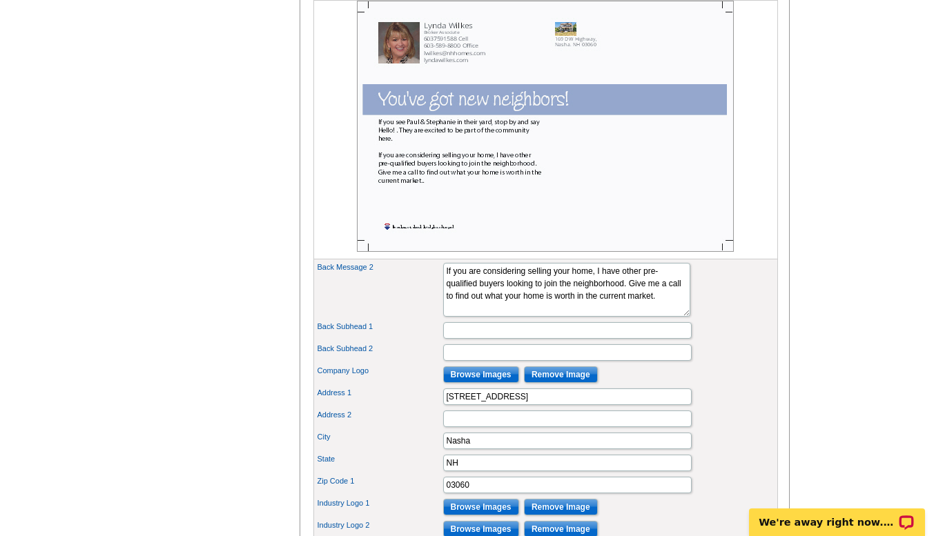
scroll to position [560, 0]
click at [466, 382] on input "Browse Images" at bounding box center [481, 373] width 76 height 17
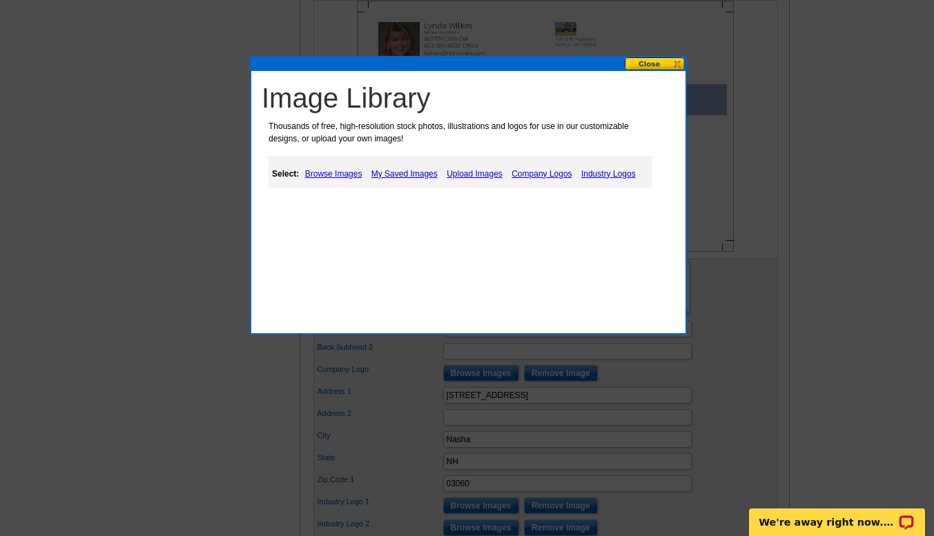
click at [410, 171] on link "My Saved Images" at bounding box center [404, 174] width 73 height 17
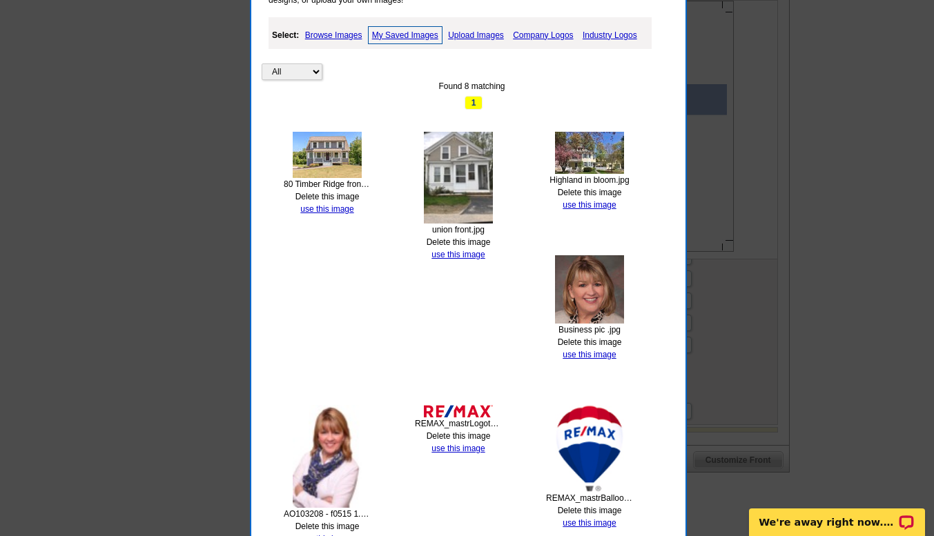
scroll to position [710, 0]
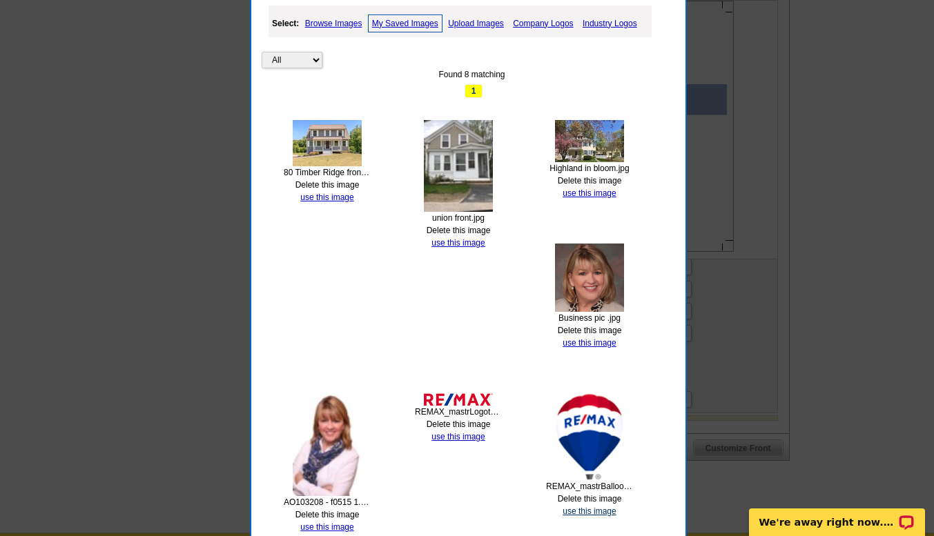
click at [579, 508] on link "use this image" at bounding box center [588, 511] width 53 height 10
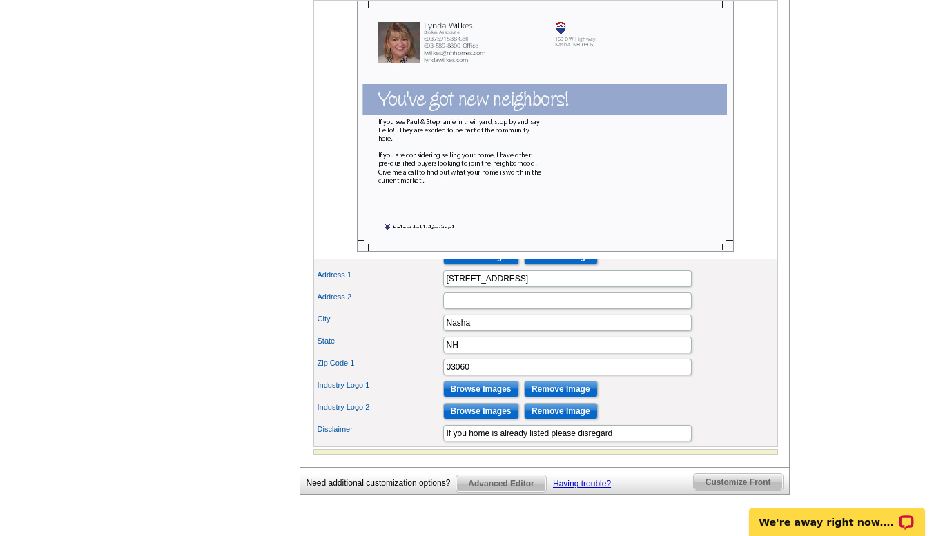
scroll to position [677, 0]
click at [465, 331] on input "Nasha" at bounding box center [567, 322] width 248 height 17
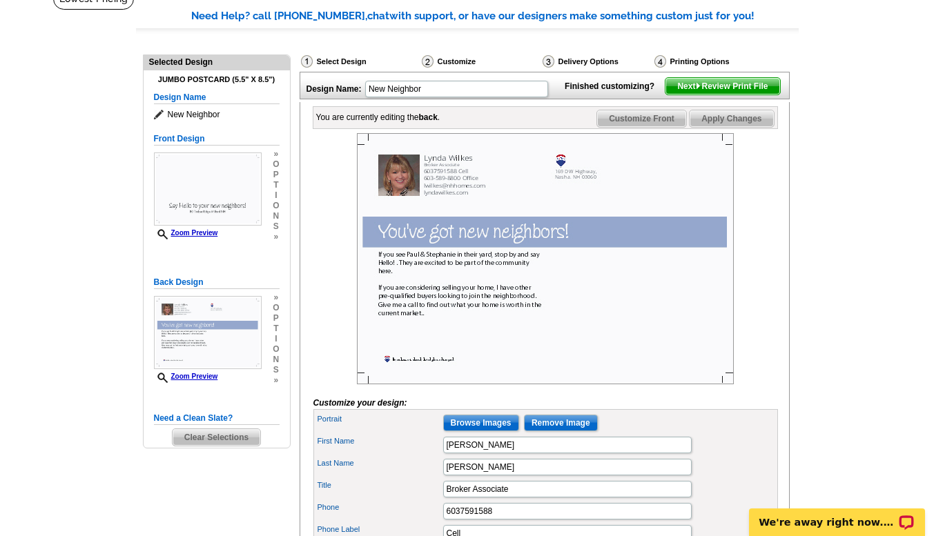
scroll to position [104, 0]
type input "Nashua"
click at [741, 95] on span "Next Review Print File" at bounding box center [722, 86] width 114 height 17
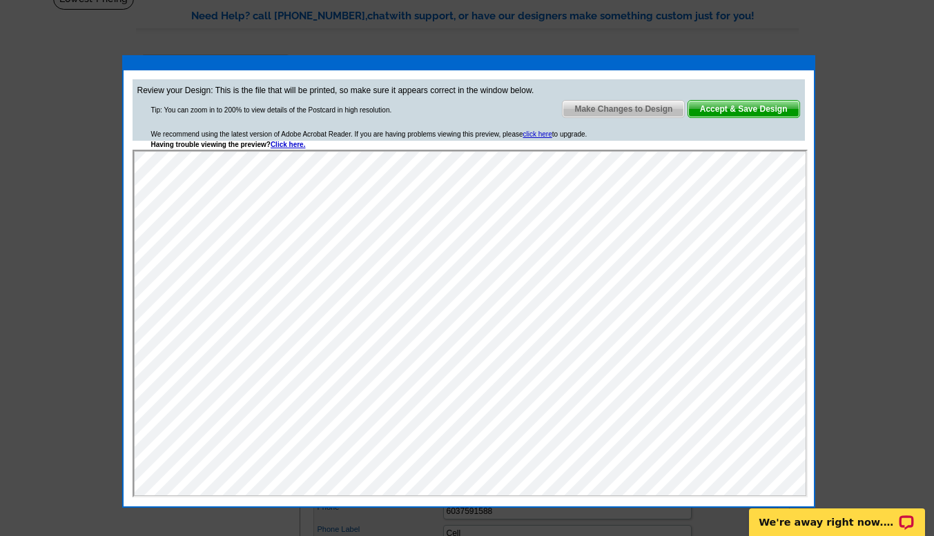
scroll to position [0, 0]
click at [610, 108] on span "Make Changes to Design" at bounding box center [622, 109] width 121 height 17
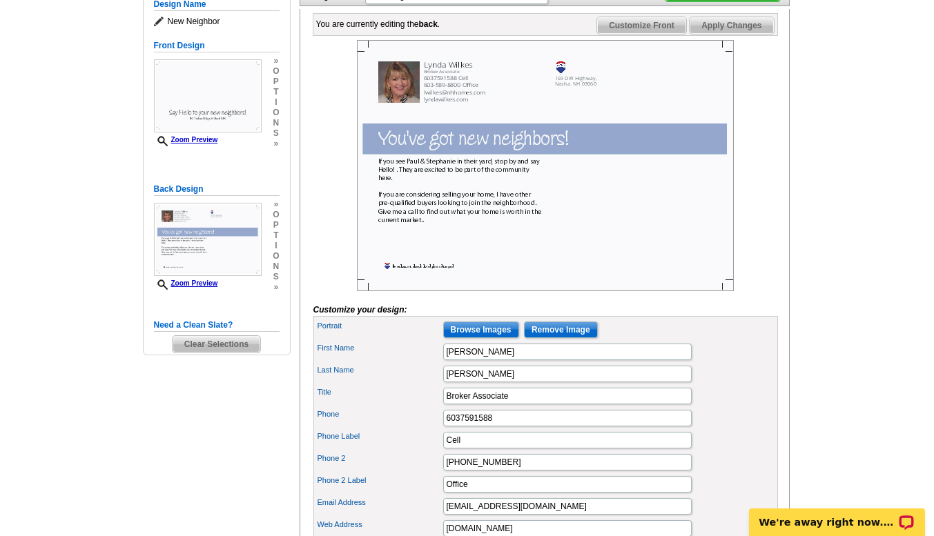
scroll to position [197, 0]
click at [193, 104] on img at bounding box center [208, 96] width 108 height 73
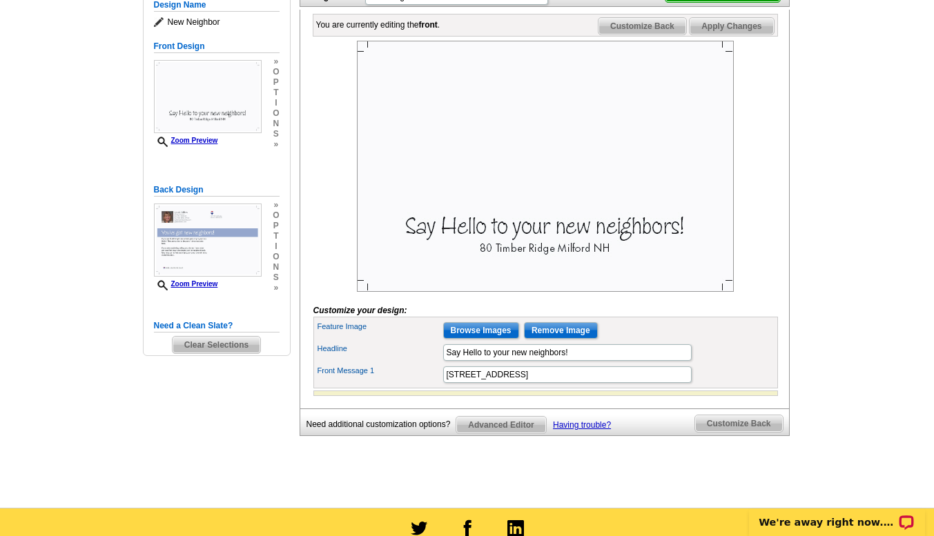
click at [466, 339] on input "Browse Images" at bounding box center [481, 330] width 76 height 17
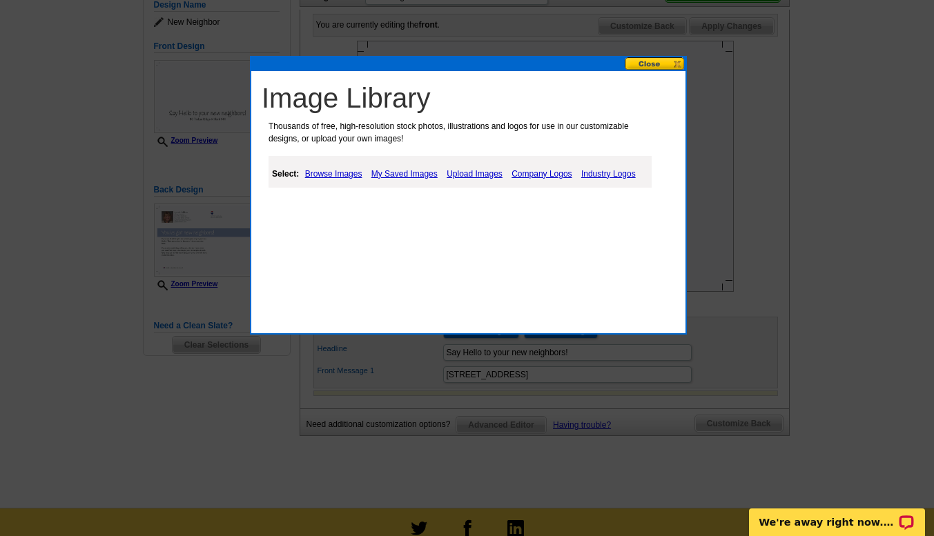
click at [397, 173] on link "My Saved Images" at bounding box center [404, 174] width 73 height 17
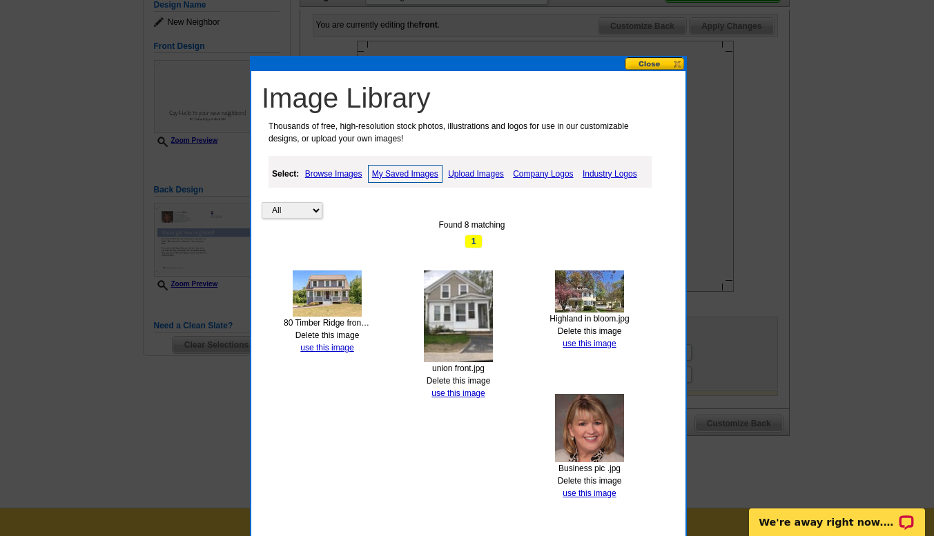
click at [319, 292] on img at bounding box center [327, 293] width 69 height 46
click at [323, 348] on link "use this image" at bounding box center [326, 348] width 53 height 10
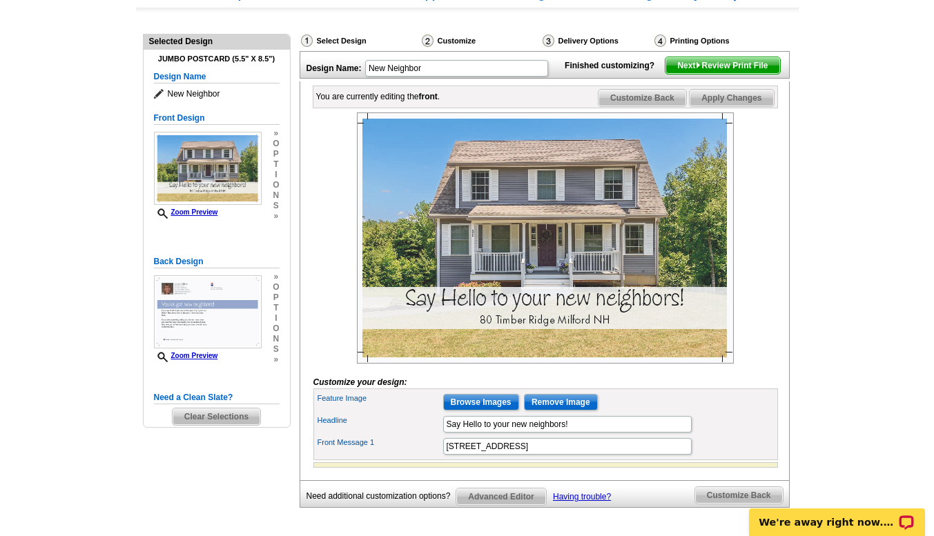
scroll to position [77, 0]
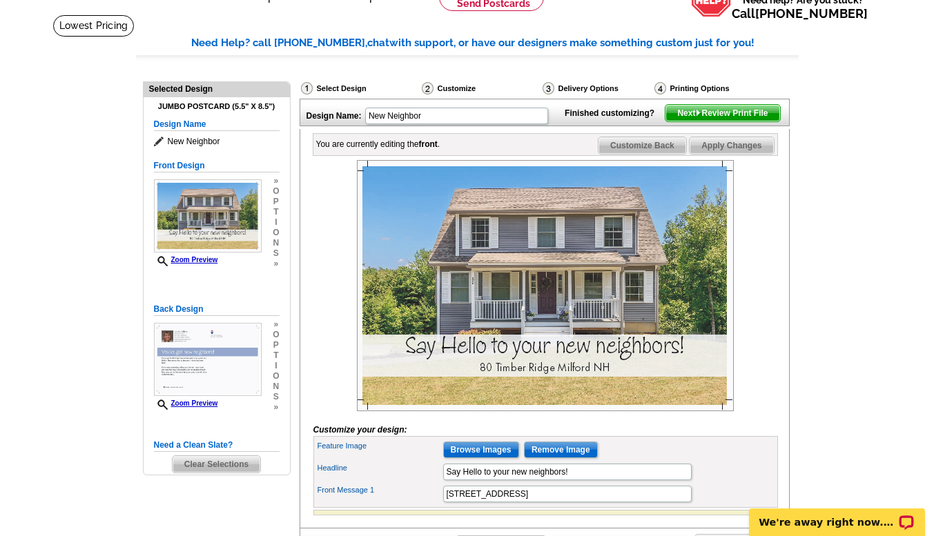
click at [723, 121] on span "Next Review Print File" at bounding box center [722, 113] width 114 height 17
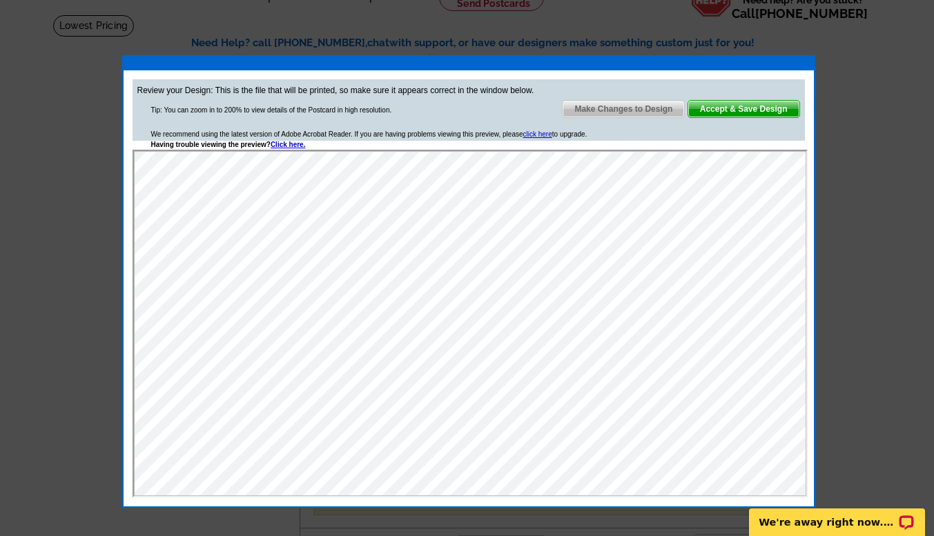
scroll to position [0, 0]
click at [878, 196] on div at bounding box center [467, 229] width 934 height 613
click at [758, 110] on span "Accept & Save Design" at bounding box center [743, 109] width 111 height 17
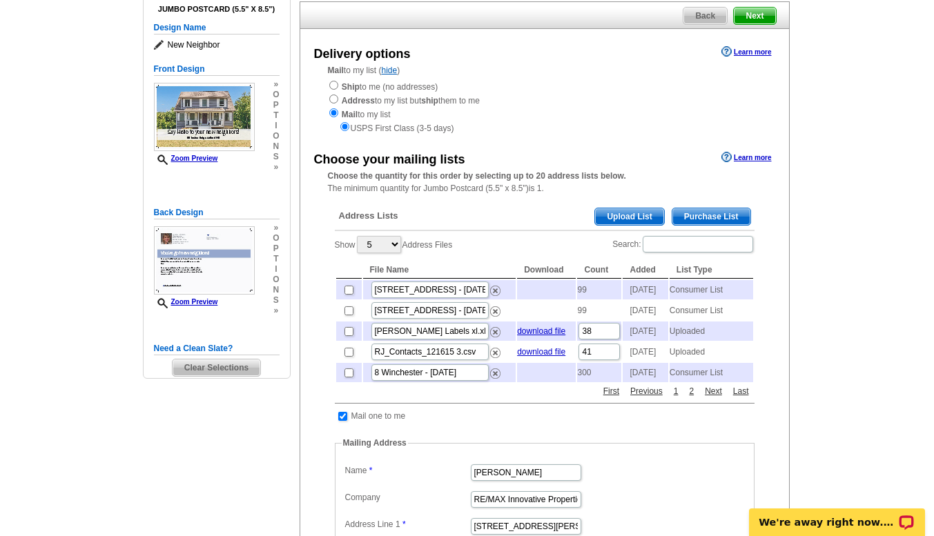
scroll to position [122, 0]
click at [712, 218] on span "Purchase List" at bounding box center [711, 217] width 78 height 17
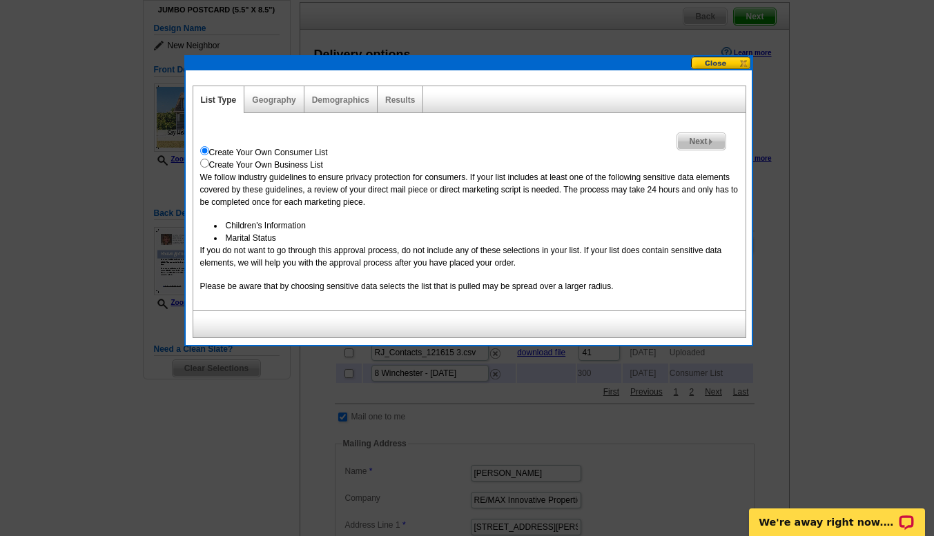
click at [705, 148] on span "Next" at bounding box center [701, 141] width 48 height 17
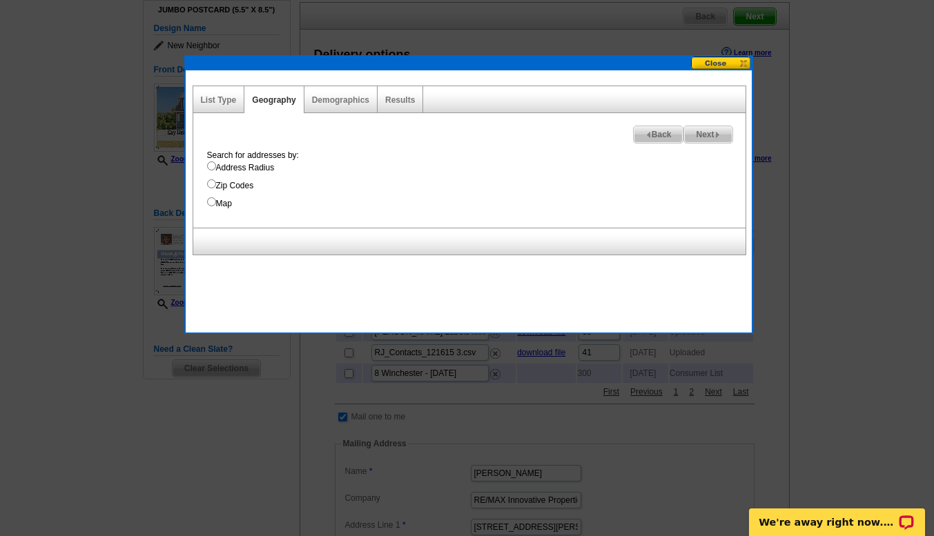
click at [207, 206] on input "Map" at bounding box center [211, 201] width 9 height 9
radio input "true"
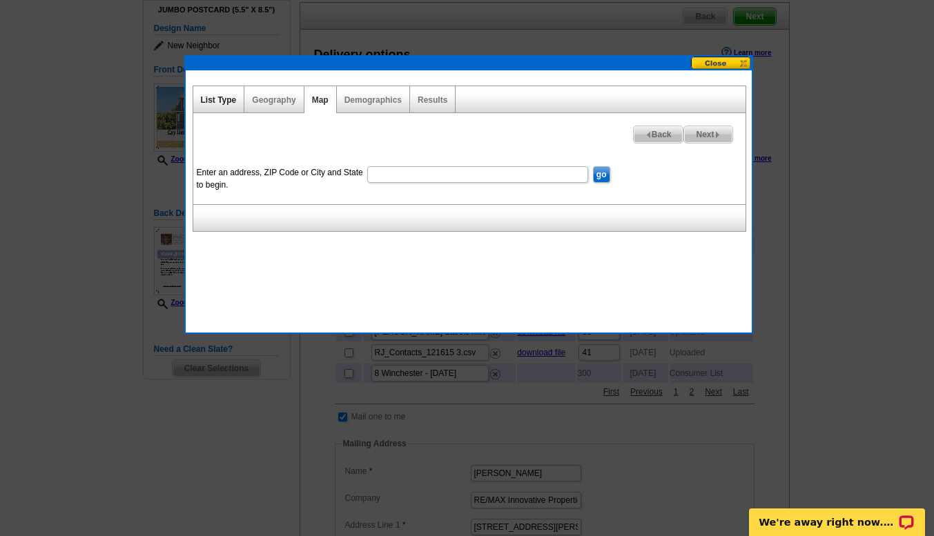
click at [220, 103] on link "List Type" at bounding box center [219, 100] width 36 height 10
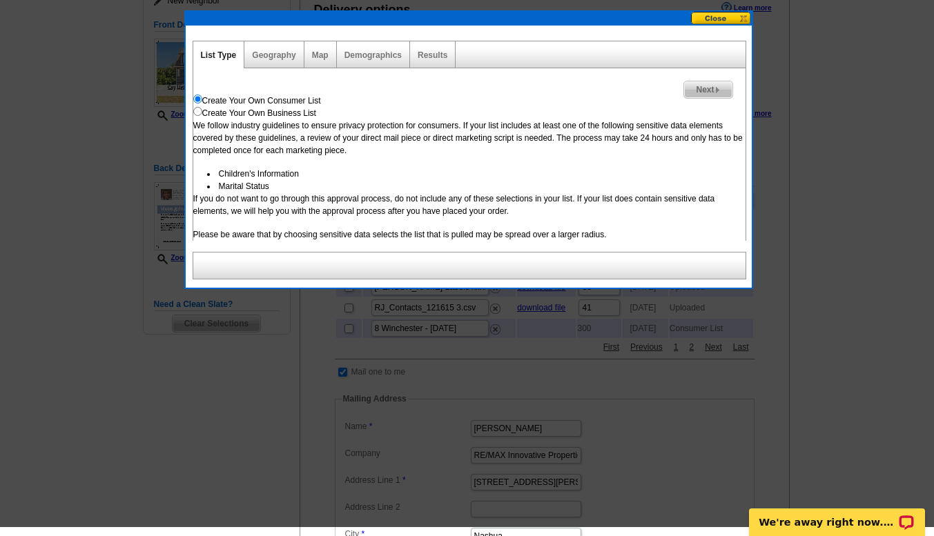
scroll to position [173, 0]
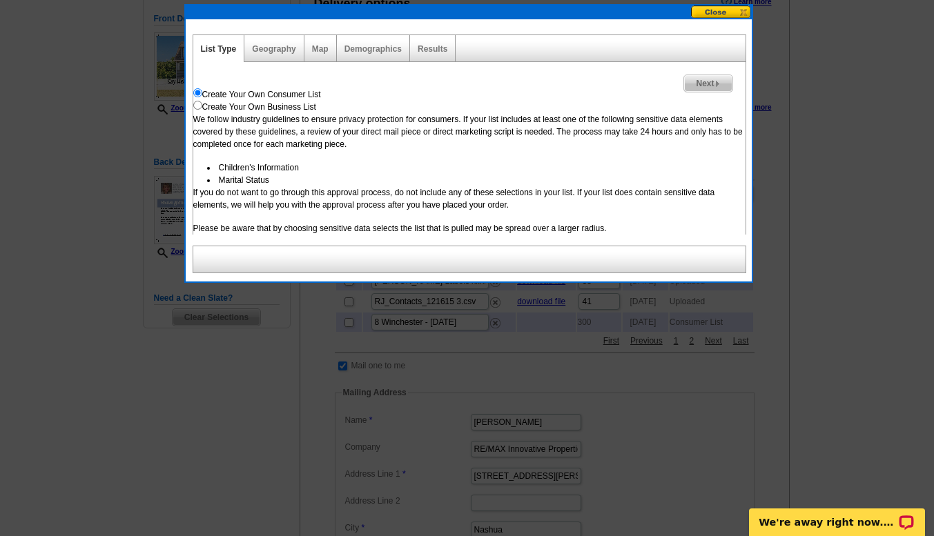
click at [707, 86] on span "Next" at bounding box center [708, 83] width 48 height 17
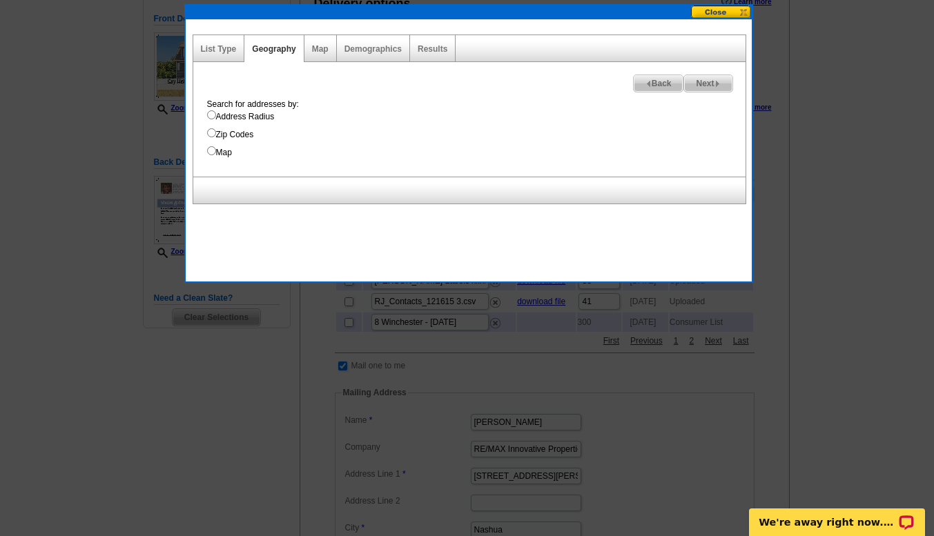
click at [211, 116] on input "Address Radius" at bounding box center [211, 114] width 9 height 9
radio input "true"
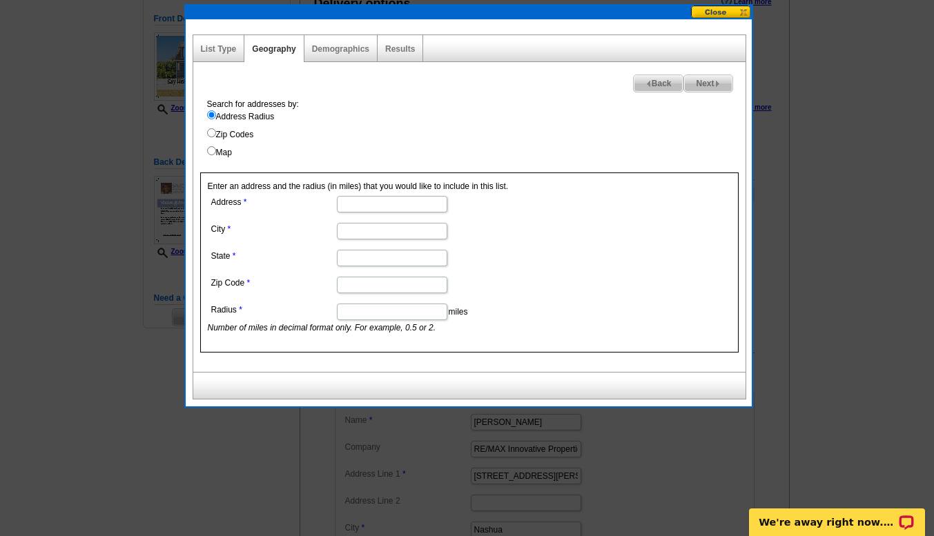
click at [364, 208] on input "Address" at bounding box center [392, 204] width 110 height 17
type input "80 Timber Ridge"
click at [355, 230] on input "City" at bounding box center [392, 231] width 110 height 17
type input "Milford"
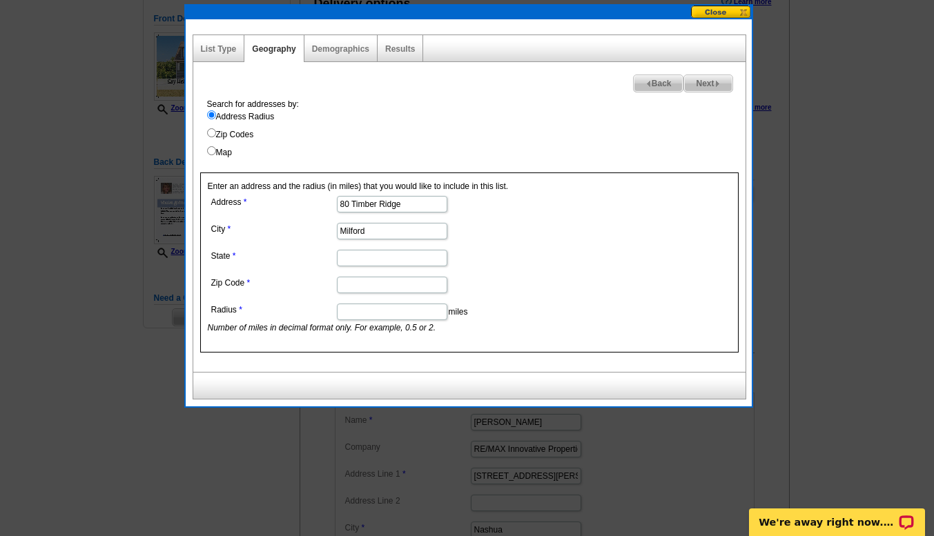
click at [357, 263] on input "State" at bounding box center [392, 258] width 110 height 17
type input "NH"
click at [342, 290] on input "Zip Code" at bounding box center [392, 285] width 110 height 17
type input "03055"
click at [364, 317] on input "Radius" at bounding box center [392, 312] width 110 height 17
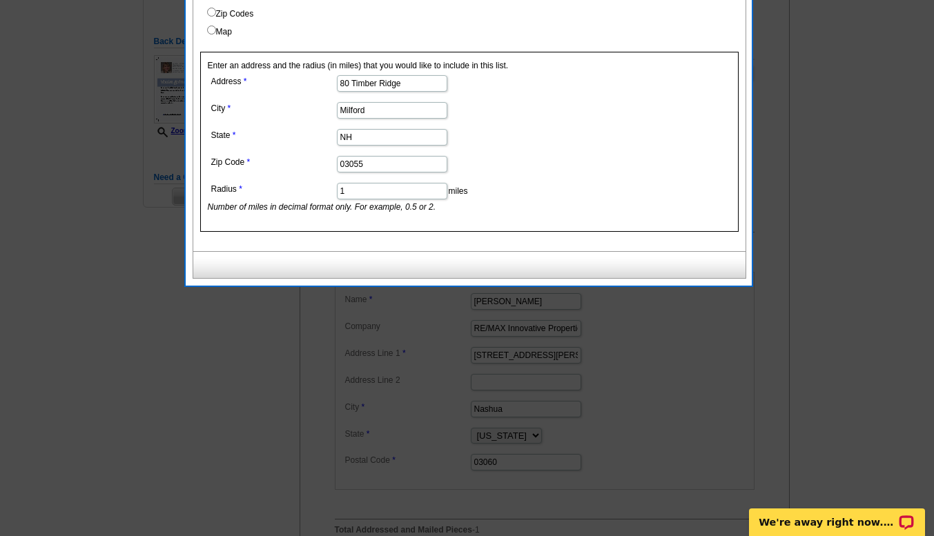
scroll to position [308, 0]
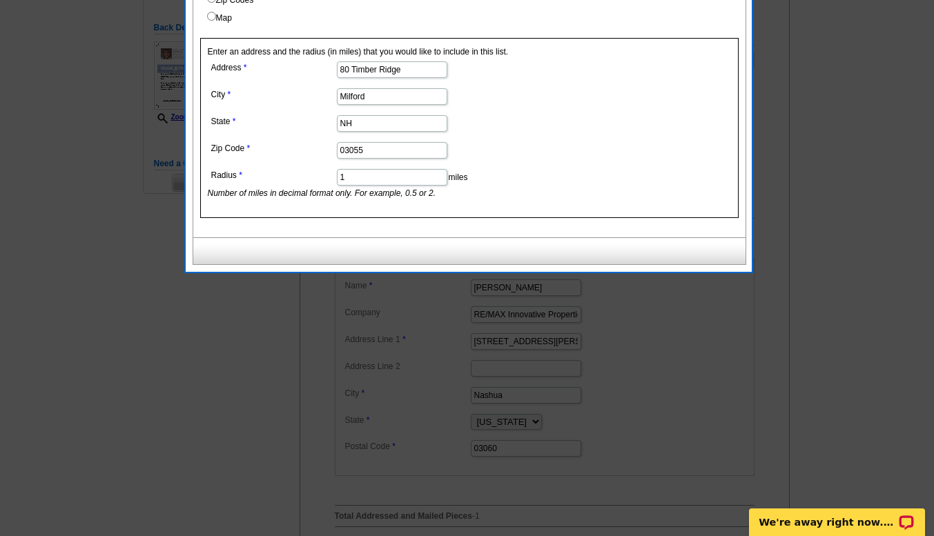
type input "1"
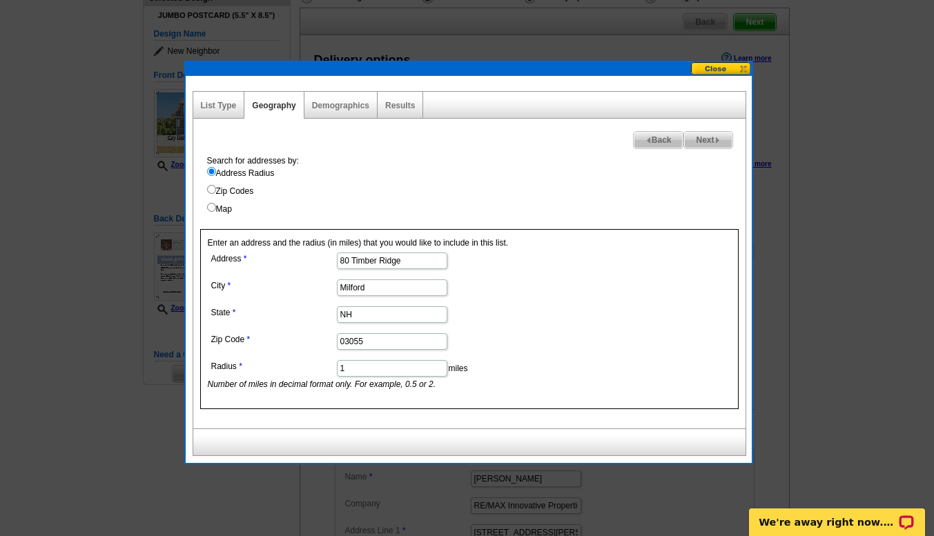
scroll to position [115, 0]
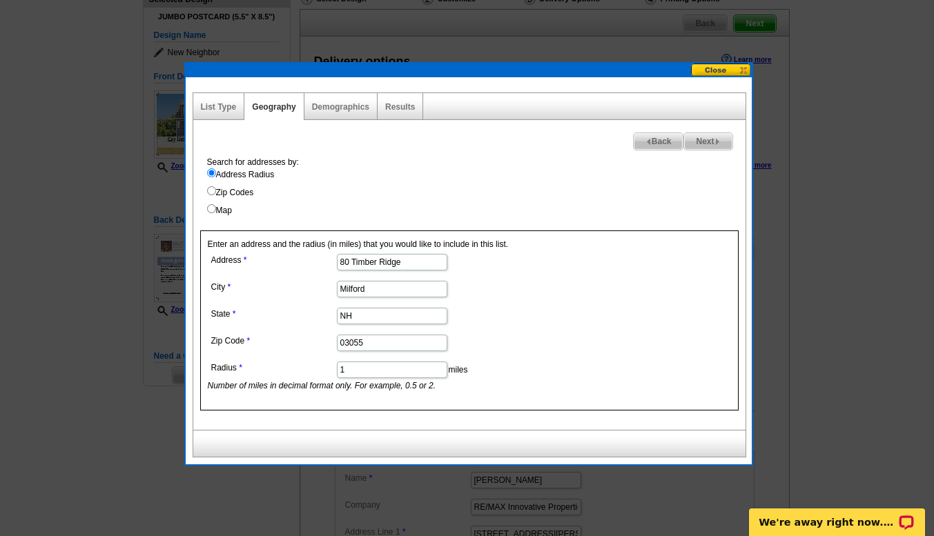
click at [711, 139] on span "Next" at bounding box center [708, 141] width 48 height 17
select select
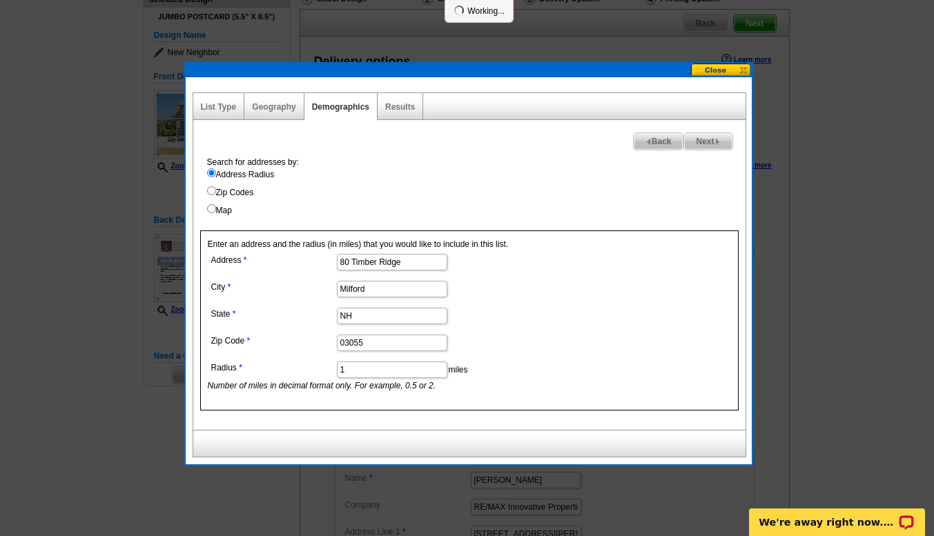
select select
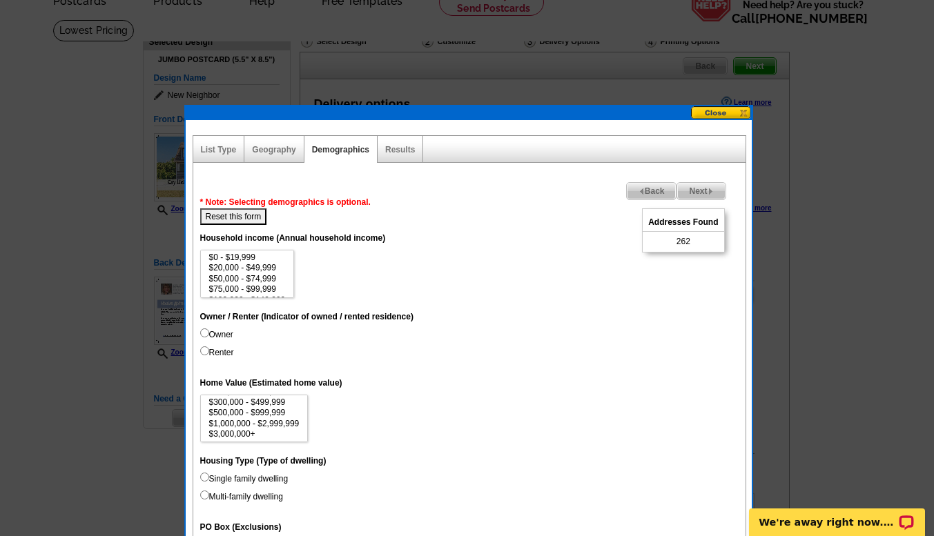
scroll to position [0, 0]
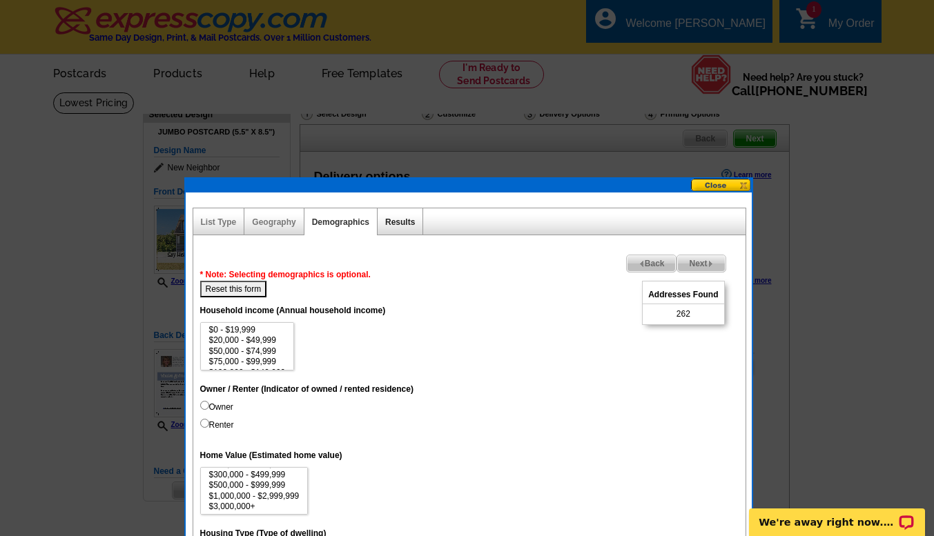
click at [398, 221] on link "Results" at bounding box center [400, 222] width 30 height 10
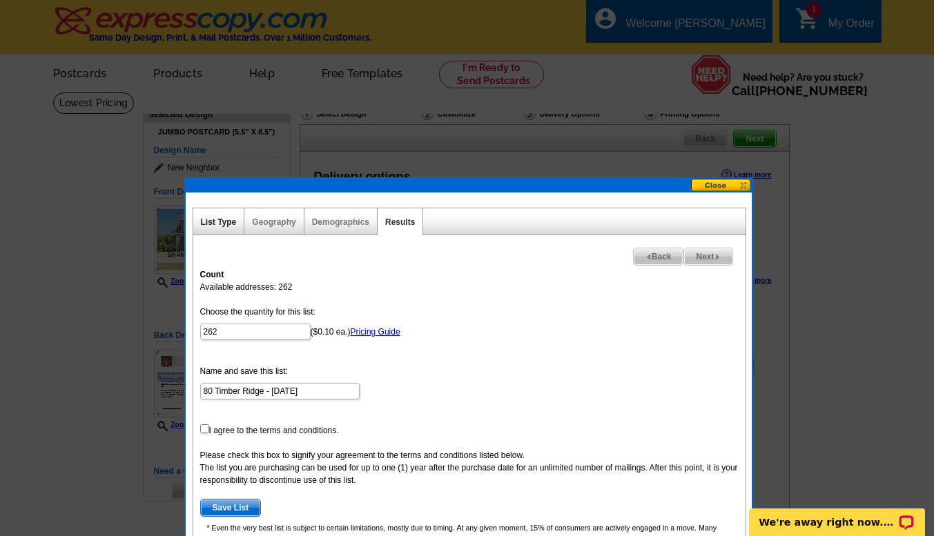
click at [219, 224] on link "List Type" at bounding box center [219, 222] width 36 height 10
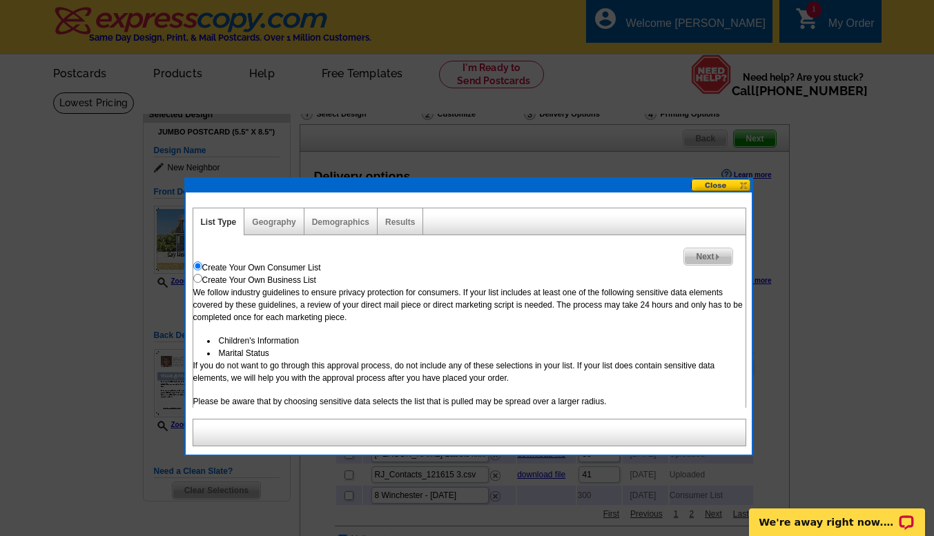
click at [709, 260] on span "Next" at bounding box center [708, 256] width 48 height 17
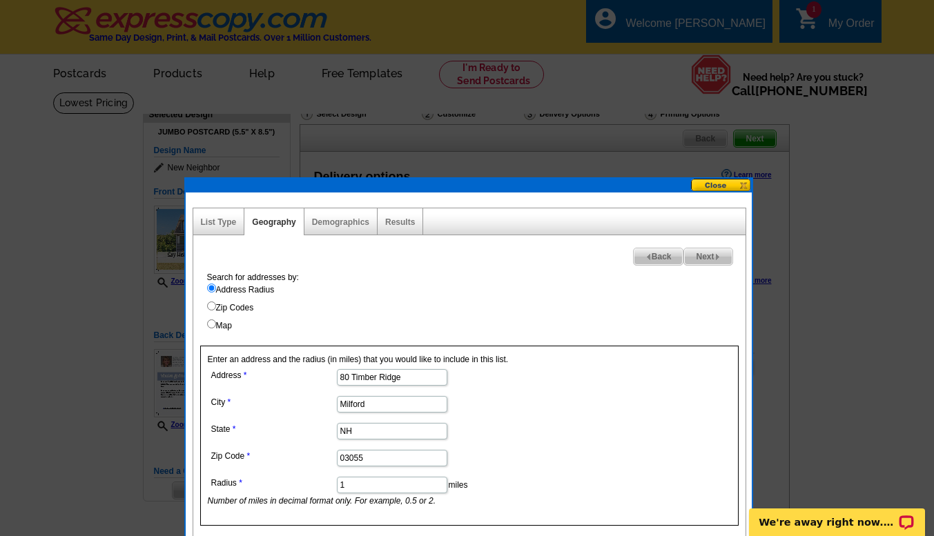
click at [211, 324] on input "Map" at bounding box center [211, 323] width 9 height 9
radio input "true"
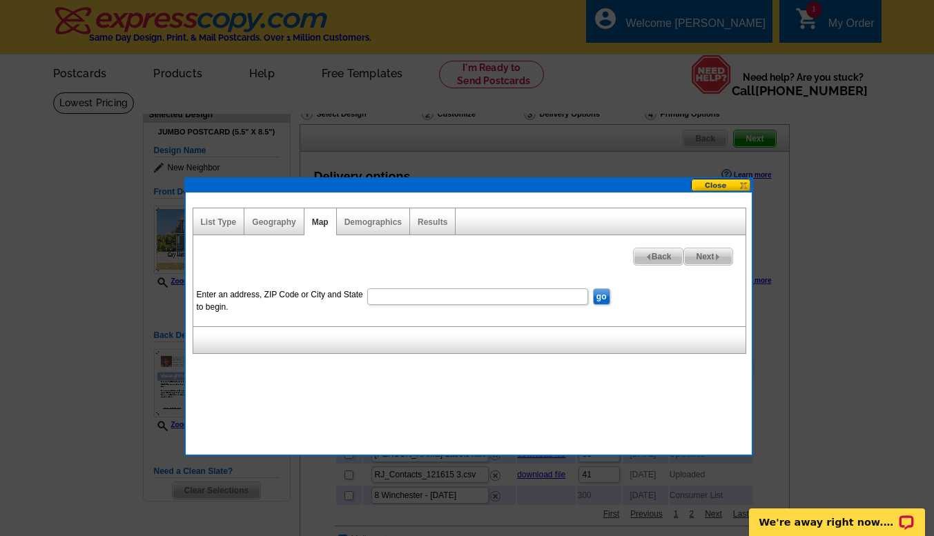
click at [428, 301] on input "Enter an address, ZIP Code or City and State to begin." at bounding box center [477, 296] width 221 height 17
type input "80 Timber Ridge Milford NH 03055"
click at [605, 297] on input "go" at bounding box center [601, 296] width 17 height 17
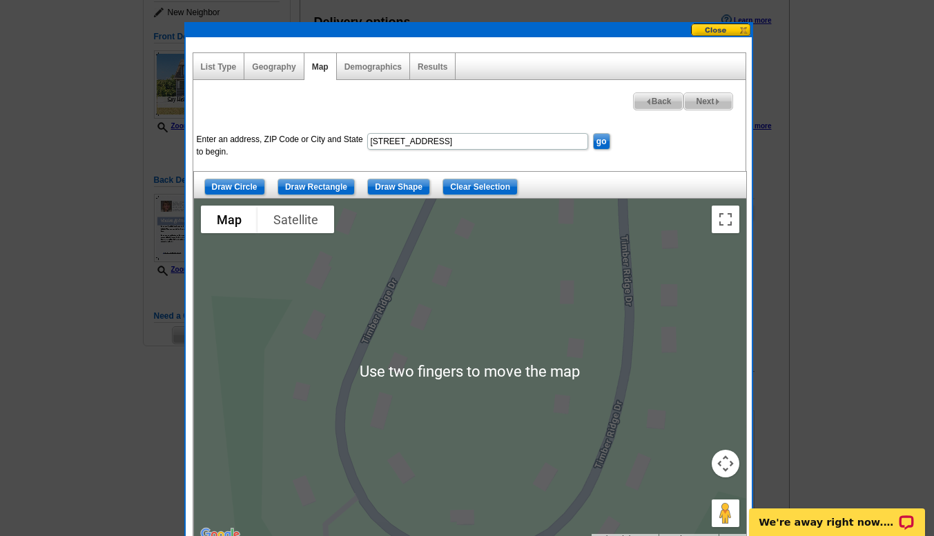
scroll to position [152, 0]
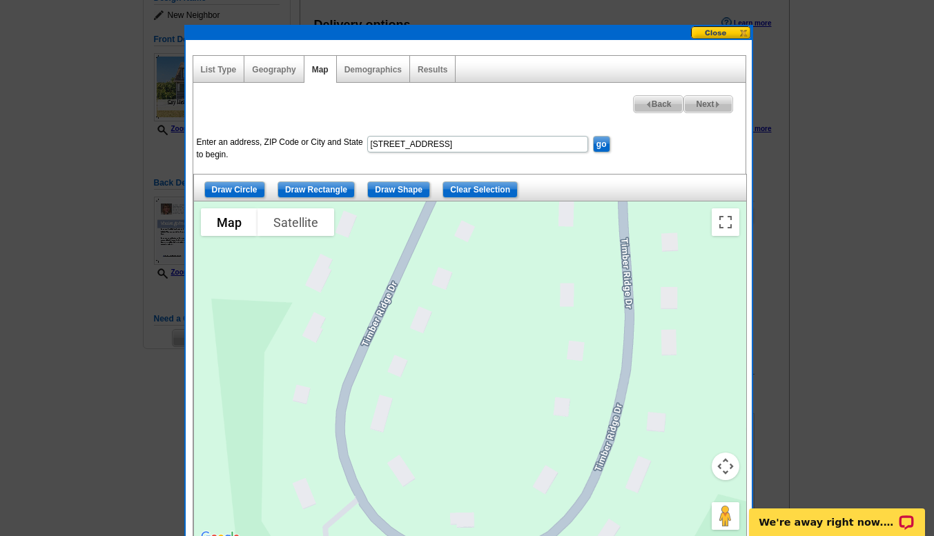
click at [394, 189] on input "Draw Shape" at bounding box center [398, 189] width 63 height 17
click at [400, 193] on input "Draw Shape" at bounding box center [398, 189] width 63 height 17
click at [388, 193] on input "Draw Shape" at bounding box center [398, 189] width 63 height 17
click at [381, 193] on input "Draw Shape" at bounding box center [398, 189] width 63 height 17
click at [386, 193] on input "Draw Shape" at bounding box center [398, 189] width 63 height 17
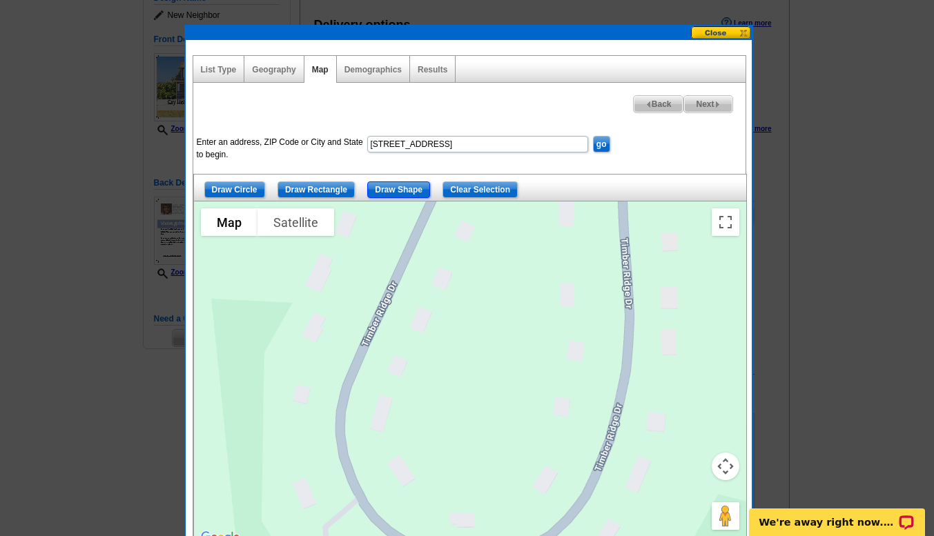
click at [388, 192] on input "Draw Shape" at bounding box center [398, 189] width 63 height 17
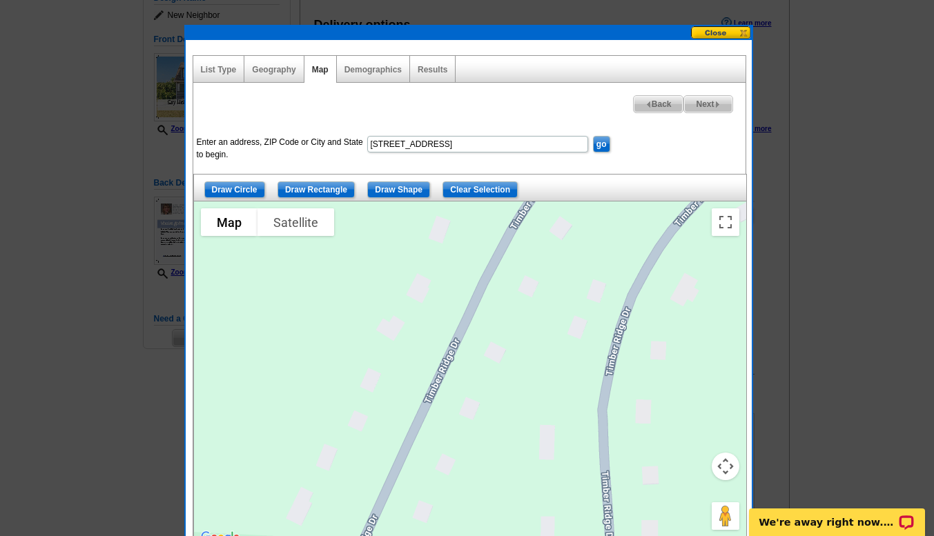
drag, startPoint x: 622, startPoint y: 237, endPoint x: 602, endPoint y: 473, distance: 237.5
click at [602, 473] on div at bounding box center [470, 373] width 552 height 345
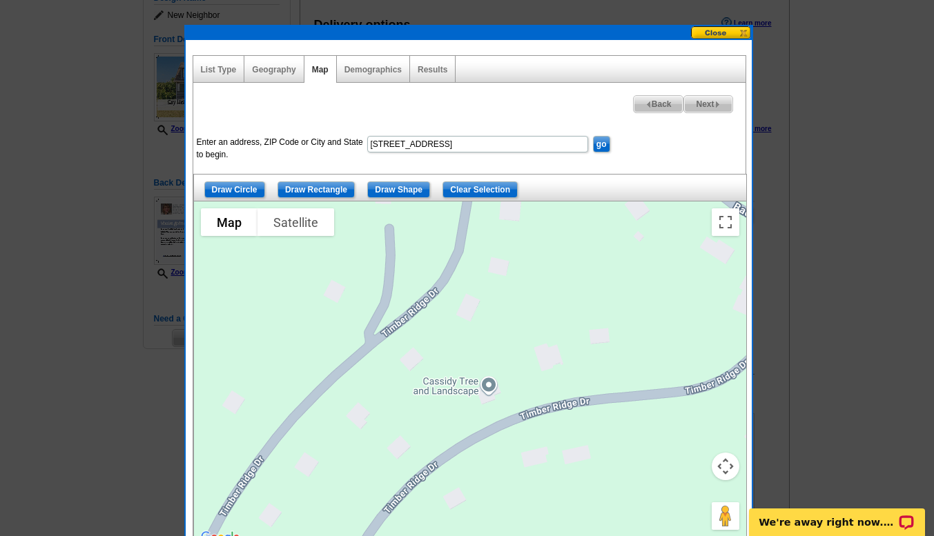
drag, startPoint x: 644, startPoint y: 299, endPoint x: 323, endPoint y: 569, distance: 419.3
click at [323, 535] on html "Welcome back Lynda My Account Logout local_phone Same Day Design, Print, & Mail…" at bounding box center [467, 492] width 934 height 1288
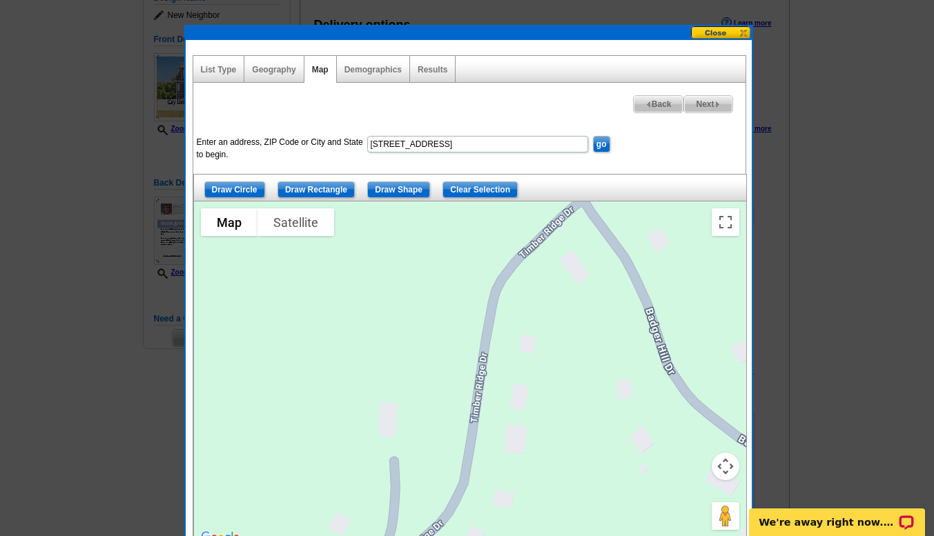
drag, startPoint x: 624, startPoint y: 312, endPoint x: 679, endPoint y: 569, distance: 262.6
click at [679, 535] on html "Welcome back Lynda My Account Logout local_phone Same Day Design, Print, & Mail…" at bounding box center [467, 492] width 934 height 1288
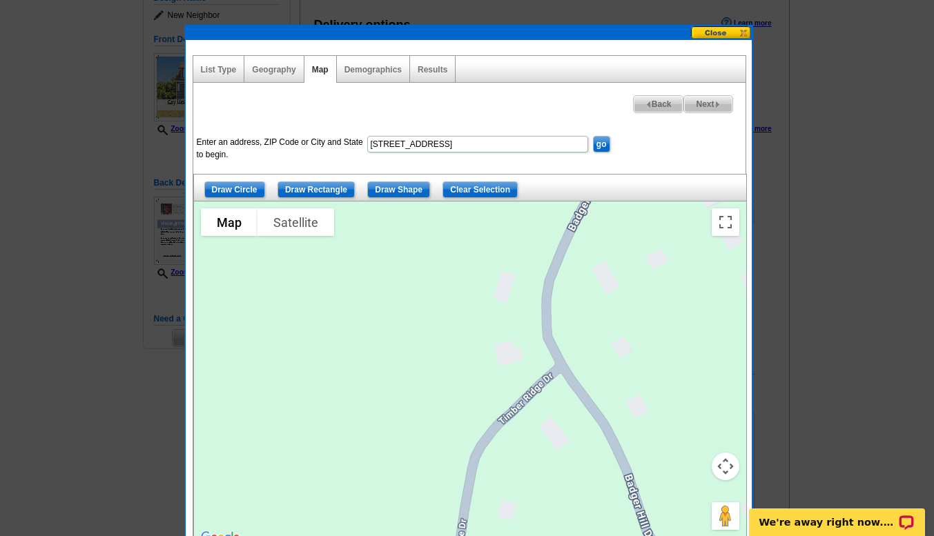
drag, startPoint x: 609, startPoint y: 440, endPoint x: 611, endPoint y: 569, distance: 129.0
click at [611, 535] on html "Welcome back Lynda My Account Logout local_phone Same Day Design, Print, & Mail…" at bounding box center [467, 492] width 934 height 1288
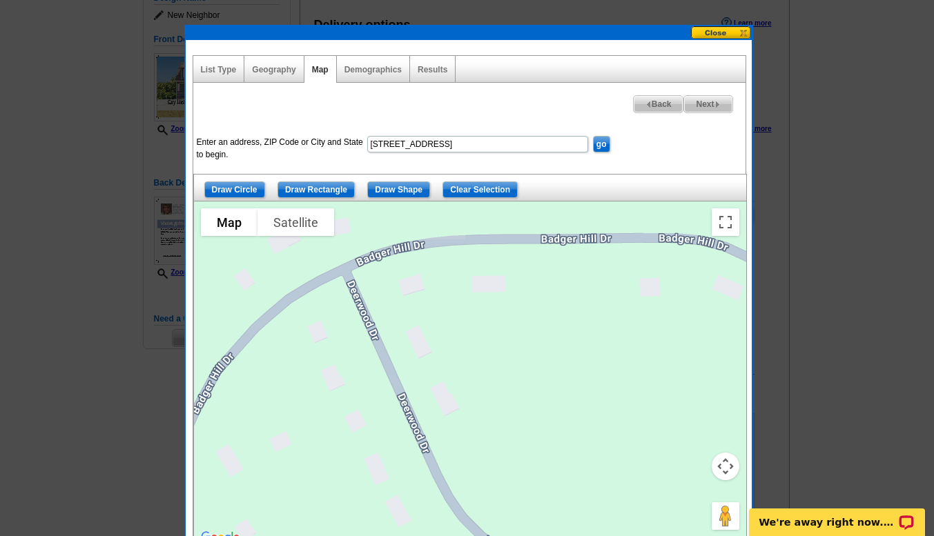
drag, startPoint x: 569, startPoint y: 317, endPoint x: 273, endPoint y: 501, distance: 348.7
click at [273, 501] on div at bounding box center [470, 373] width 552 height 345
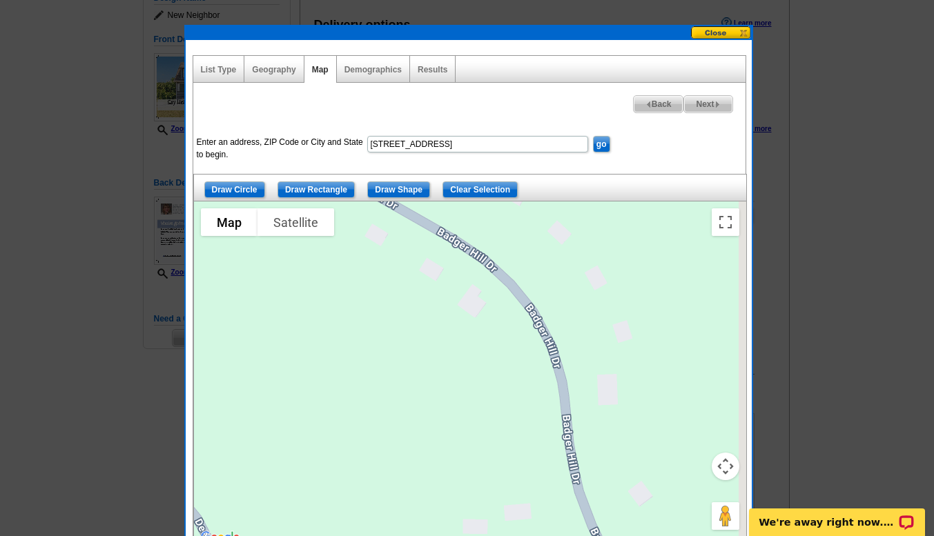
drag, startPoint x: 631, startPoint y: 386, endPoint x: 179, endPoint y: 285, distance: 463.1
click at [179, 285] on body "Welcome back Lynda My Account Logout local_phone Same Day Design, Print, & Mail…" at bounding box center [467, 492] width 934 height 1288
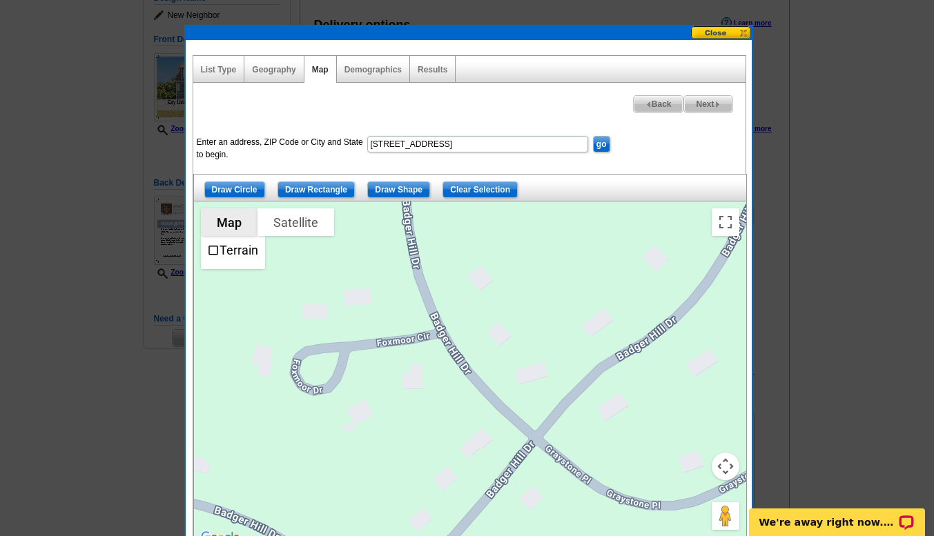
drag, startPoint x: 335, startPoint y: 439, endPoint x: 148, endPoint y: 229, distance: 281.0
click at [148, 229] on body "Welcome back Lynda My Account Logout local_phone Same Day Design, Print, & Mail…" at bounding box center [467, 492] width 934 height 1288
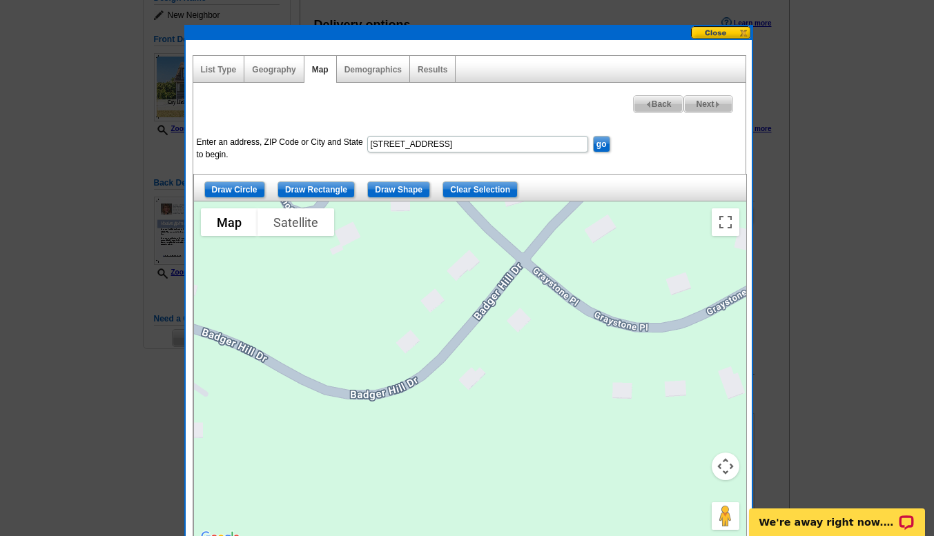
drag, startPoint x: 518, startPoint y: 469, endPoint x: 620, endPoint y: 285, distance: 211.0
click at [620, 285] on div at bounding box center [470, 373] width 552 height 345
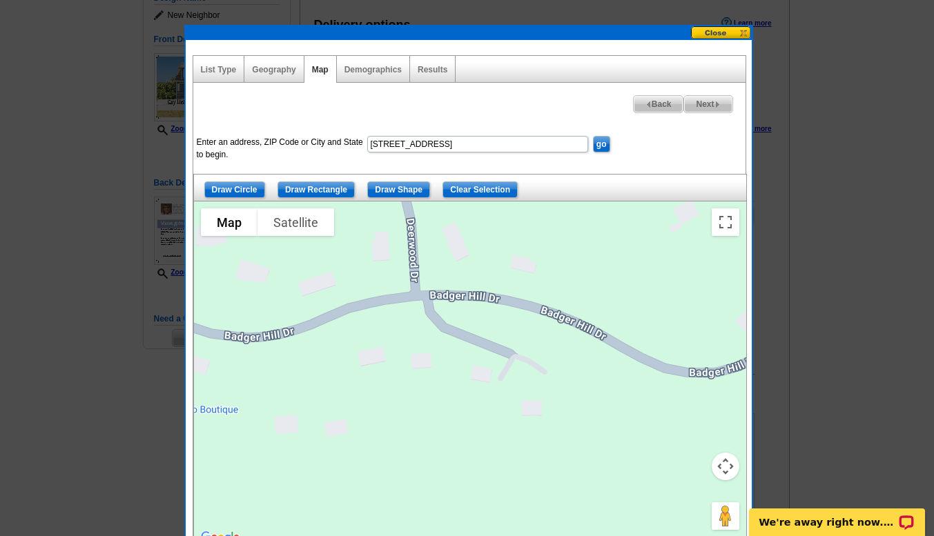
drag, startPoint x: 372, startPoint y: 367, endPoint x: 692, endPoint y: 335, distance: 321.7
click at [692, 335] on div at bounding box center [470, 373] width 552 height 345
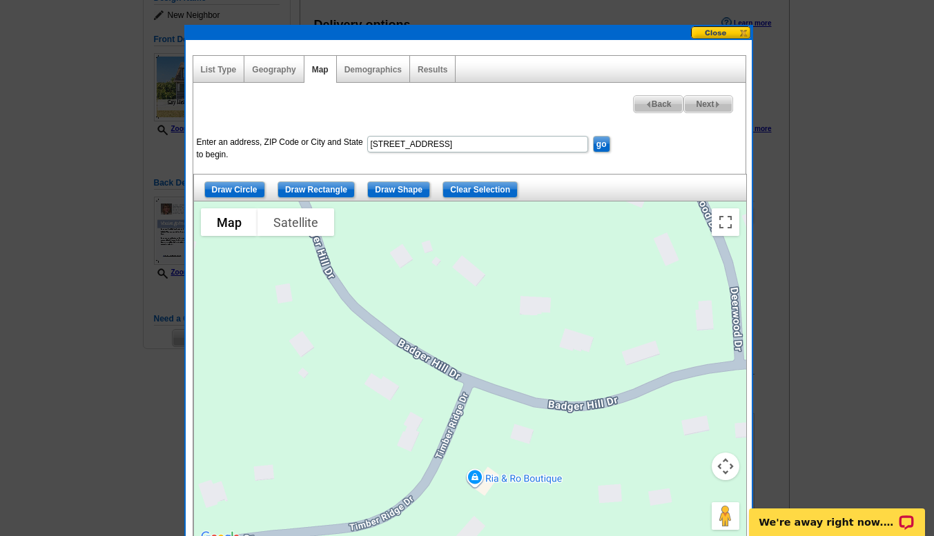
drag, startPoint x: 366, startPoint y: 293, endPoint x: 670, endPoint y: 345, distance: 308.0
click at [670, 345] on div at bounding box center [470, 373] width 552 height 345
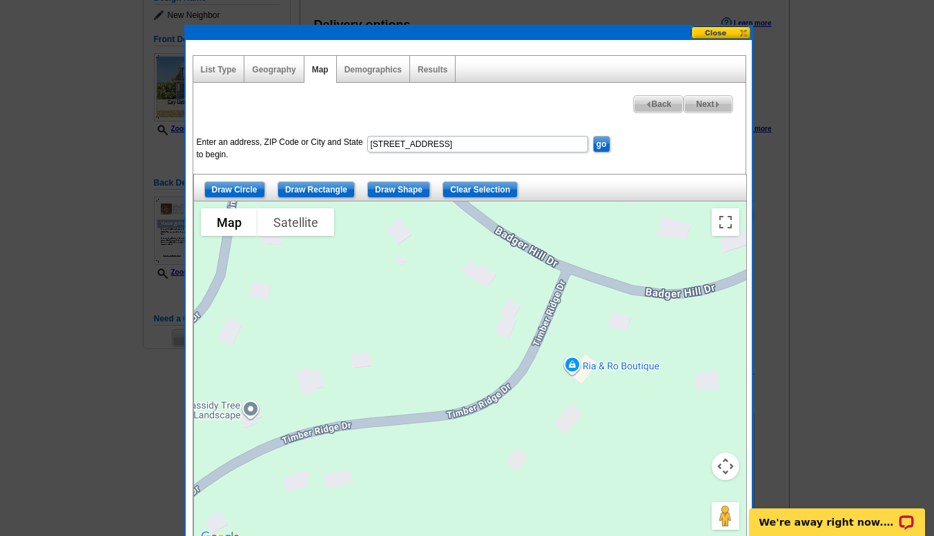
drag, startPoint x: 511, startPoint y: 326, endPoint x: 627, endPoint y: 190, distance: 179.2
click at [627, 190] on div "Draw Circle Draw Rectangle Draw Shape Clear Selection To navigate the map with …" at bounding box center [469, 360] width 552 height 373
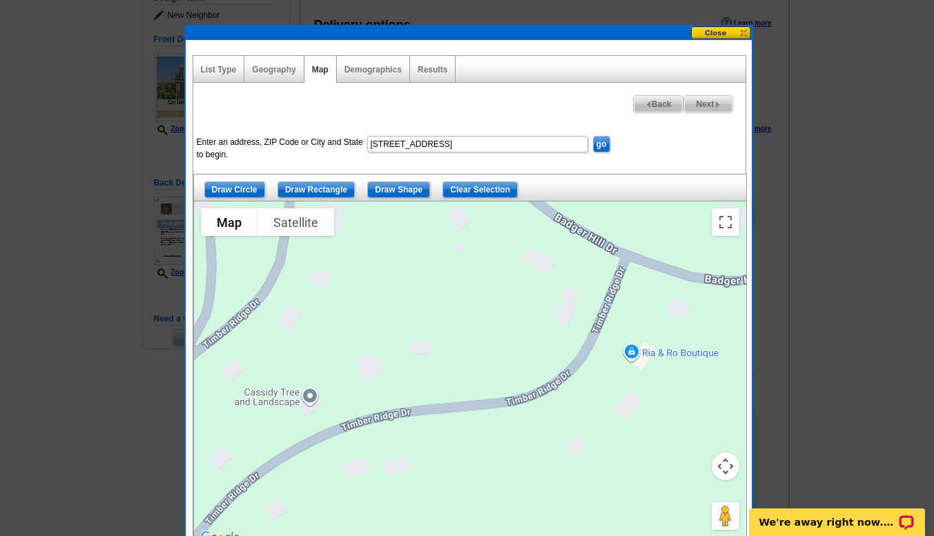
drag, startPoint x: 475, startPoint y: 282, endPoint x: 556, endPoint y: 322, distance: 90.7
click at [556, 322] on div at bounding box center [470, 373] width 552 height 345
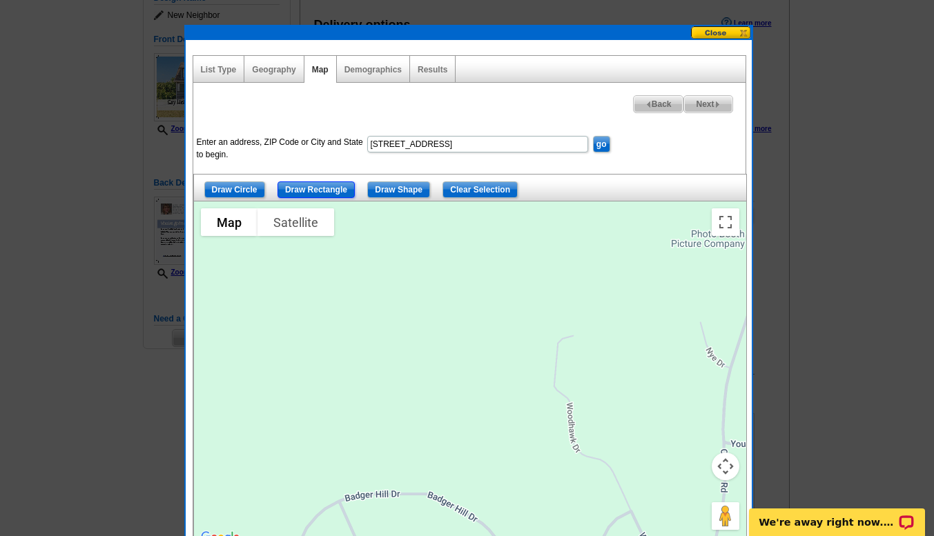
click at [308, 193] on input "Draw Rectangle" at bounding box center [315, 189] width 77 height 17
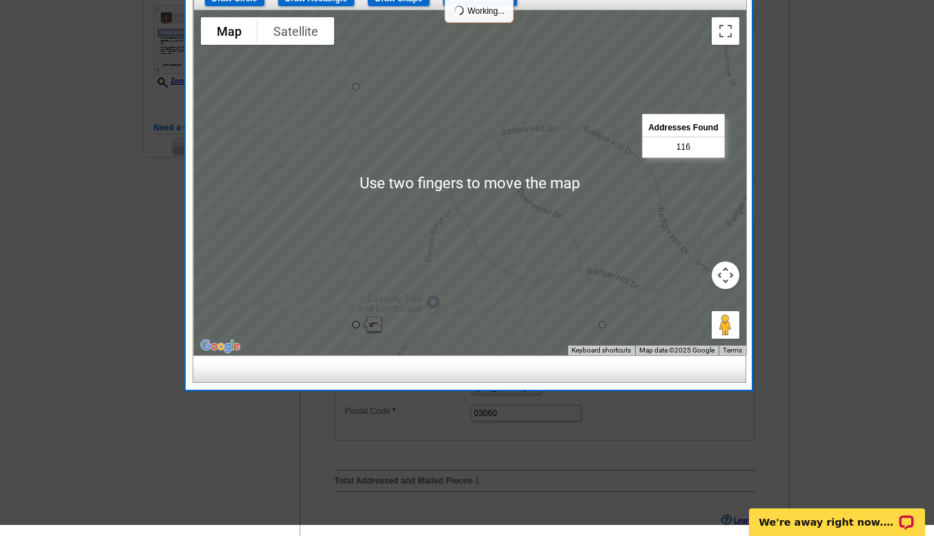
scroll to position [344, 0]
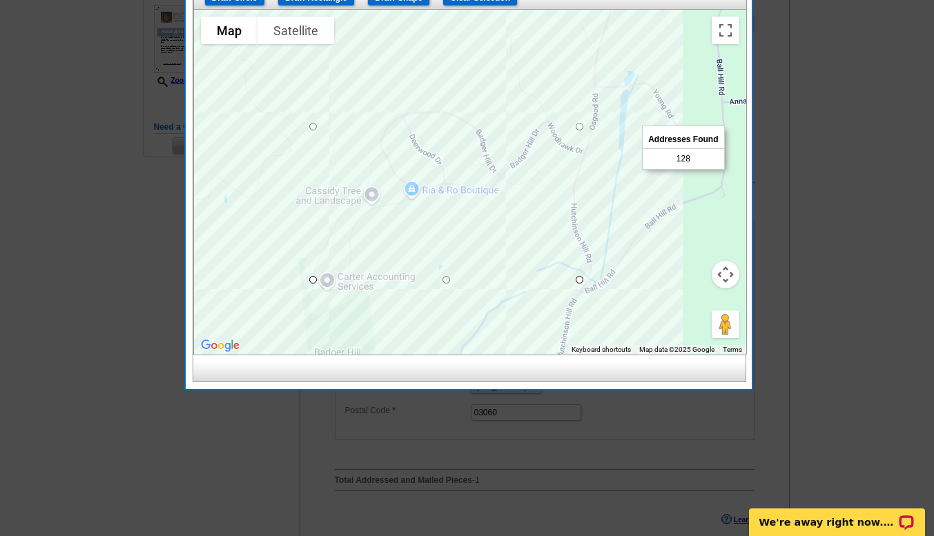
click at [310, 276] on div at bounding box center [313, 280] width 8 height 8
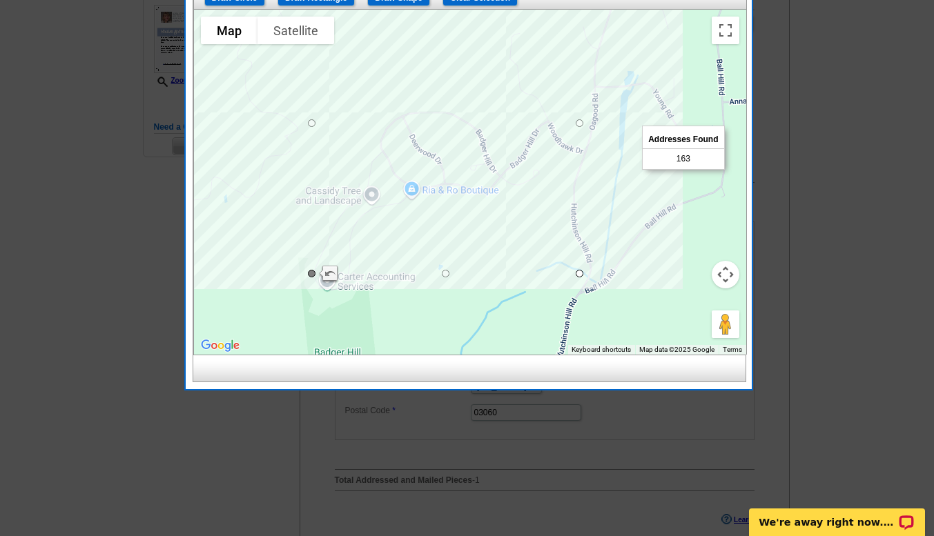
click at [271, 175] on div at bounding box center [470, 182] width 552 height 345
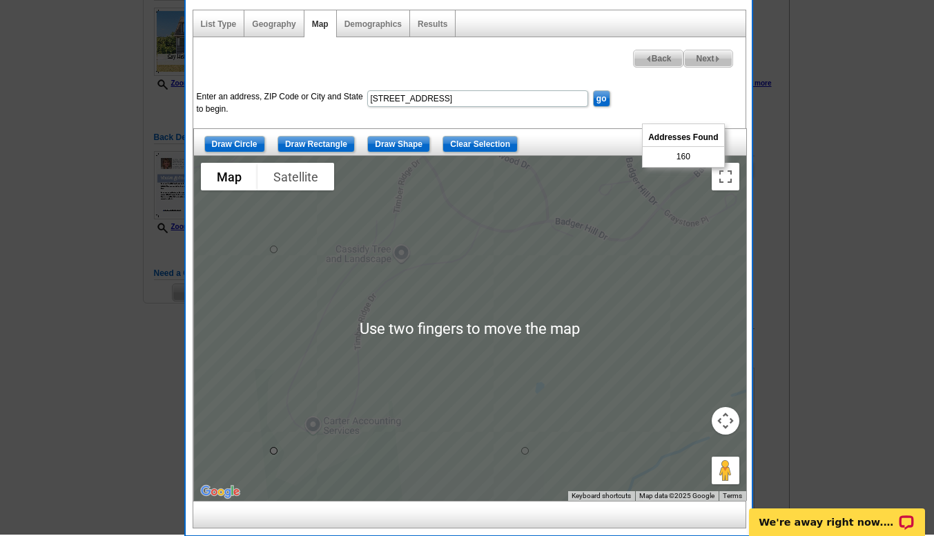
scroll to position [197, 0]
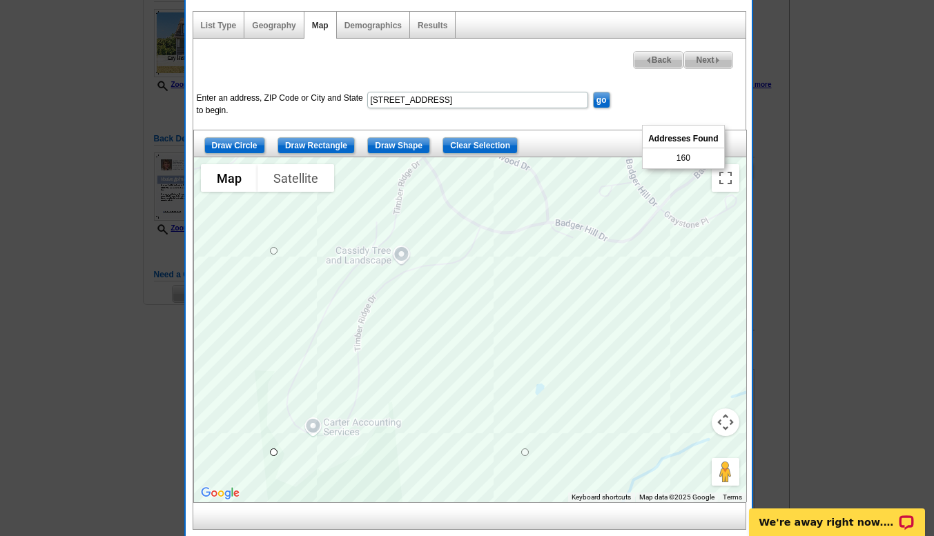
click at [705, 63] on span "Next" at bounding box center [708, 60] width 48 height 17
select select
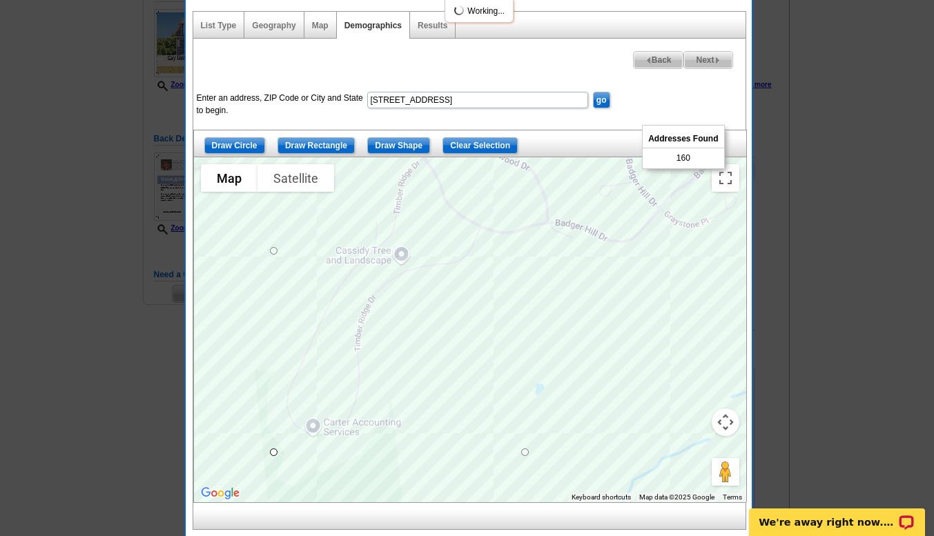
select select
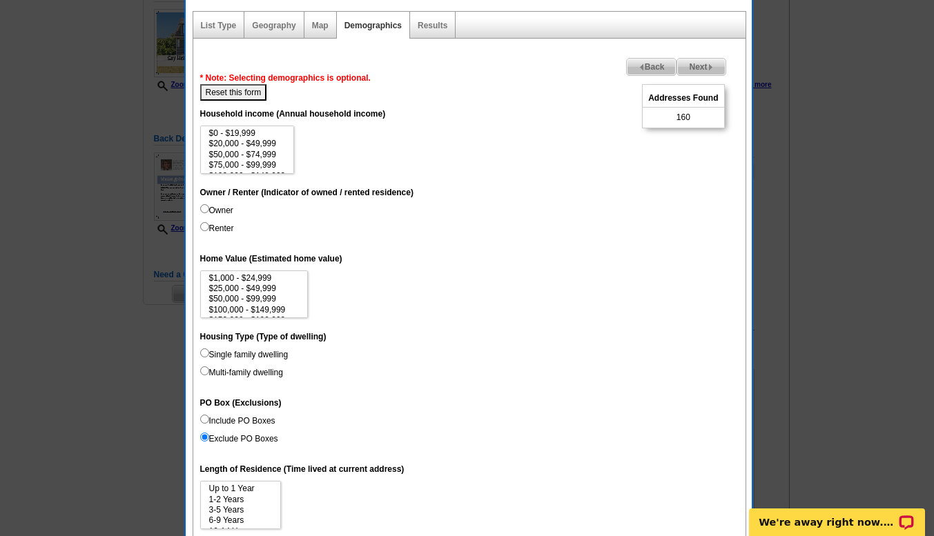
click at [201, 211] on input "Owner" at bounding box center [204, 208] width 9 height 9
radio input "true"
click at [206, 230] on input "Renter" at bounding box center [204, 226] width 9 height 9
radio input "true"
click at [207, 208] on input "Owner" at bounding box center [204, 208] width 9 height 9
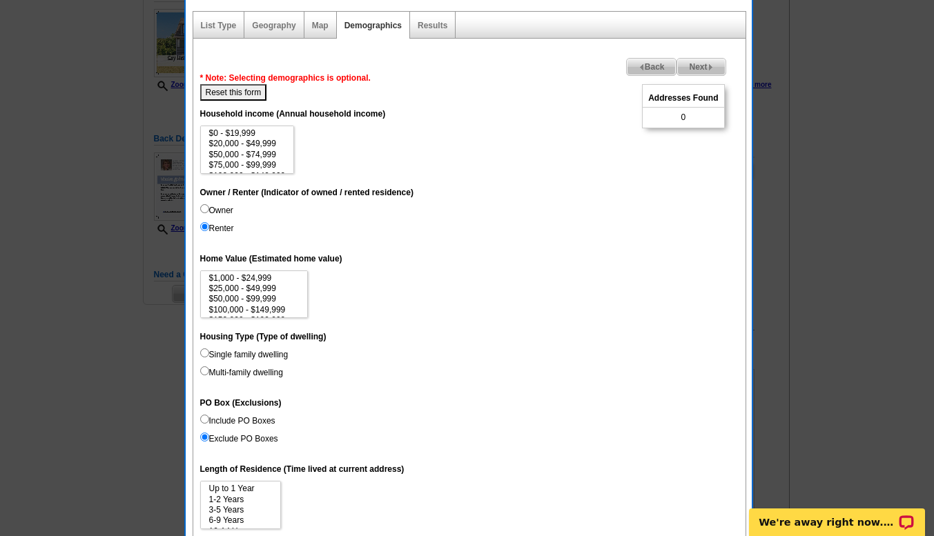
radio input "true"
click at [443, 311] on dd "$1,000 - $24,999 $25,000 - $49,999 $50,000 - $99,999 $100,000 - $149,999 $150,0…" at bounding box center [469, 294] width 538 height 48
click at [206, 351] on input "Single family dwelling" at bounding box center [204, 352] width 9 height 9
radio input "true"
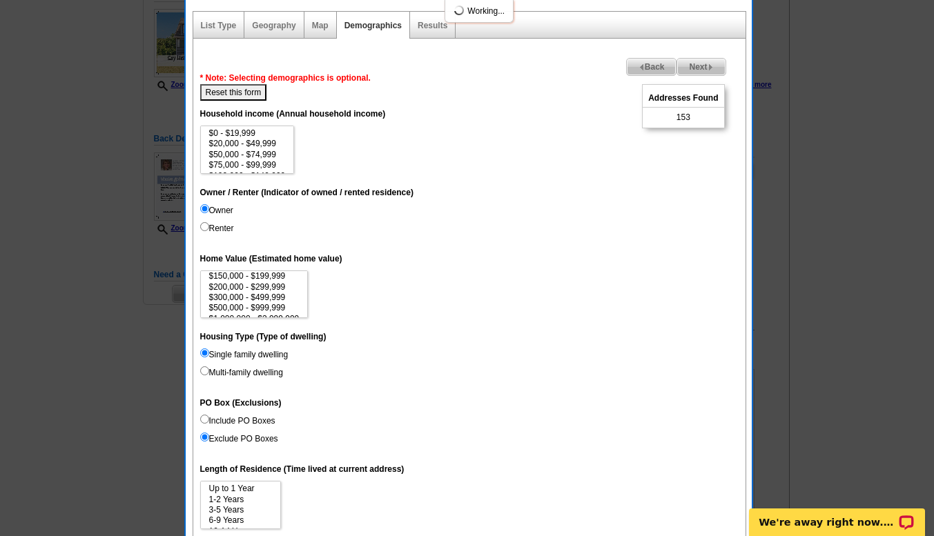
click at [502, 316] on dd "$1,000 - $24,999 $25,000 - $49,999 $50,000 - $99,999 $100,000 - $149,999 $150,0…" at bounding box center [469, 294] width 538 height 48
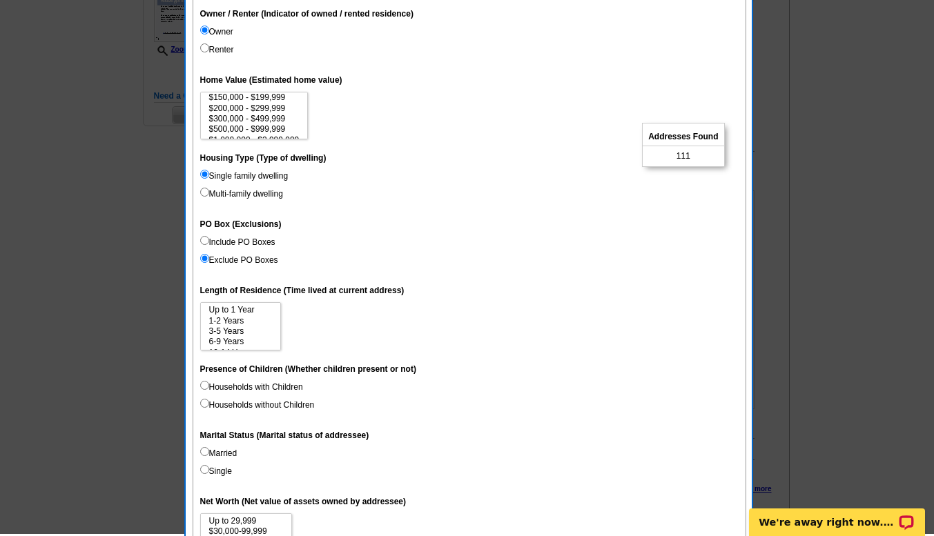
scroll to position [386, 0]
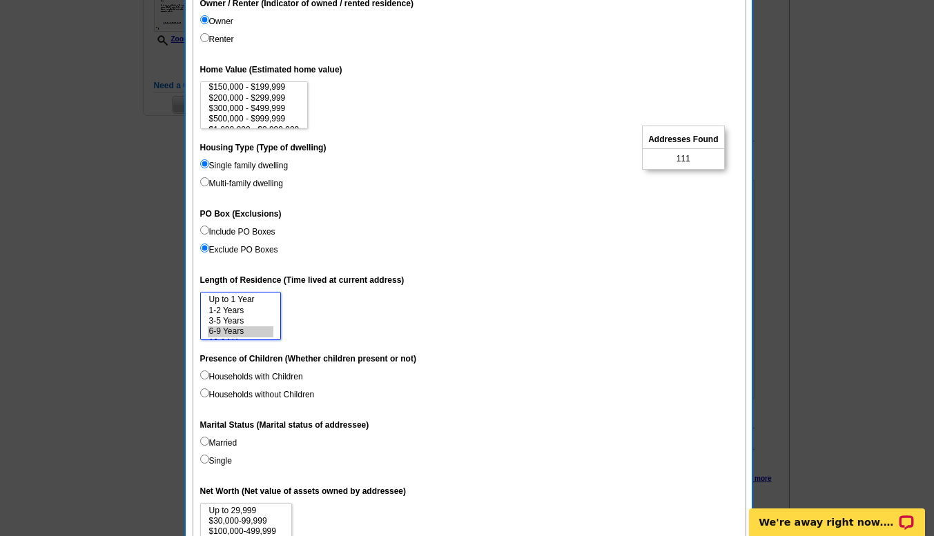
click at [224, 331] on option "6-9 Years" at bounding box center [241, 331] width 66 height 10
click at [222, 319] on option "3-5 Years" at bounding box center [241, 321] width 66 height 10
click at [234, 322] on option "10-14 Years" at bounding box center [241, 322] width 66 height 10
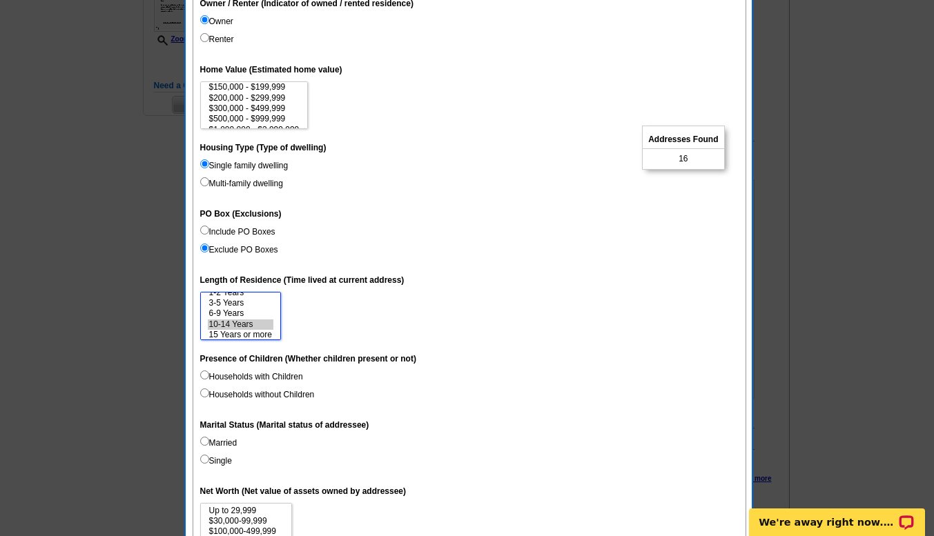
click at [255, 324] on option "10-14 Years" at bounding box center [241, 324] width 66 height 10
click at [235, 299] on option "Up to 1 Year" at bounding box center [241, 300] width 66 height 10
click at [230, 316] on option "3-5 Years" at bounding box center [241, 321] width 66 height 10
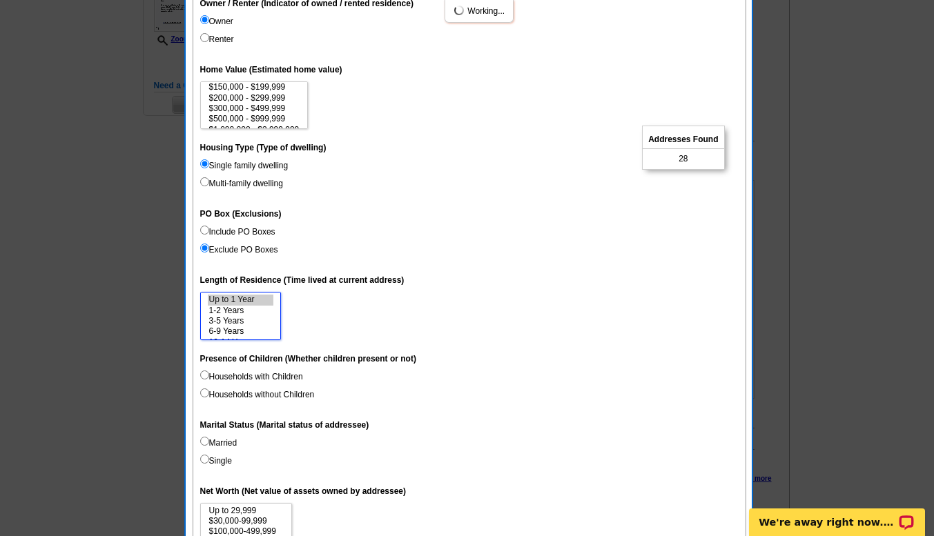
click at [233, 331] on option "6-9 Years" at bounding box center [241, 331] width 66 height 10
select select "0-1"
click at [244, 332] on option "15 Years or more" at bounding box center [241, 332] width 66 height 10
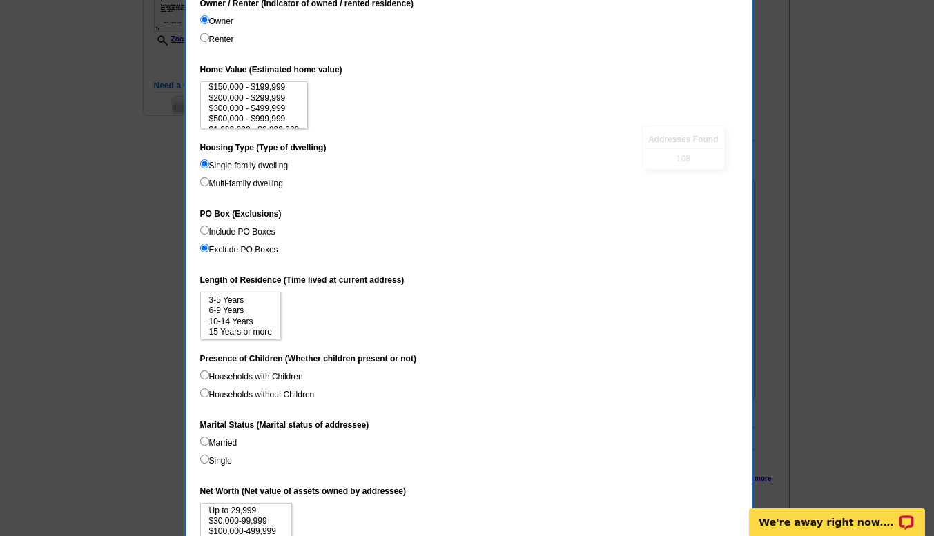
click at [429, 253] on dd "Include PO Boxes Exclude PO Boxes" at bounding box center [469, 244] width 538 height 36
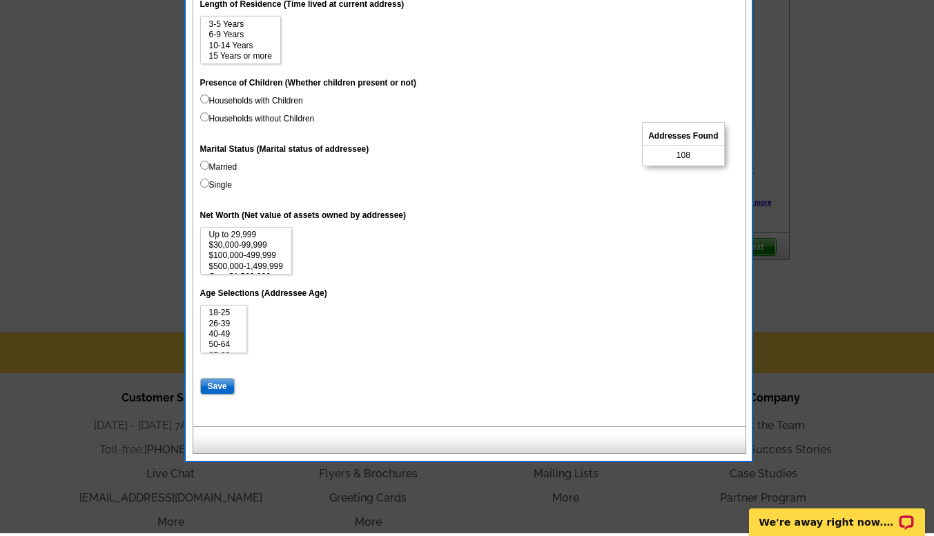
scroll to position [663, 0]
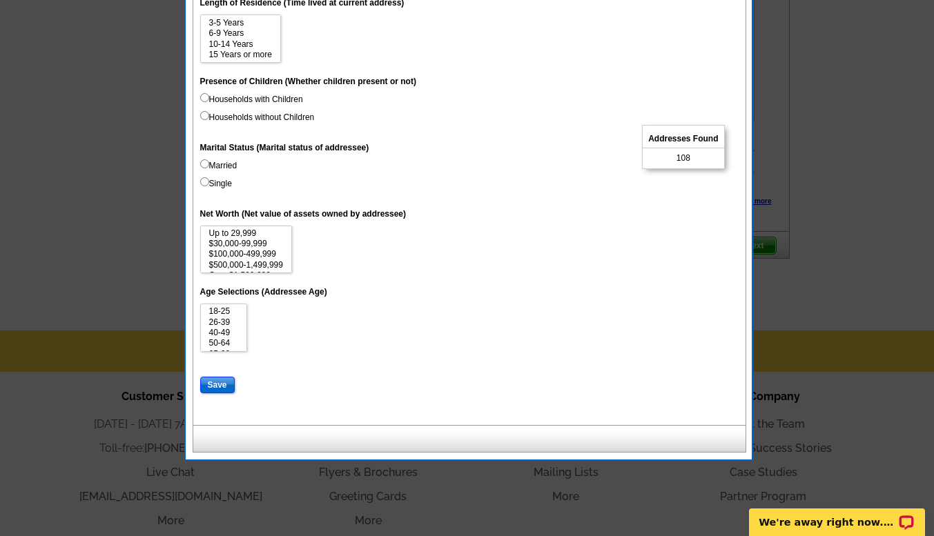
click at [213, 382] on input "Save" at bounding box center [217, 385] width 35 height 17
select select
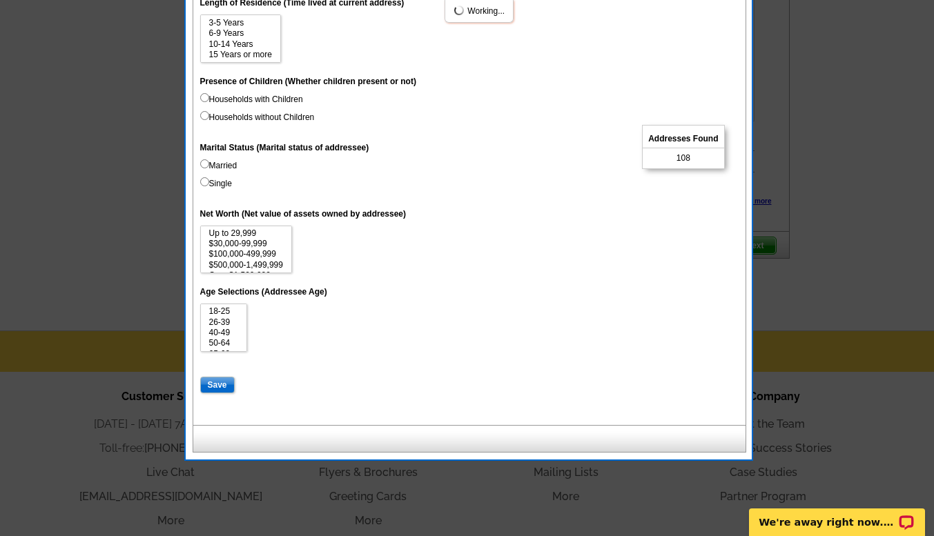
select select
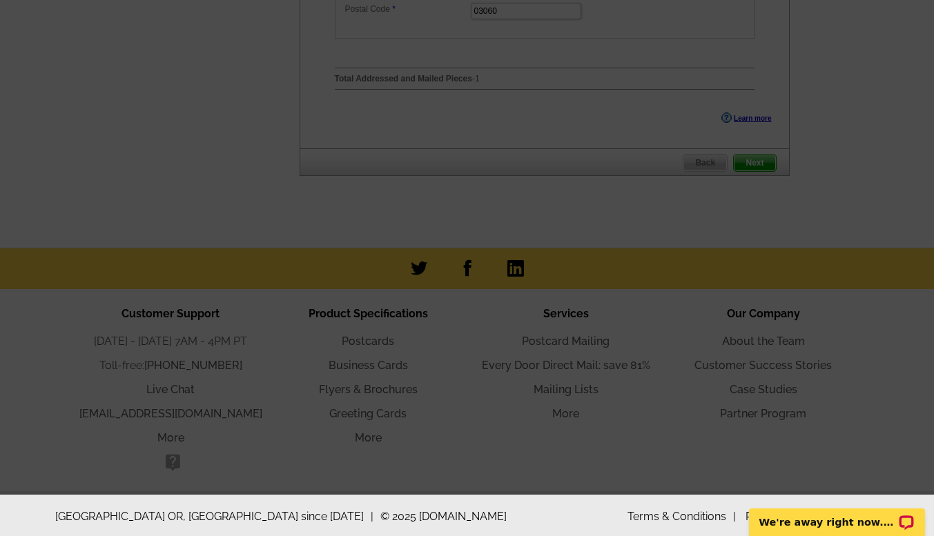
scroll to position [779, 0]
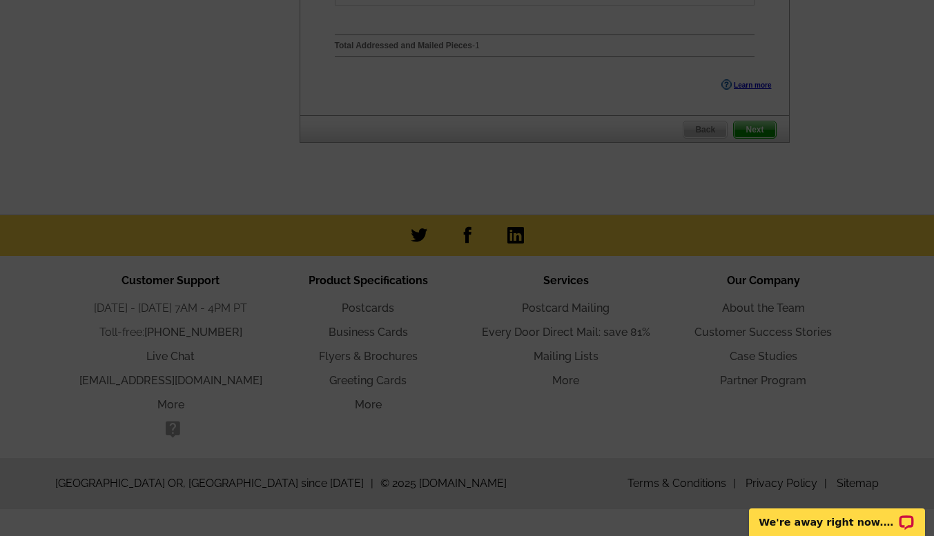
click at [852, 519] on p "We're away right now. Please check back later!" at bounding box center [827, 522] width 137 height 11
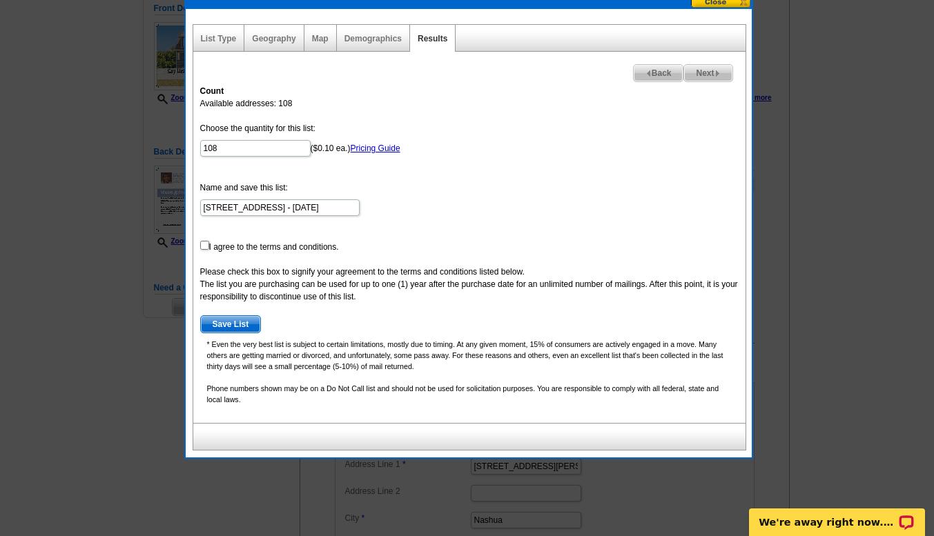
scroll to position [184, 0]
click at [201, 244] on input "checkbox" at bounding box center [204, 245] width 9 height 9
checkbox input "true"
click at [129, 345] on div at bounding box center [467, 176] width 934 height 720
click at [221, 324] on span "Save List" at bounding box center [231, 324] width 60 height 17
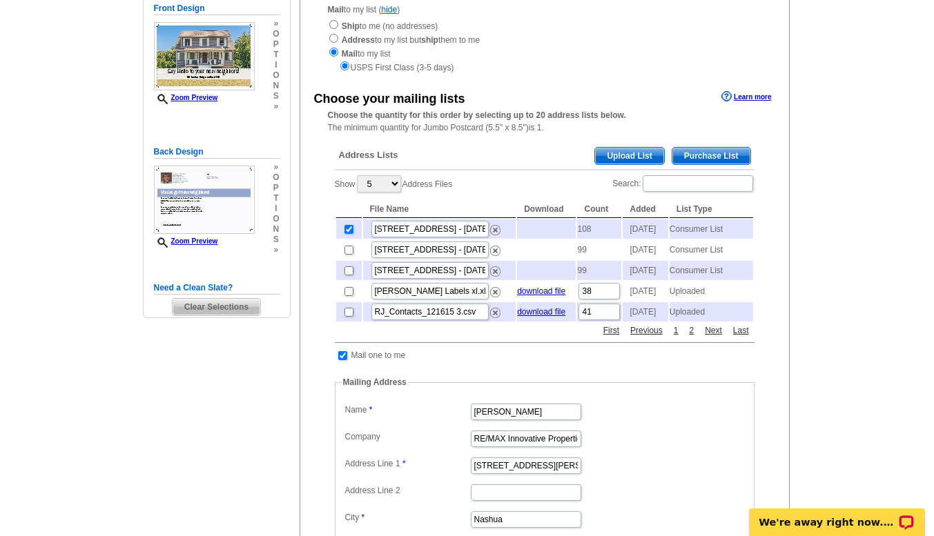
click at [698, 230] on td "Consumer List" at bounding box center [710, 228] width 83 height 19
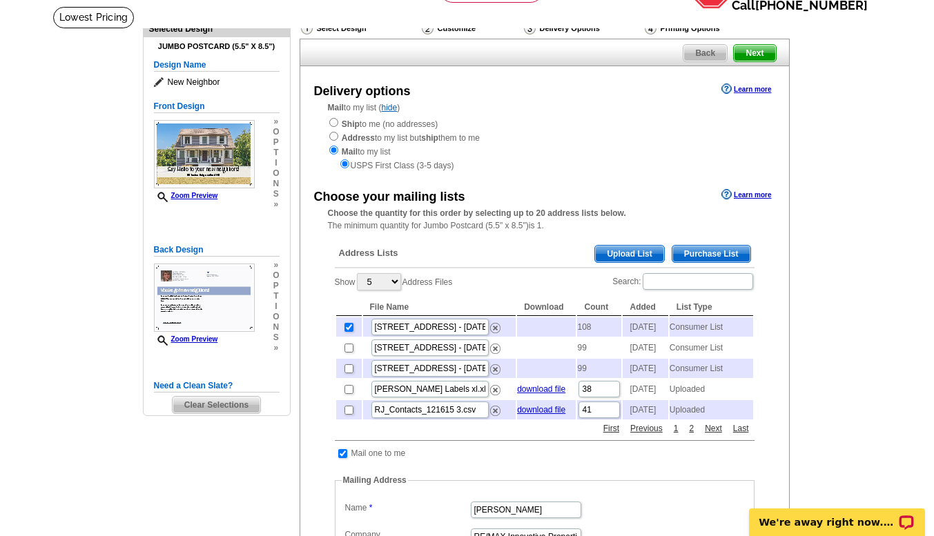
scroll to position [87, 0]
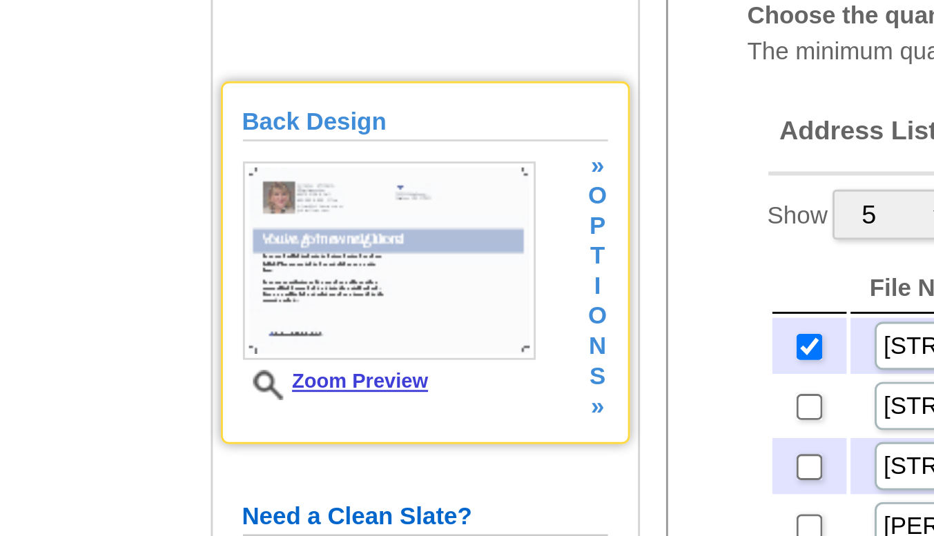
click at [186, 337] on link "Zoom Preview" at bounding box center [186, 338] width 64 height 8
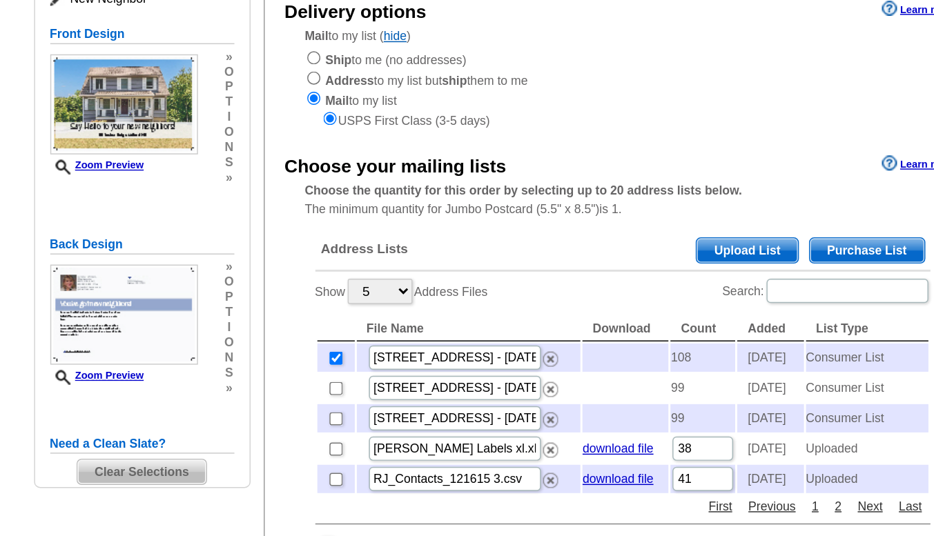
click at [620, 253] on span "Upload List" at bounding box center [629, 252] width 68 height 17
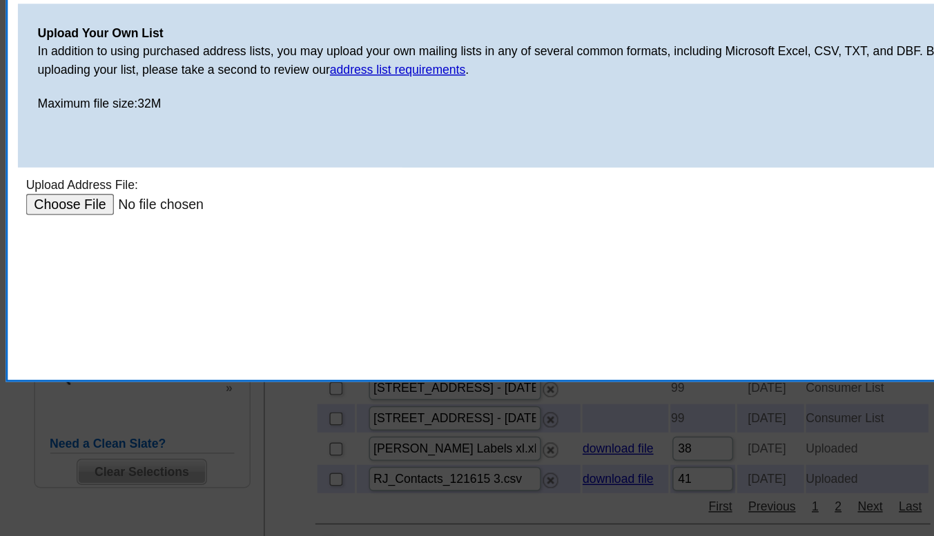
scroll to position [0, 0]
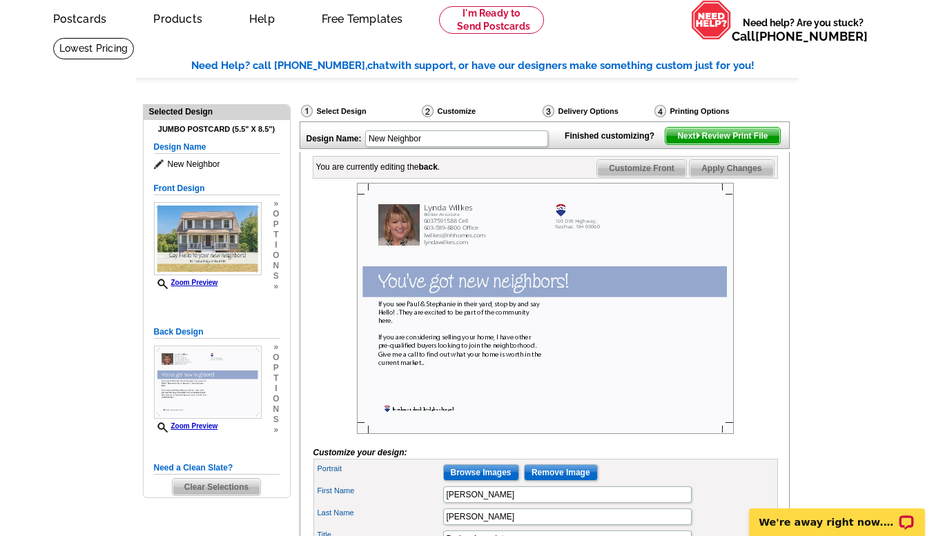
scroll to position [51, 0]
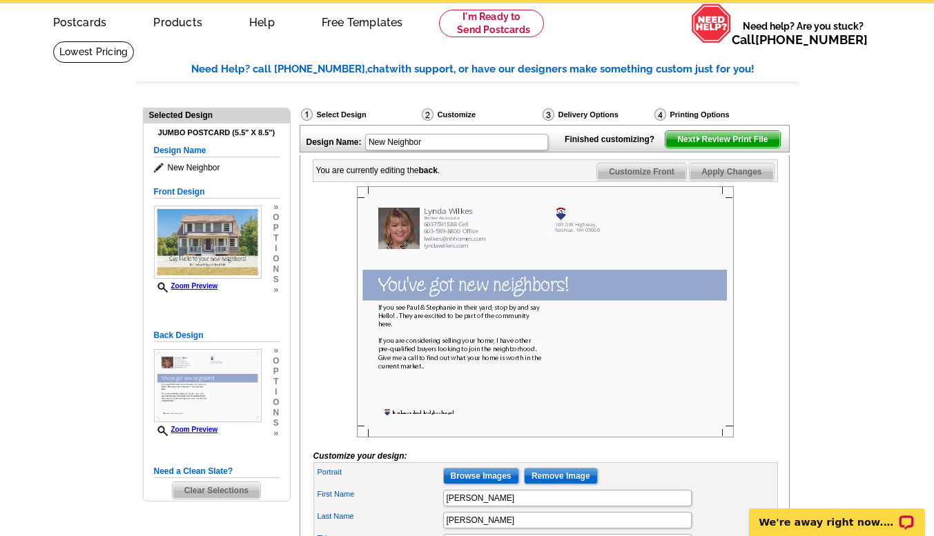
click at [745, 180] on span "Apply Changes" at bounding box center [730, 172] width 83 height 17
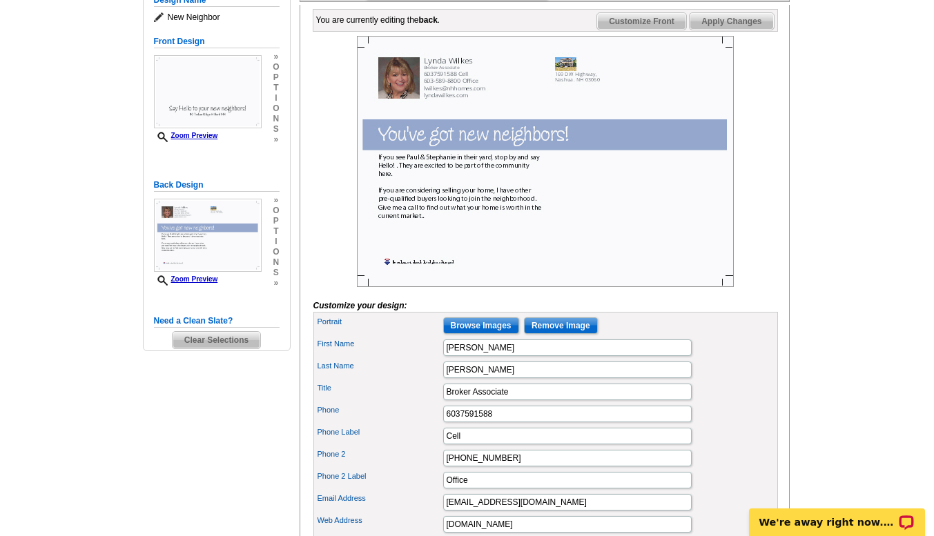
scroll to position [108, 0]
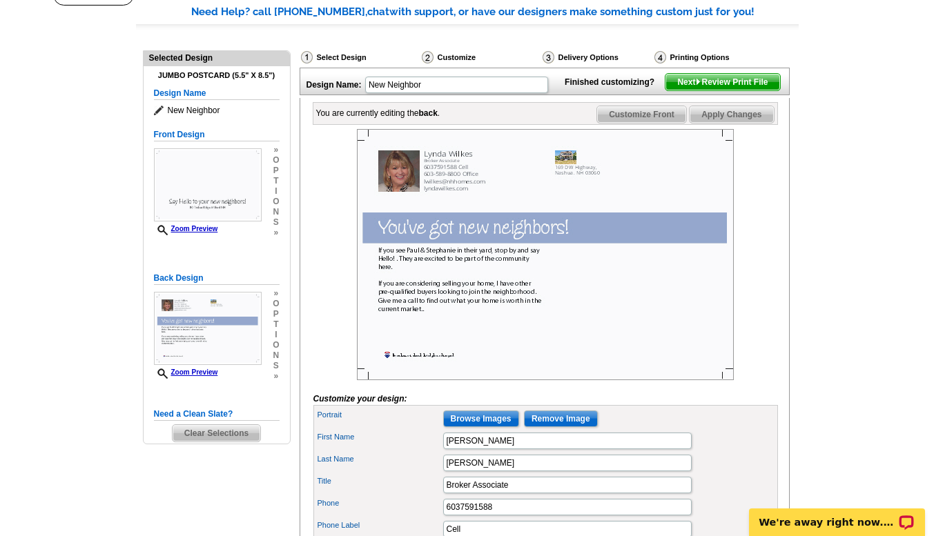
click at [745, 90] on span "Next Review Print File" at bounding box center [722, 82] width 114 height 17
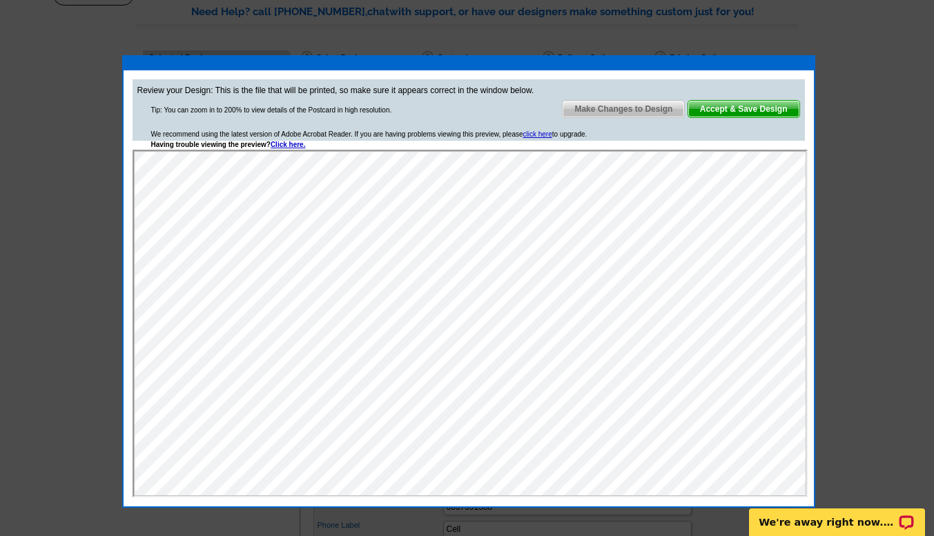
scroll to position [0, 0]
click at [615, 117] on span "Make Changes to Design" at bounding box center [622, 109] width 121 height 17
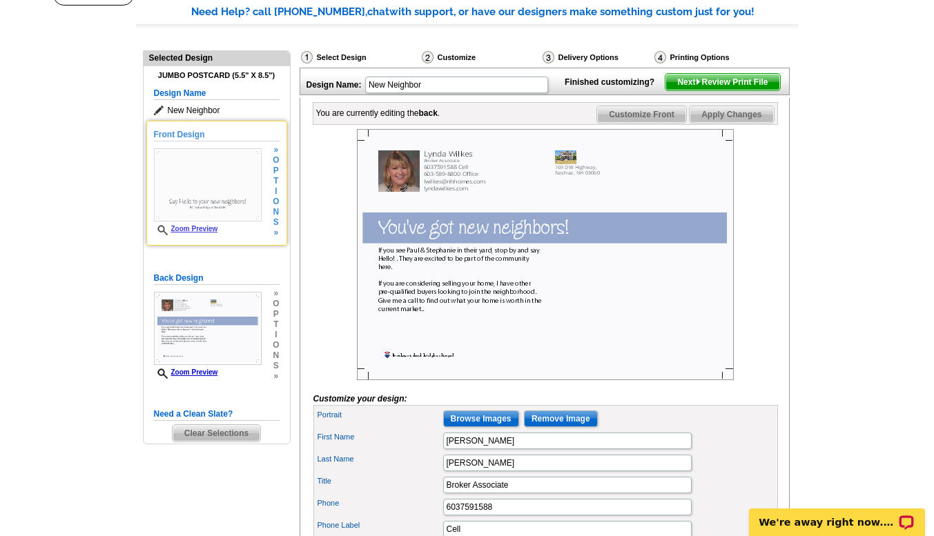
click at [186, 190] on img at bounding box center [208, 184] width 108 height 73
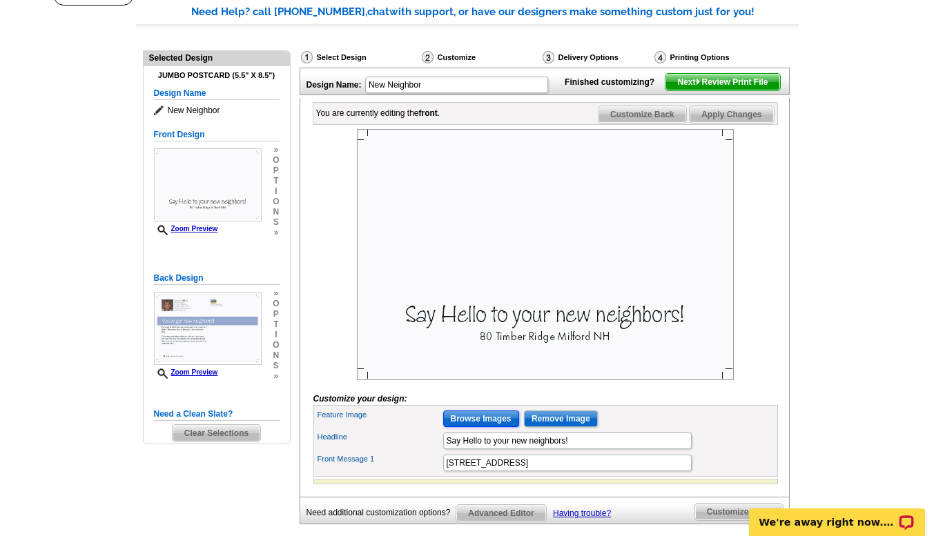
click at [469, 427] on input "Browse Images" at bounding box center [481, 419] width 76 height 17
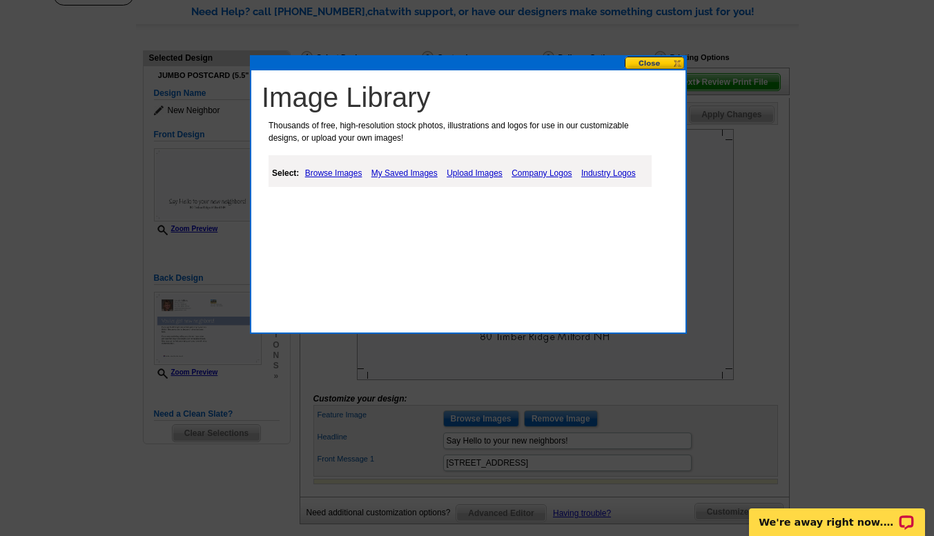
click at [334, 174] on link "Browse Images" at bounding box center [334, 173] width 64 height 17
click at [411, 173] on link "My Saved Images" at bounding box center [405, 173] width 73 height 17
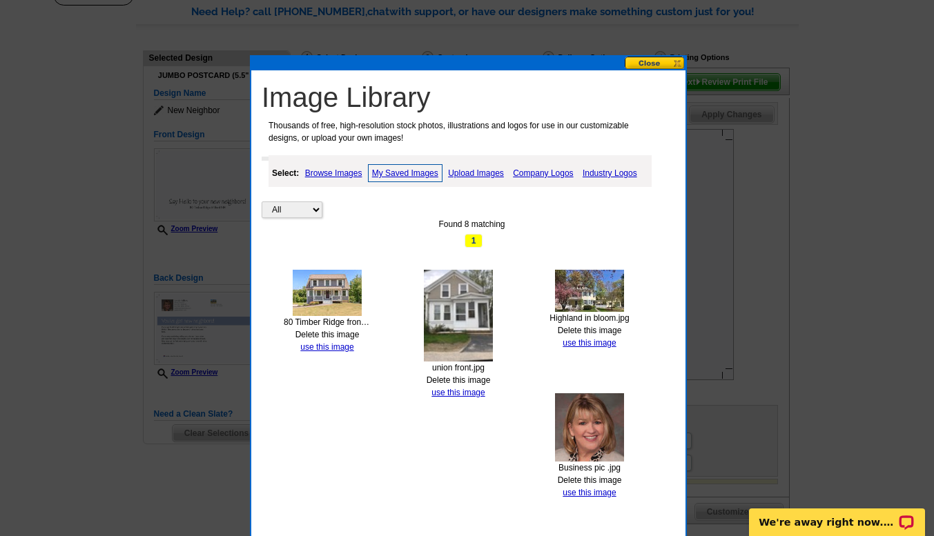
click at [330, 297] on img at bounding box center [327, 293] width 69 height 46
click at [321, 348] on link "use this image" at bounding box center [326, 347] width 53 height 10
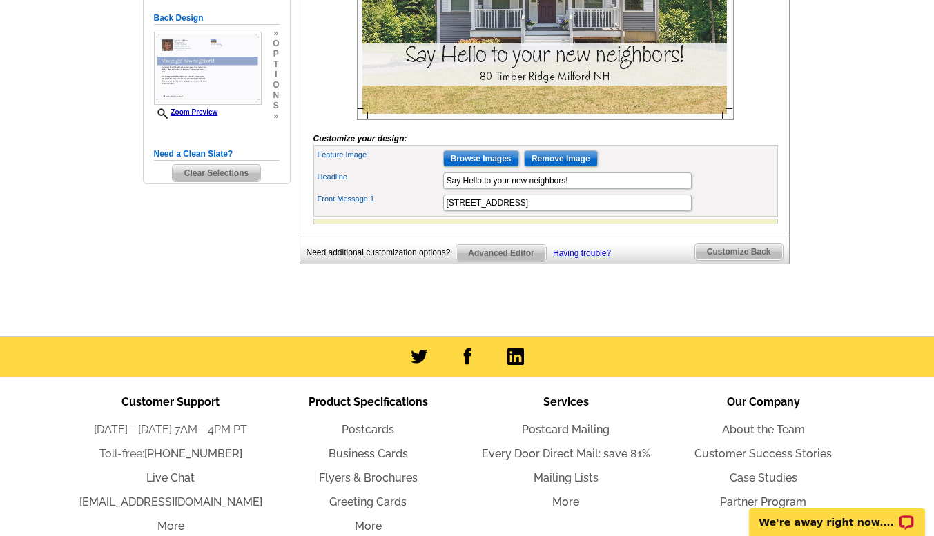
scroll to position [369, 0]
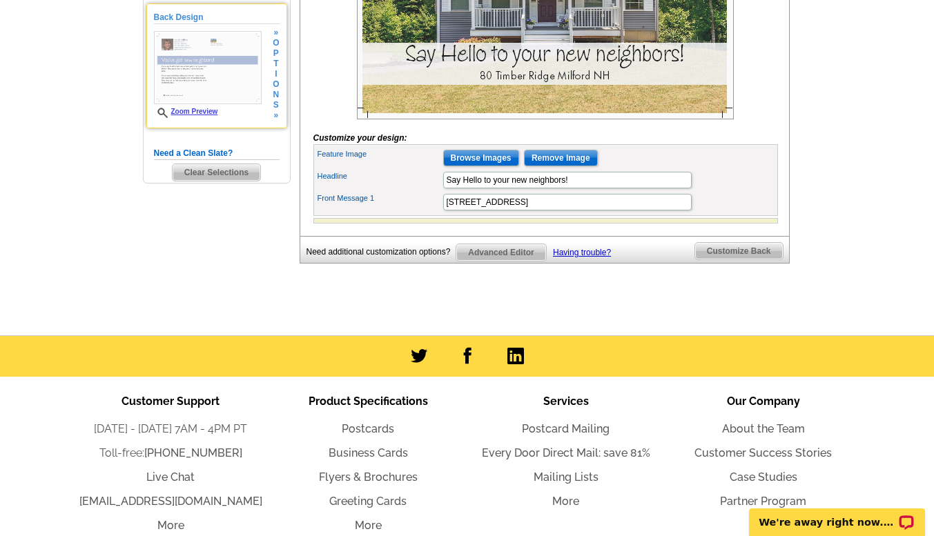
click at [202, 94] on img at bounding box center [208, 67] width 108 height 73
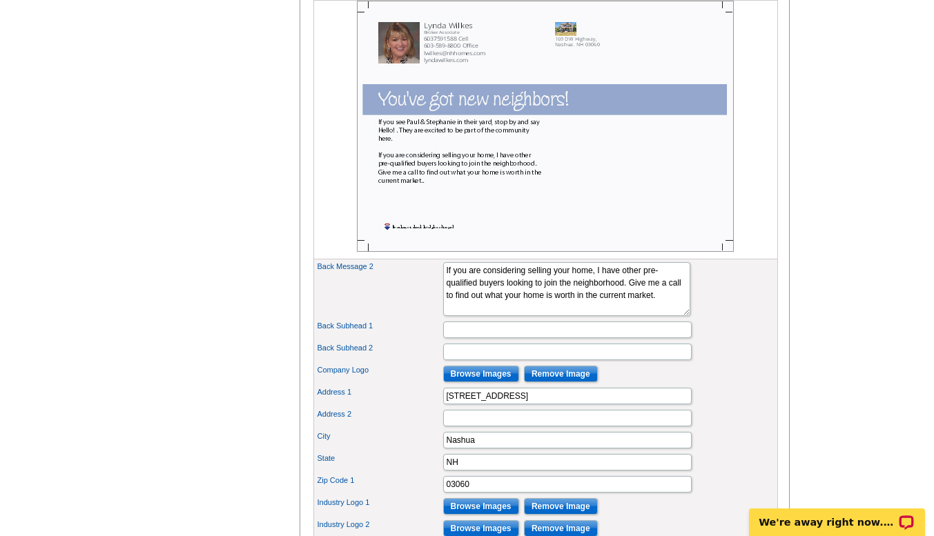
scroll to position [532, 0]
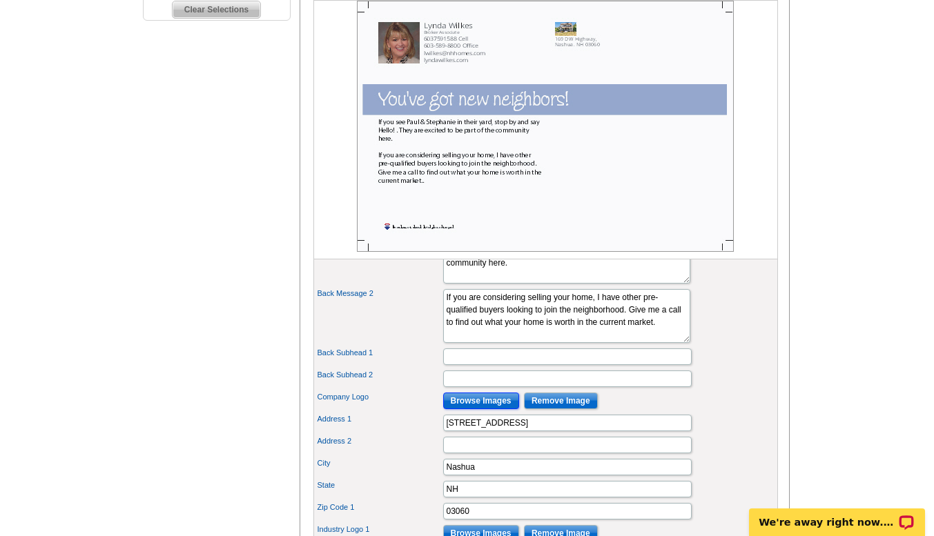
click at [458, 409] on input "Browse Images" at bounding box center [481, 401] width 76 height 17
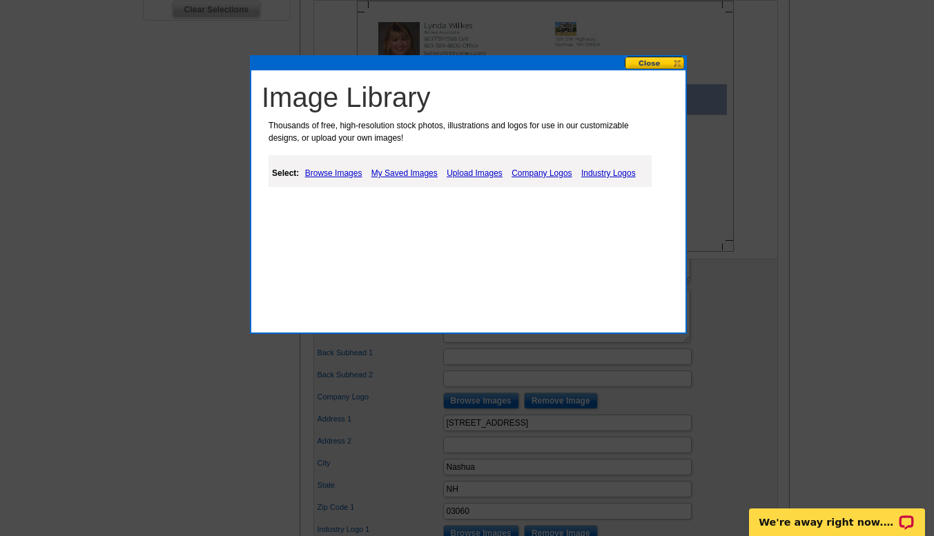
click at [399, 173] on link "My Saved Images" at bounding box center [404, 173] width 73 height 17
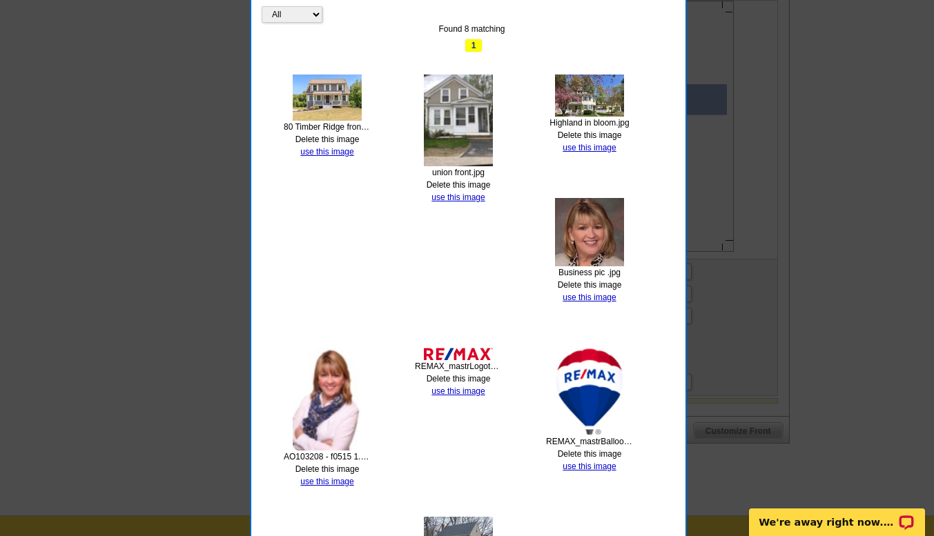
scroll to position [729, 0]
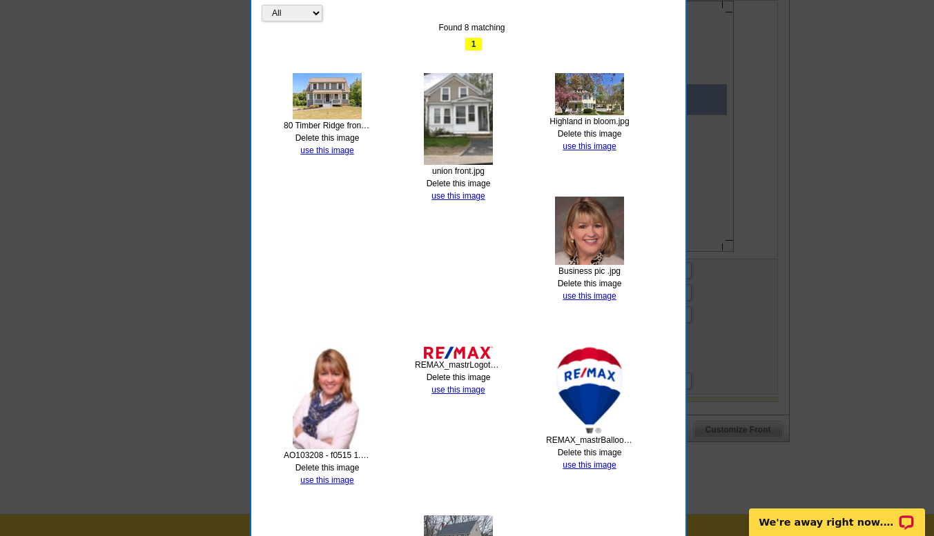
click at [577, 387] on img at bounding box center [589, 390] width 69 height 88
click at [587, 462] on link "use this image" at bounding box center [588, 465] width 53 height 10
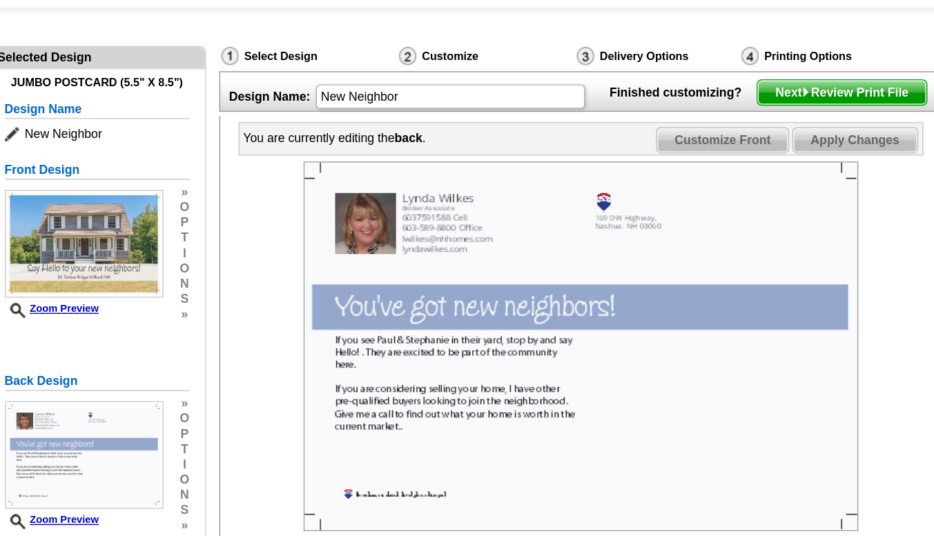
scroll to position [127, 0]
click at [714, 72] on span "Next Review Print File" at bounding box center [722, 63] width 114 height 17
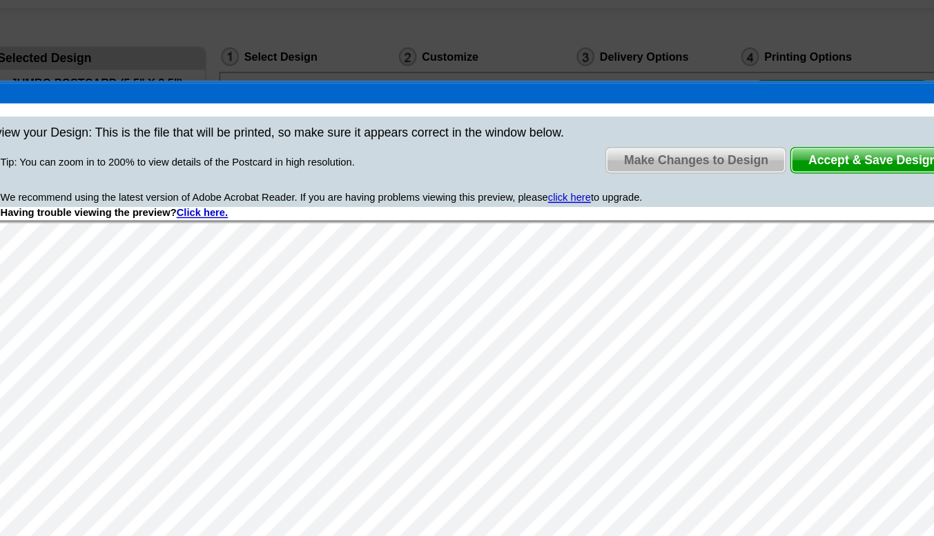
scroll to position [0, 0]
click at [737, 107] on span "Accept & Save Design" at bounding box center [743, 109] width 111 height 17
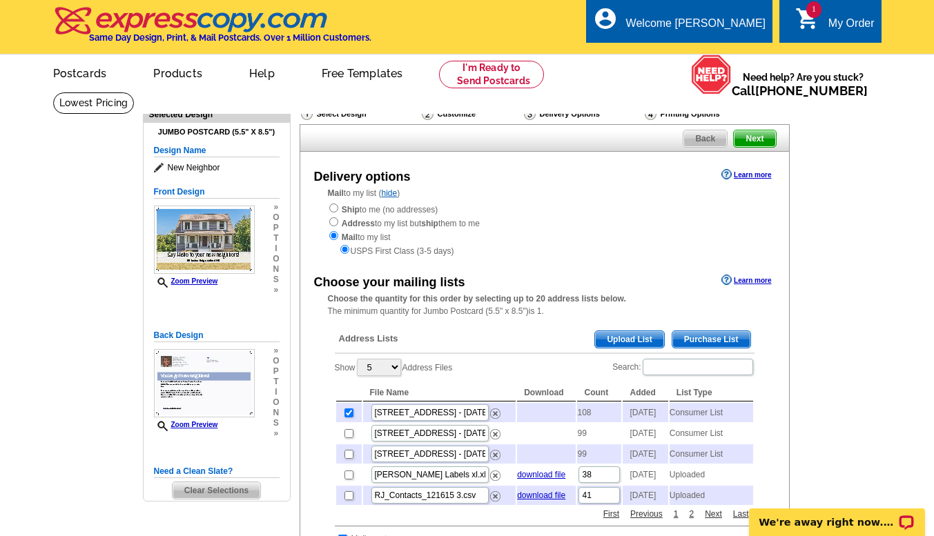
click at [712, 344] on span "Purchase List" at bounding box center [711, 339] width 78 height 17
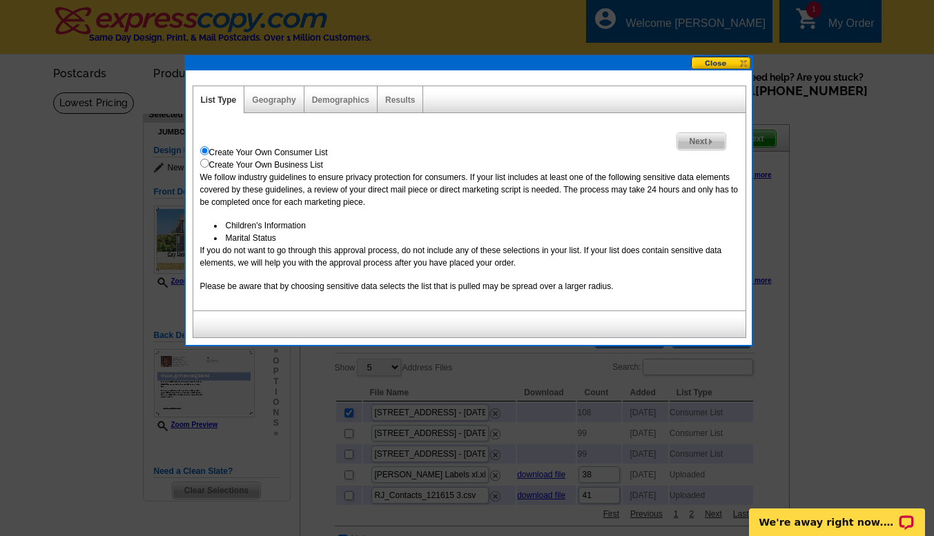
click at [711, 68] on button at bounding box center [721, 63] width 61 height 13
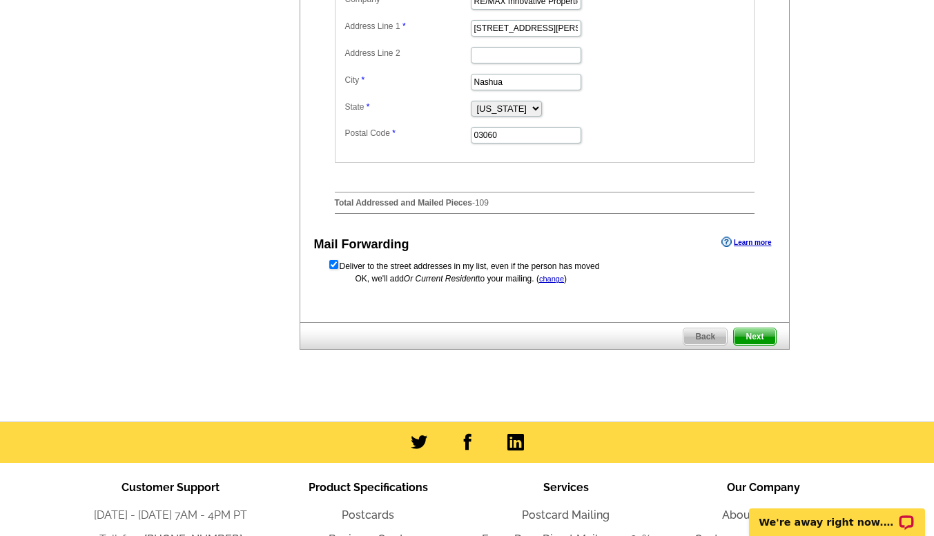
scroll to position [657, 0]
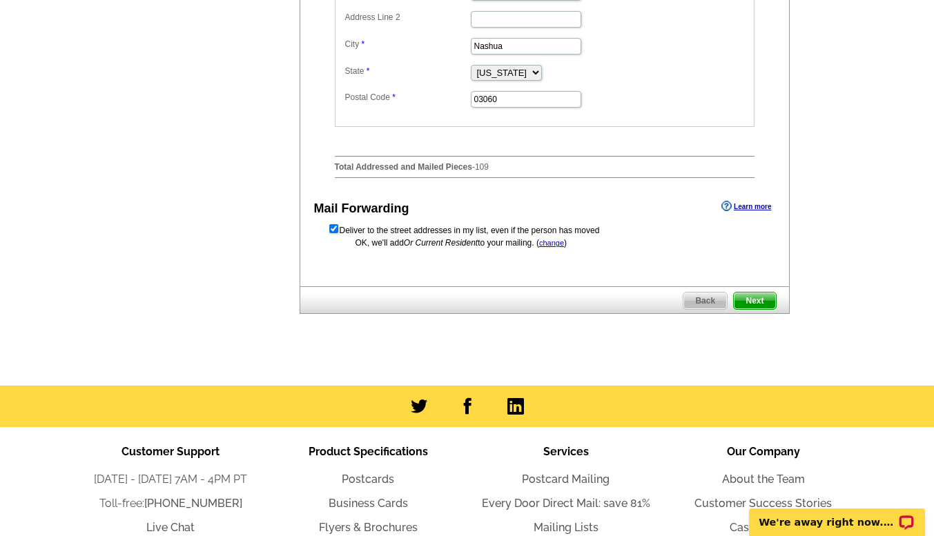
click at [743, 309] on span "Next" at bounding box center [753, 301] width 41 height 17
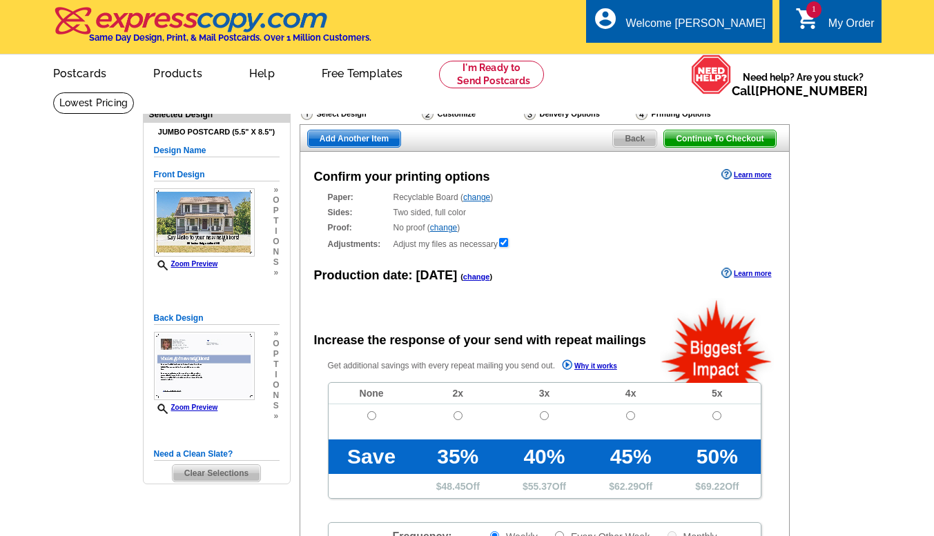
radio input "false"
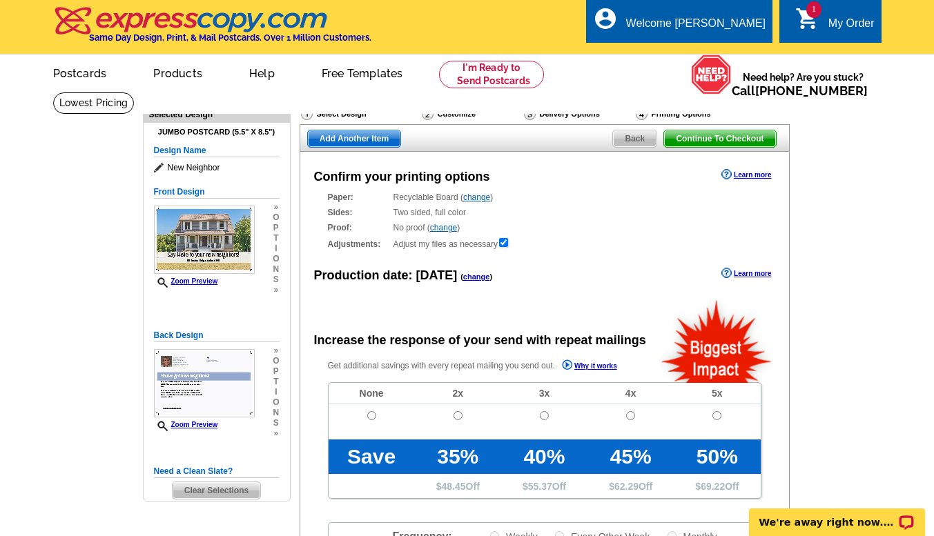
click at [810, 16] on span "1" at bounding box center [813, 9] width 15 height 17
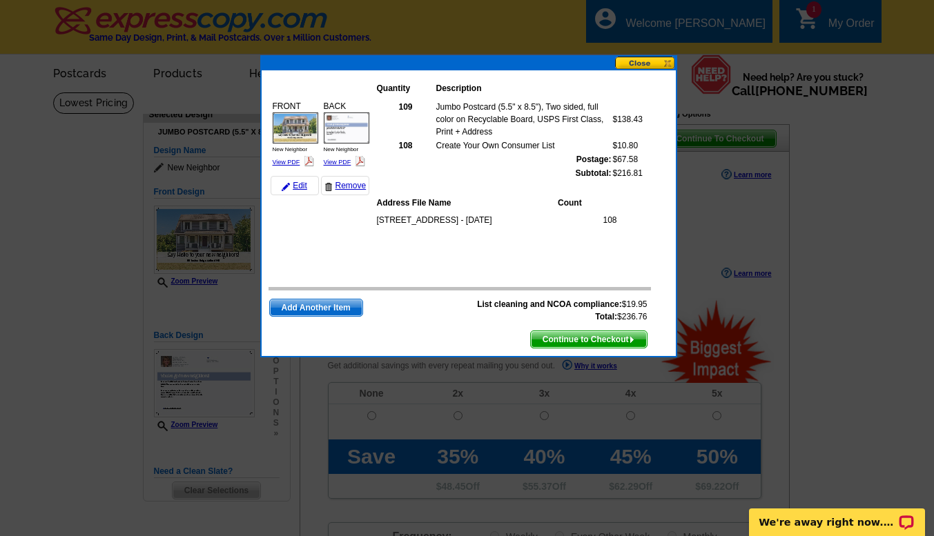
click at [338, 157] on div "BACK New Neighbor View PDF" at bounding box center [347, 134] width 50 height 72
click at [338, 160] on link "View PDF" at bounding box center [338, 162] width 28 height 7
click at [286, 160] on link "View PDF" at bounding box center [287, 162] width 28 height 7
click at [567, 339] on span "Continue to Checkout" at bounding box center [589, 339] width 116 height 17
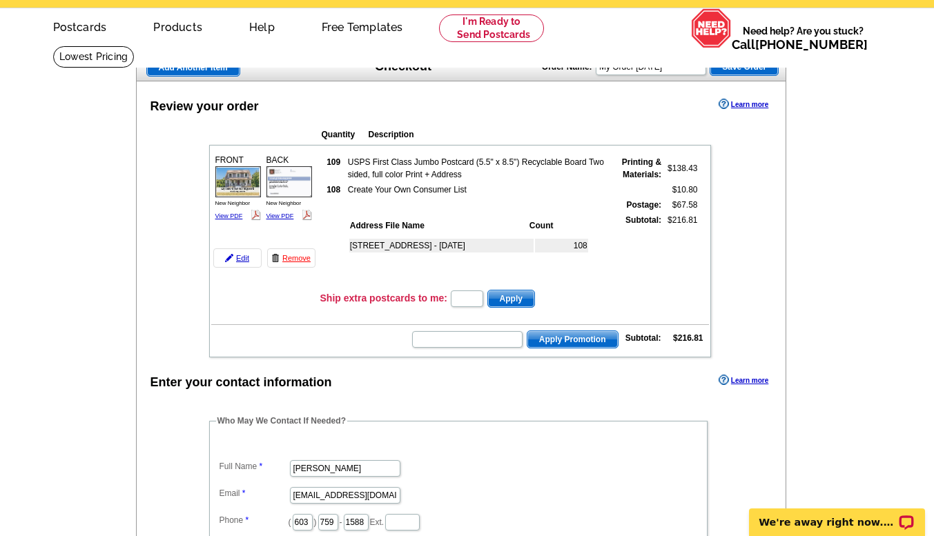
scroll to position [52, 0]
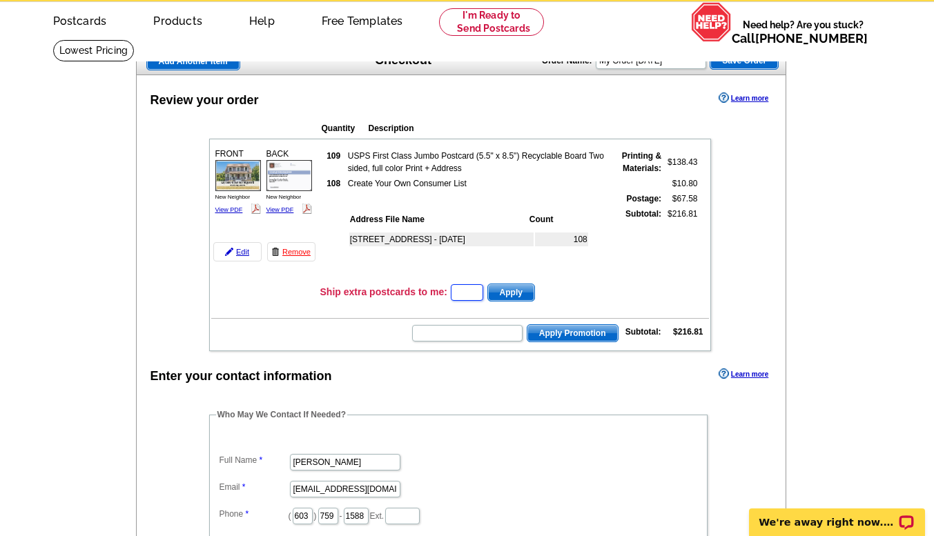
click at [467, 295] on input "text" at bounding box center [467, 292] width 32 height 17
type input "1"
click at [523, 296] on span "Apply" at bounding box center [511, 292] width 46 height 17
click at [163, 306] on div "Review your order Learn more Quantity Description FRONT 109" at bounding box center [461, 469] width 651 height 788
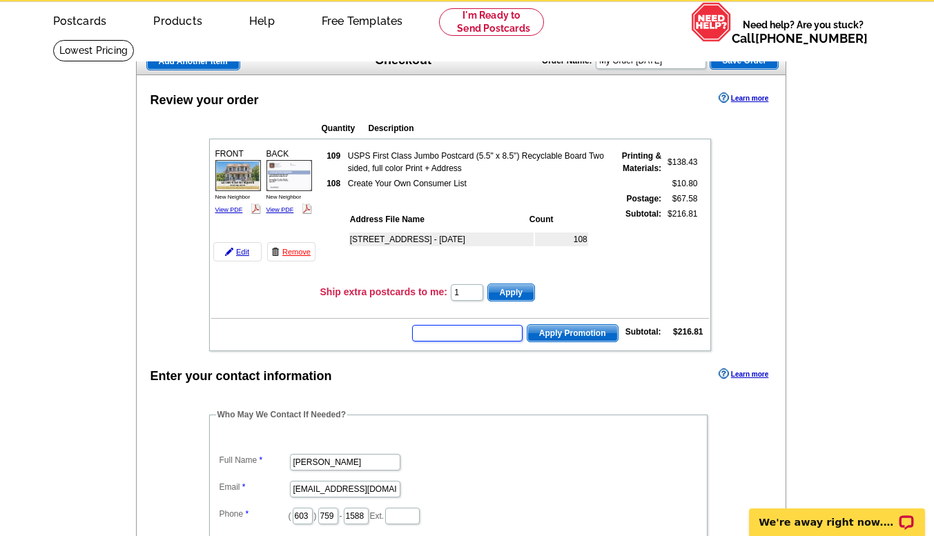
click at [487, 337] on input "text" at bounding box center [467, 333] width 110 height 17
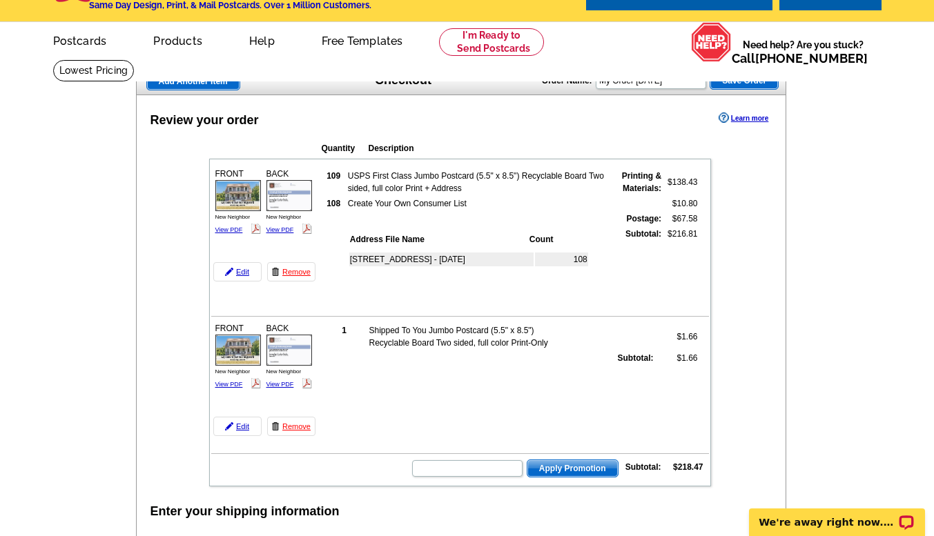
scroll to position [35, 0]
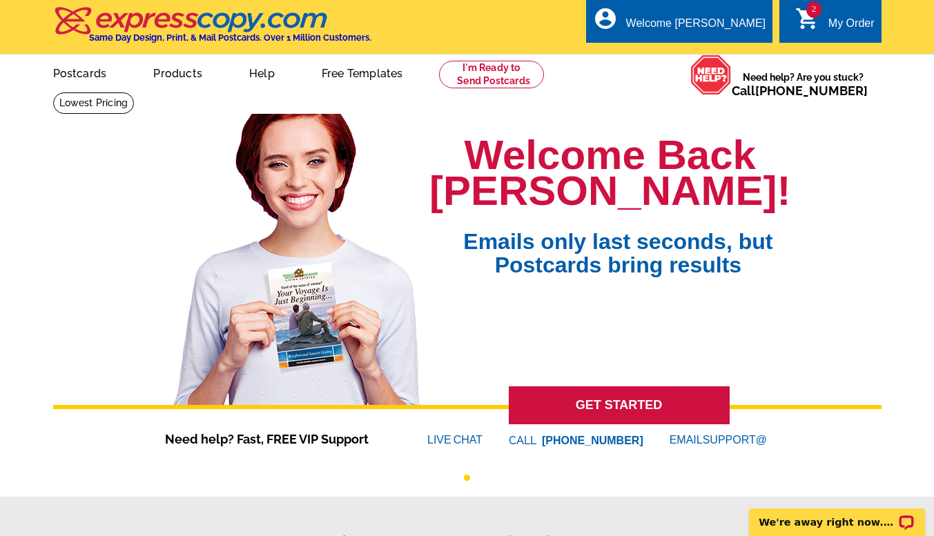
click at [81, 77] on link "Postcards" at bounding box center [80, 72] width 98 height 32
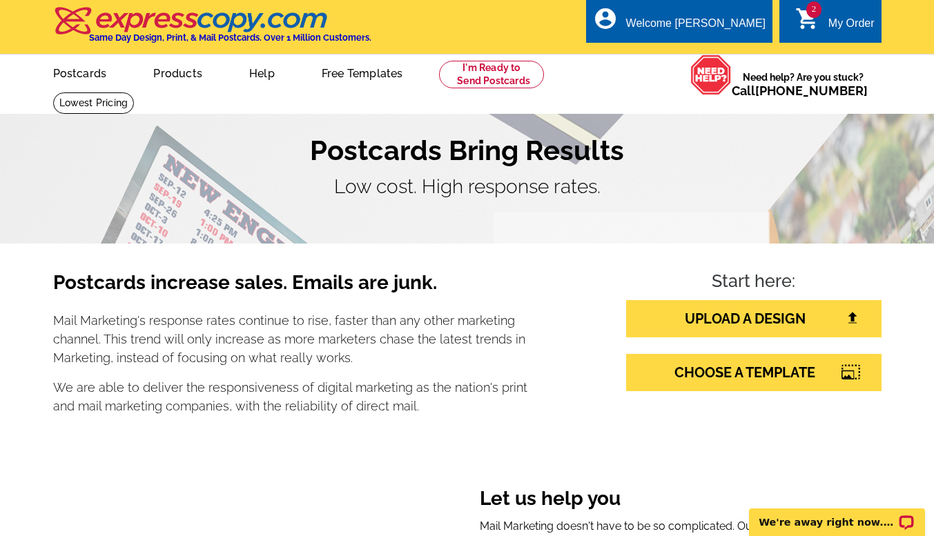
click at [818, 24] on icon "shopping_cart" at bounding box center [807, 18] width 25 height 25
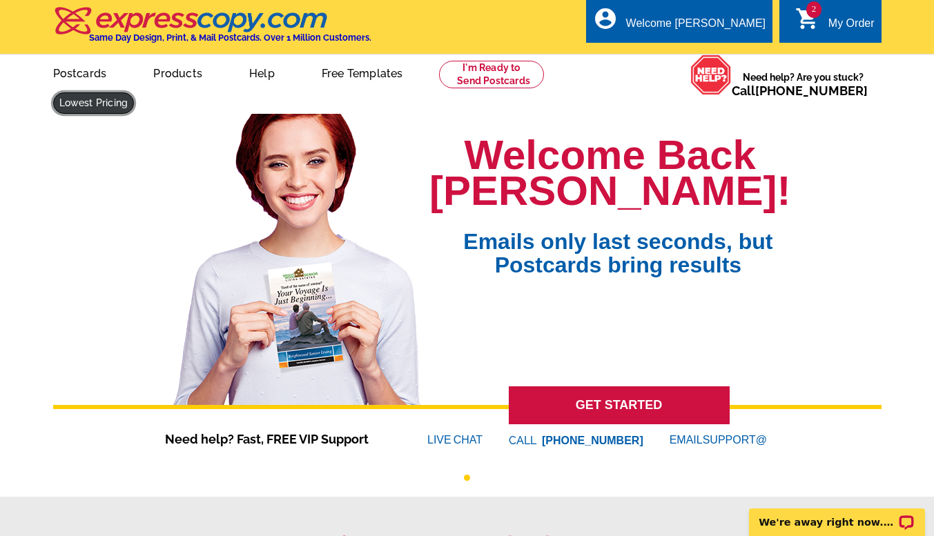
click at [135, 92] on link at bounding box center [93, 102] width 81 height 21
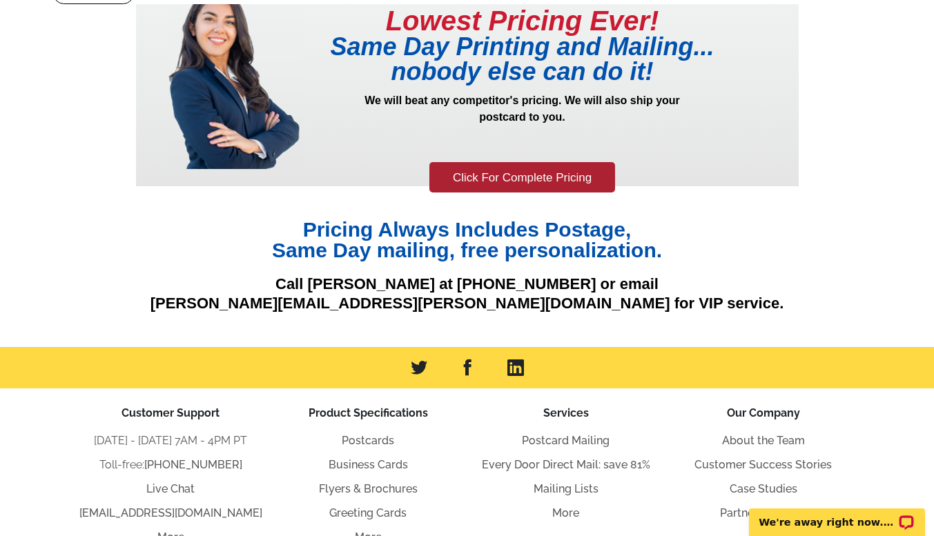
scroll to position [110, 0]
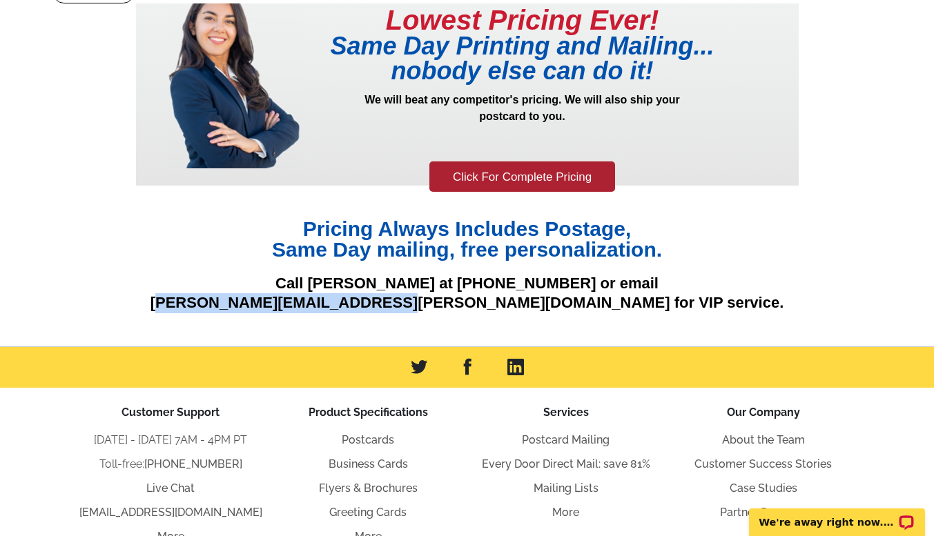
drag, startPoint x: 299, startPoint y: 305, endPoint x: 522, endPoint y: 309, distance: 223.6
click at [522, 309] on p "Call [PERSON_NAME] at [PHONE_NUMBER] or email [PERSON_NAME][EMAIL_ADDRESS][PERS…" at bounding box center [467, 293] width 662 height 39
copy p "[PERSON_NAME][EMAIL_ADDRESS][PERSON_NAME][DOMAIN_NAME]"
